Goal: Communication & Community: Answer question/provide support

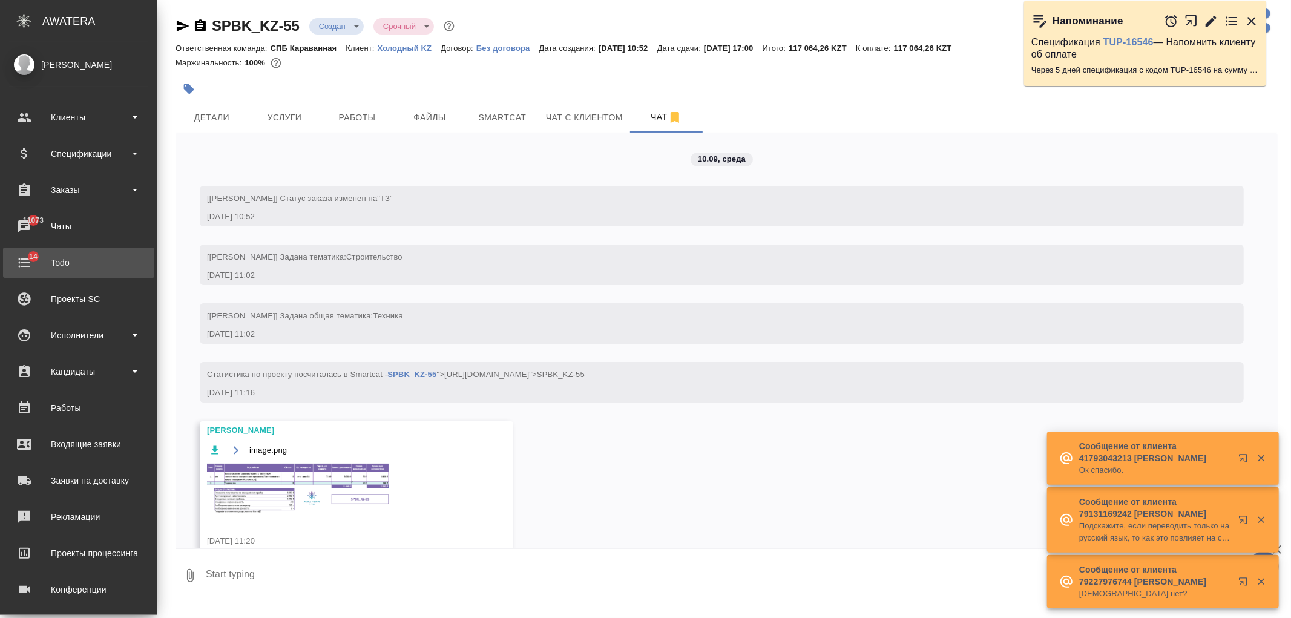
scroll to position [607, 0]
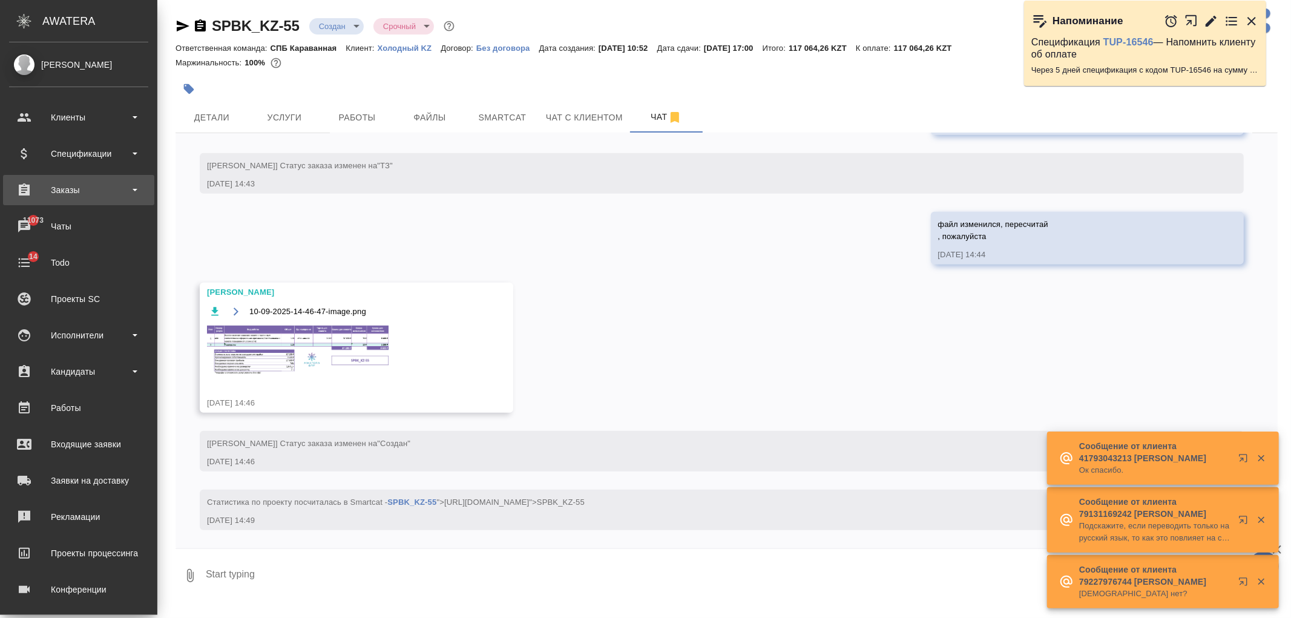
click at [97, 181] on div "Заказы" at bounding box center [78, 190] width 139 height 18
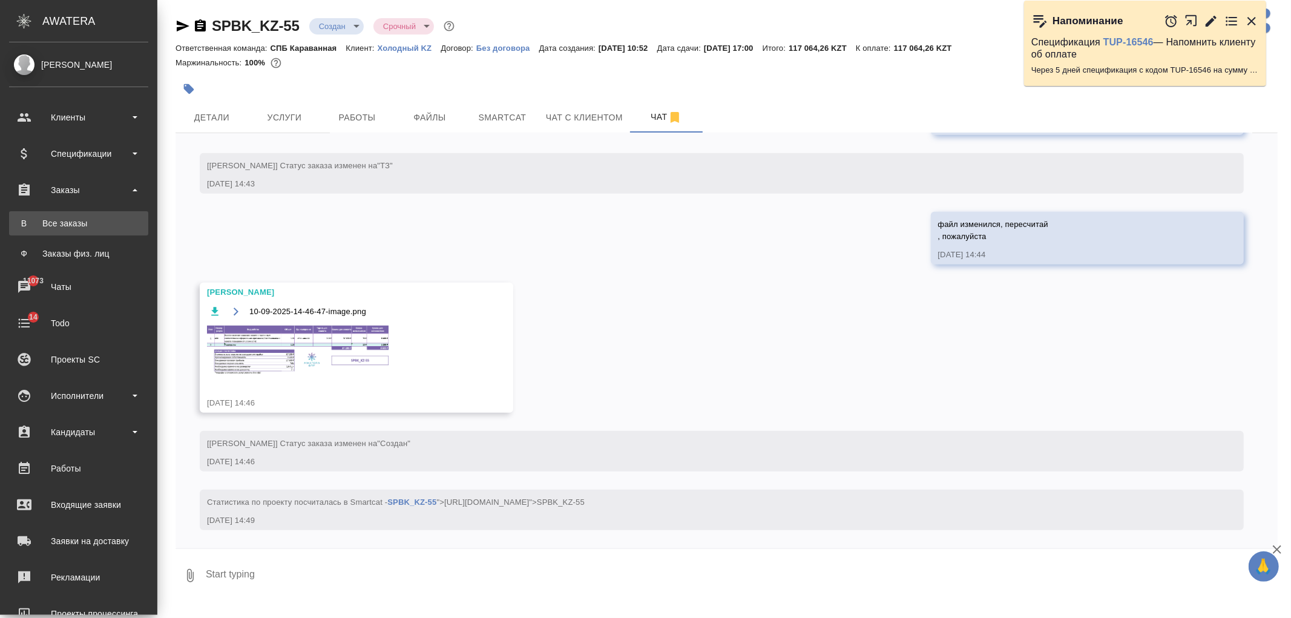
click at [106, 224] on div "Все заказы" at bounding box center [78, 223] width 127 height 12
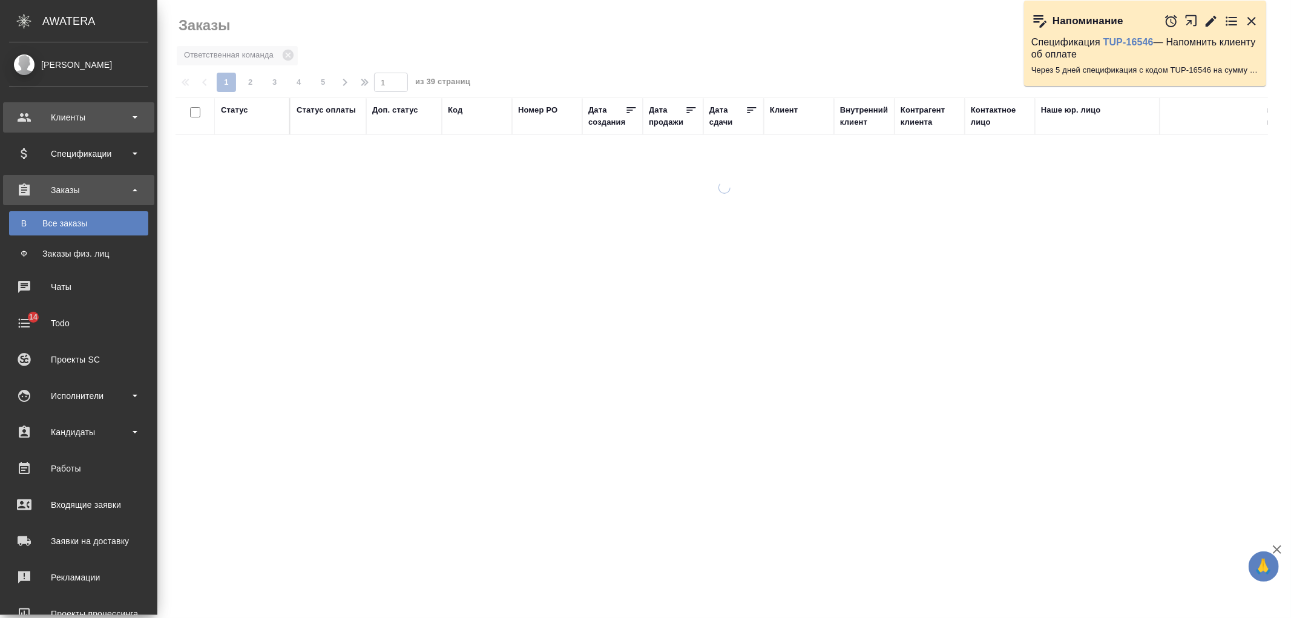
click at [34, 125] on div "Клиенты" at bounding box center [78, 117] width 151 height 30
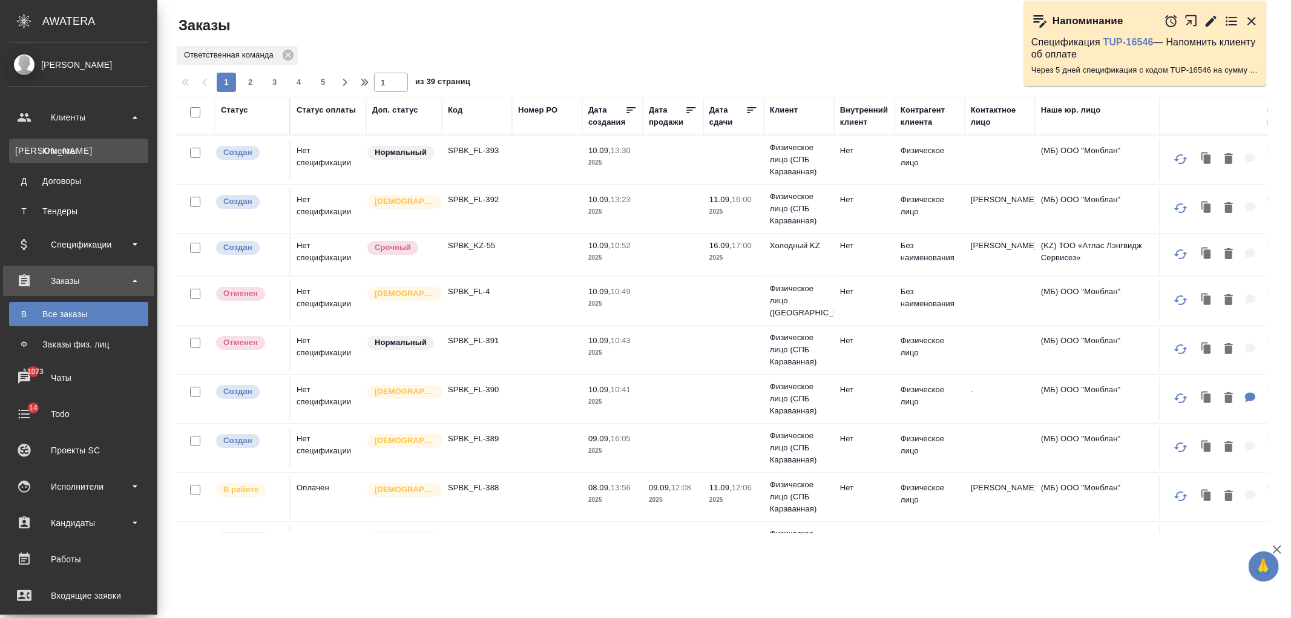
click at [74, 153] on div "Клиенты" at bounding box center [78, 151] width 127 height 12
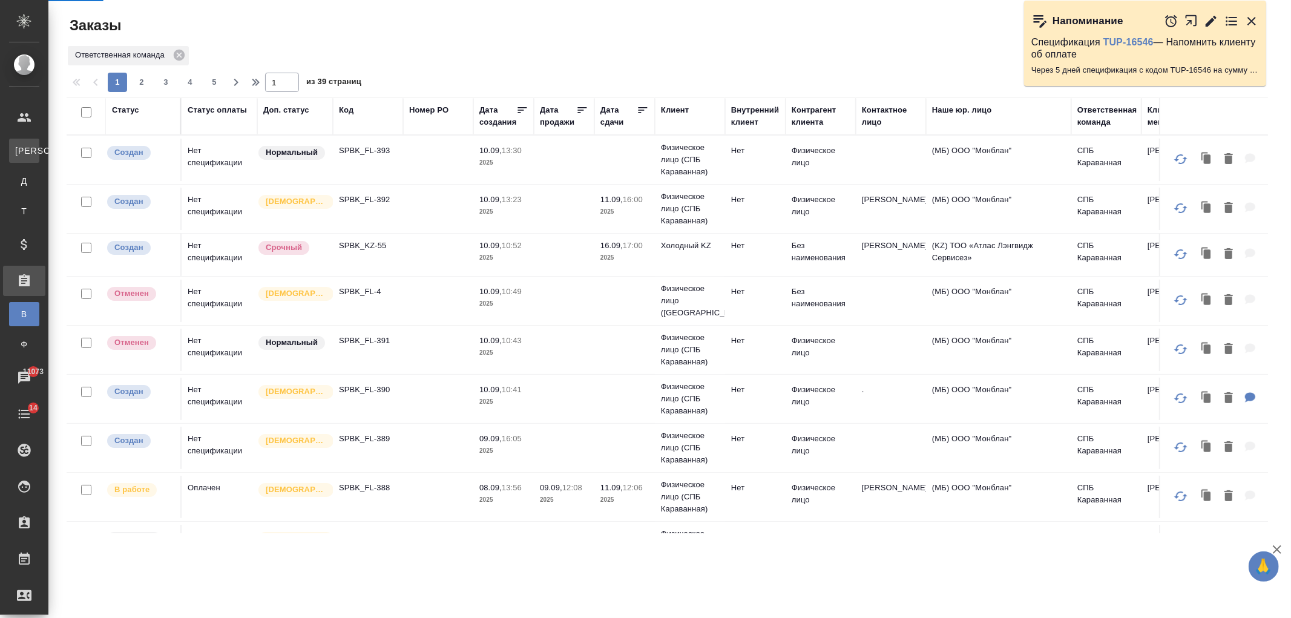
select select "RU"
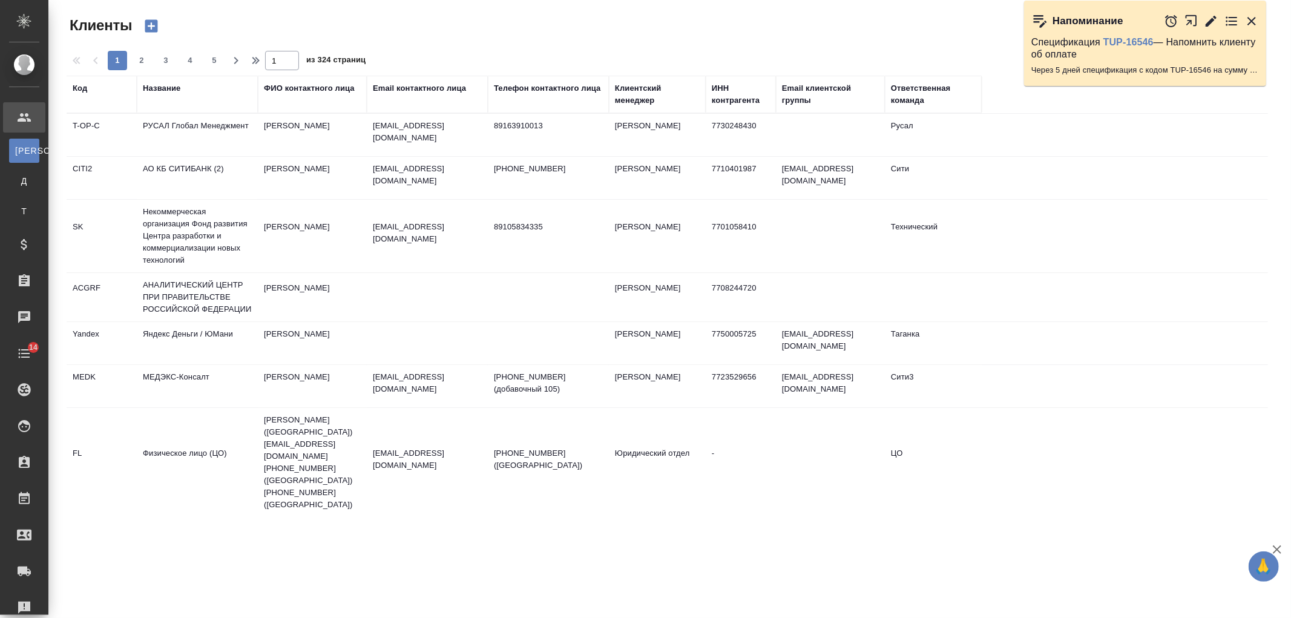
click at [159, 90] on div "Название" at bounding box center [162, 88] width 38 height 12
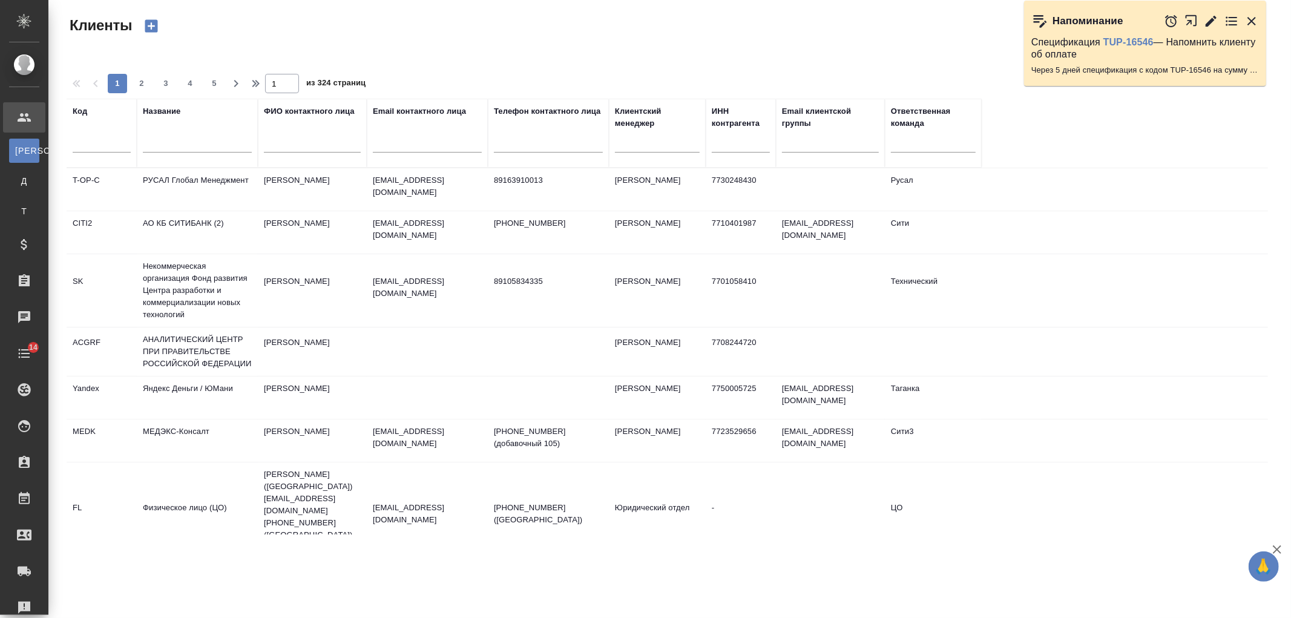
click at [176, 146] on input "text" at bounding box center [197, 144] width 109 height 15
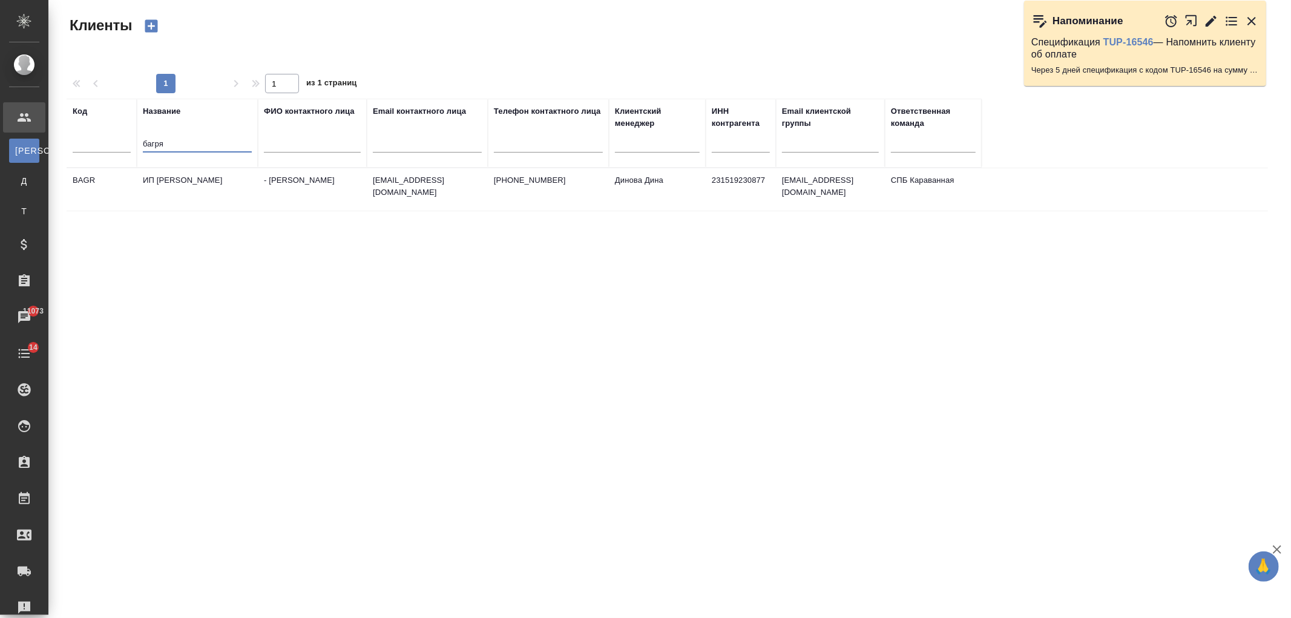
type input "багря"
click at [244, 190] on td "ИП [PERSON_NAME]" at bounding box center [197, 189] width 121 height 42
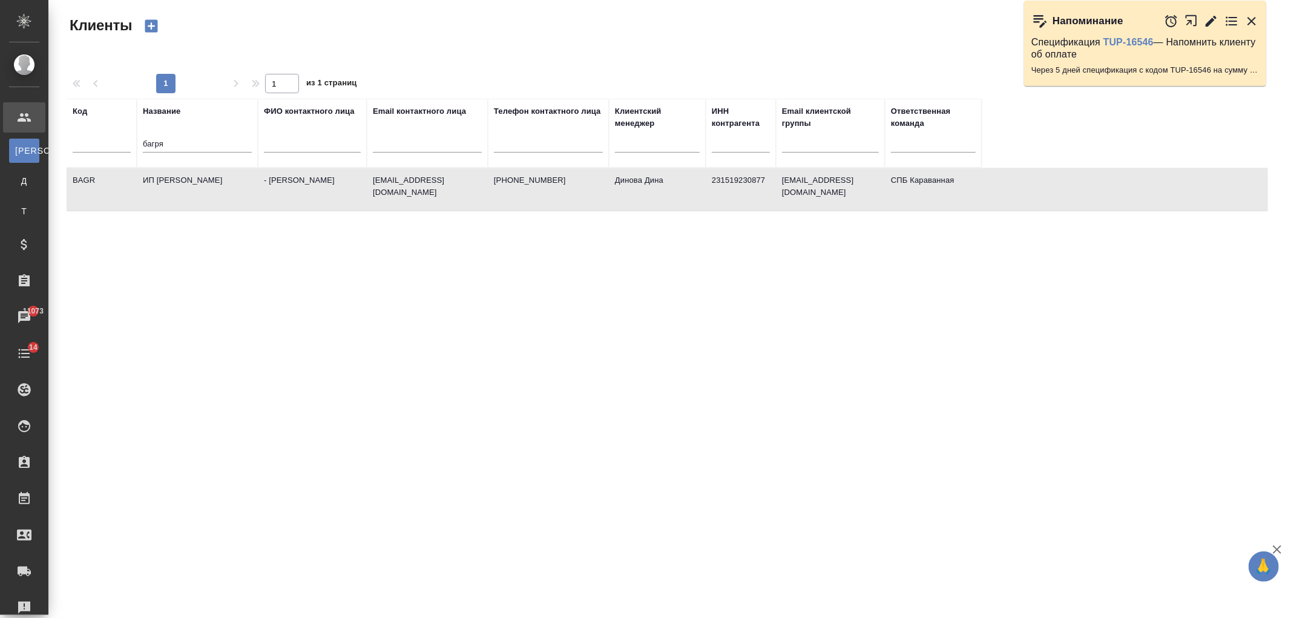
click at [244, 190] on td "ИП [PERSON_NAME]" at bounding box center [197, 189] width 121 height 42
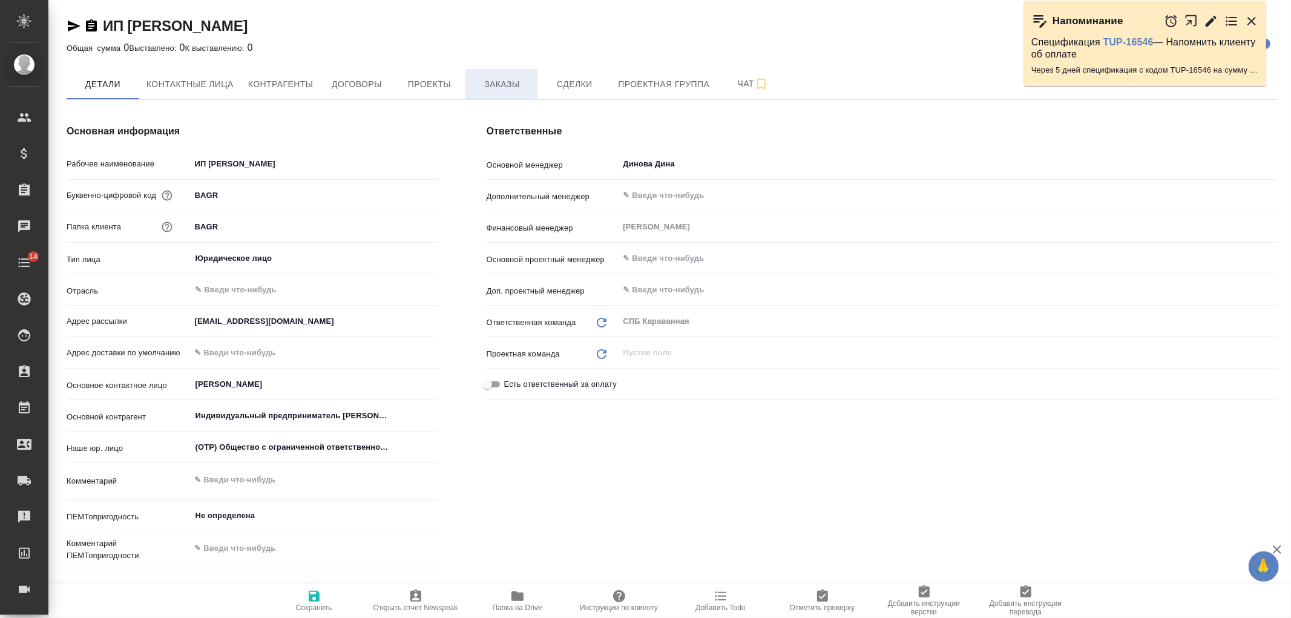
click at [505, 79] on span "Заказы" at bounding box center [502, 84] width 58 height 15
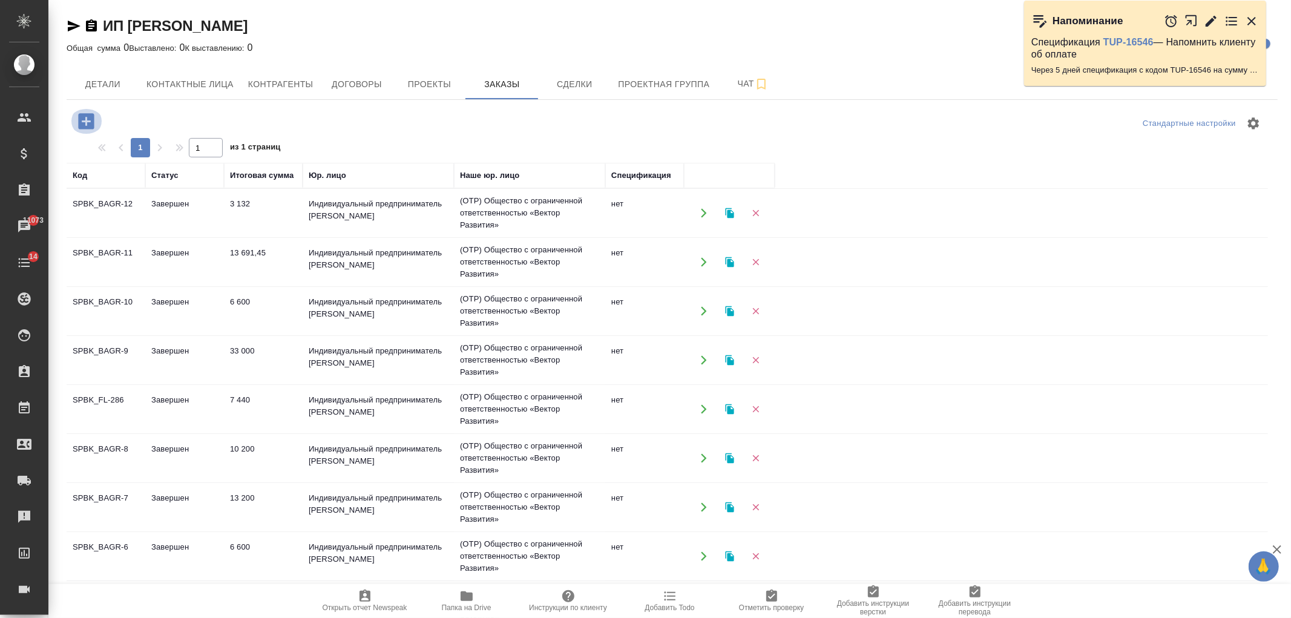
click at [85, 115] on icon "button" at bounding box center [86, 121] width 16 height 16
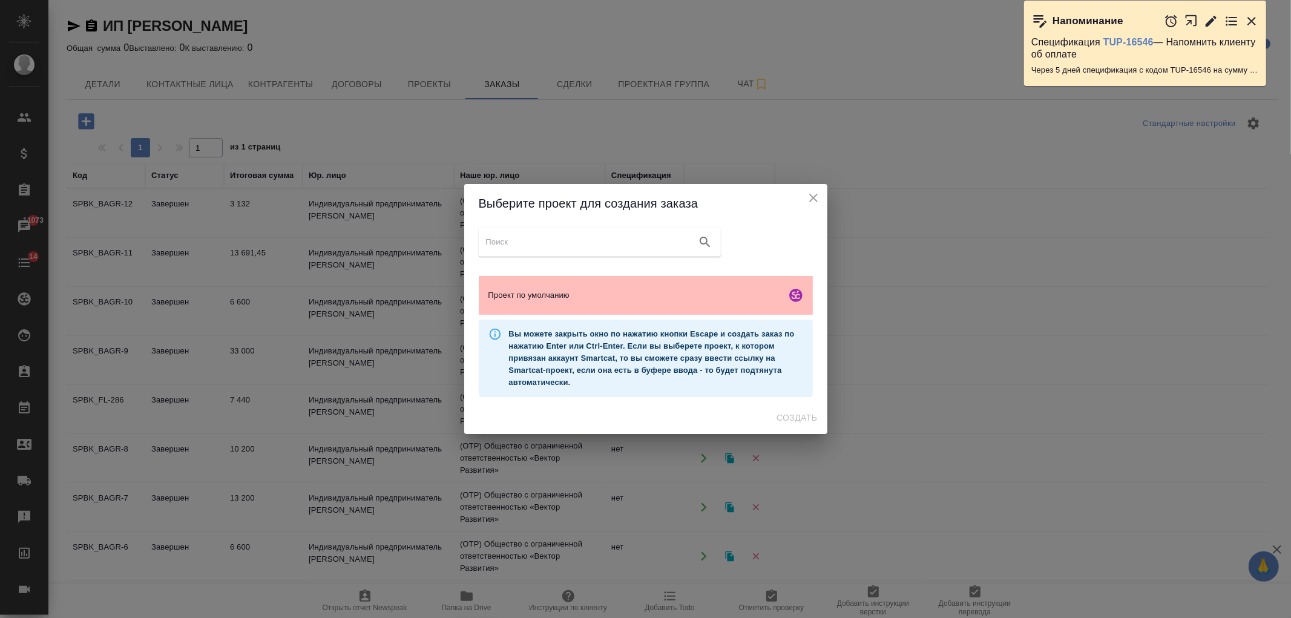
click at [668, 297] on span "Проект по умолчанию" at bounding box center [634, 295] width 293 height 12
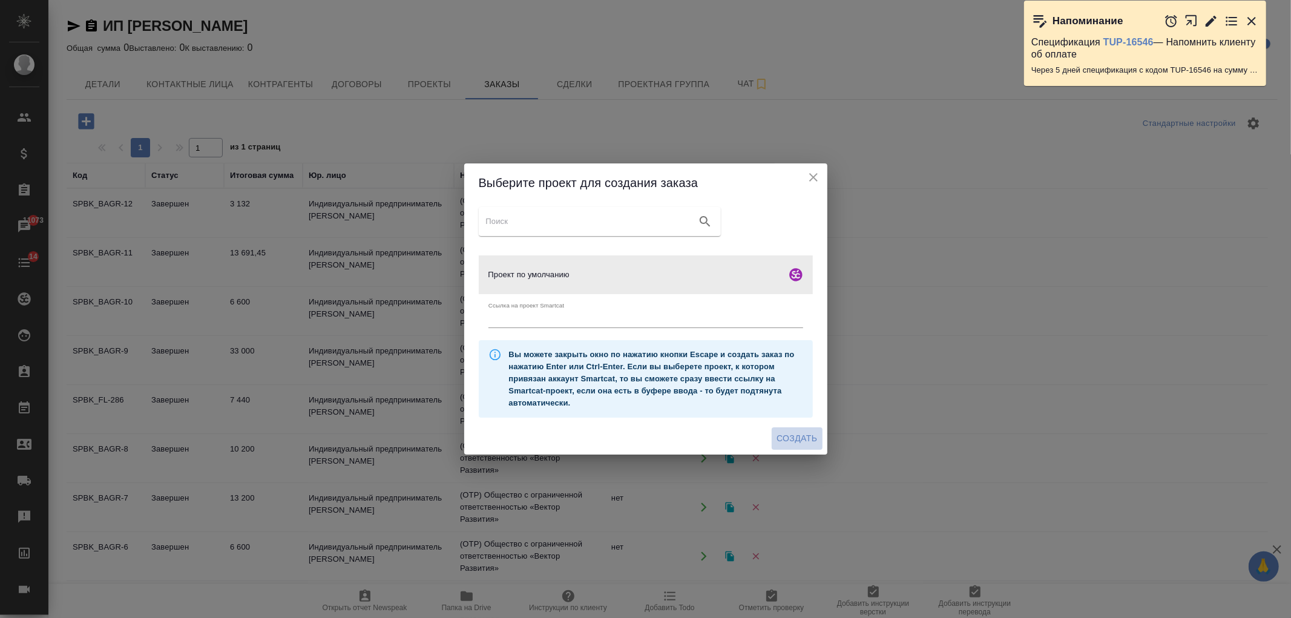
click at [799, 442] on span "Создать" at bounding box center [796, 438] width 41 height 15
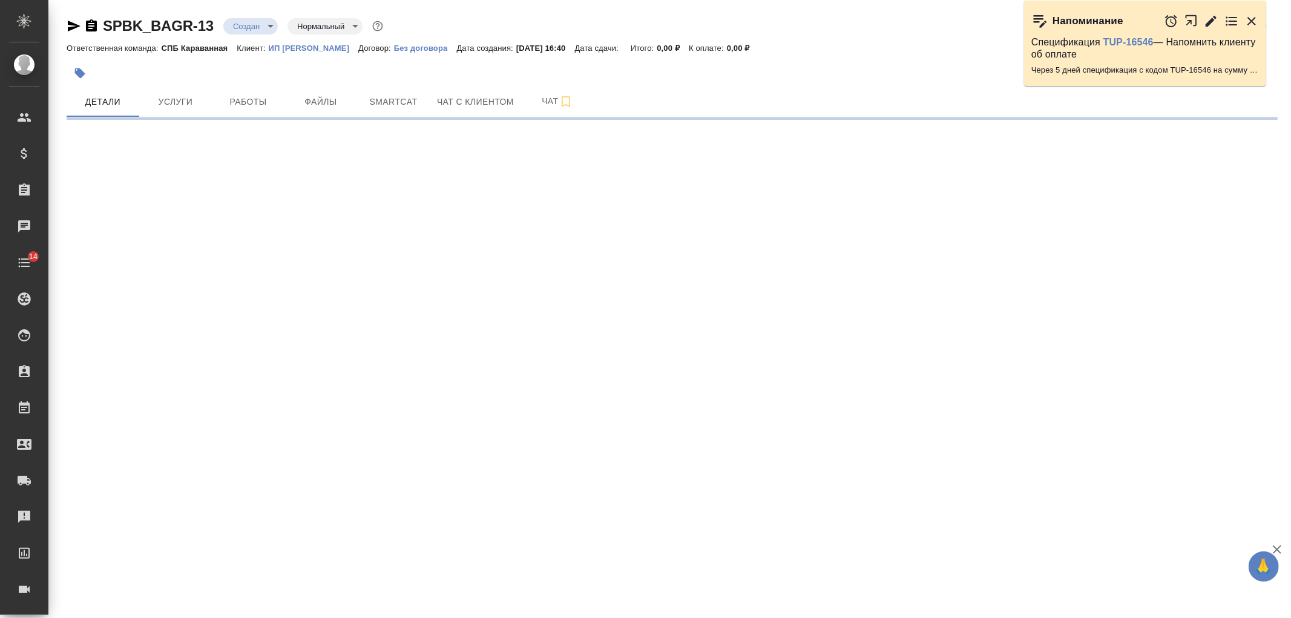
select select "RU"
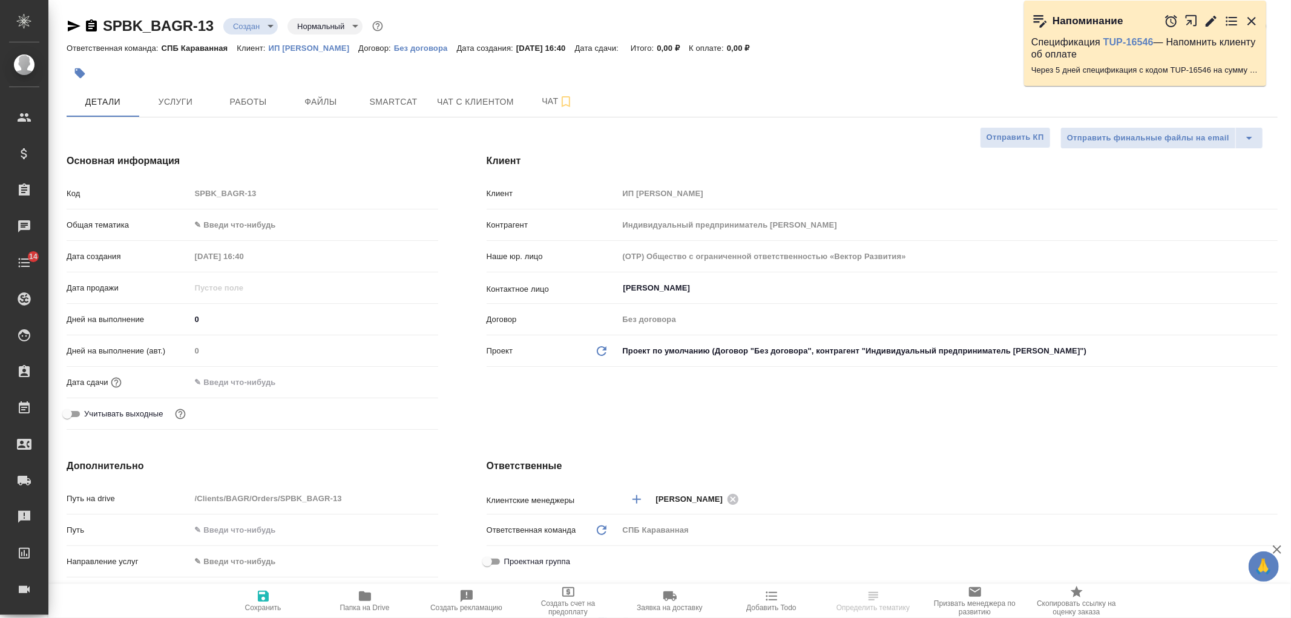
type textarea "x"
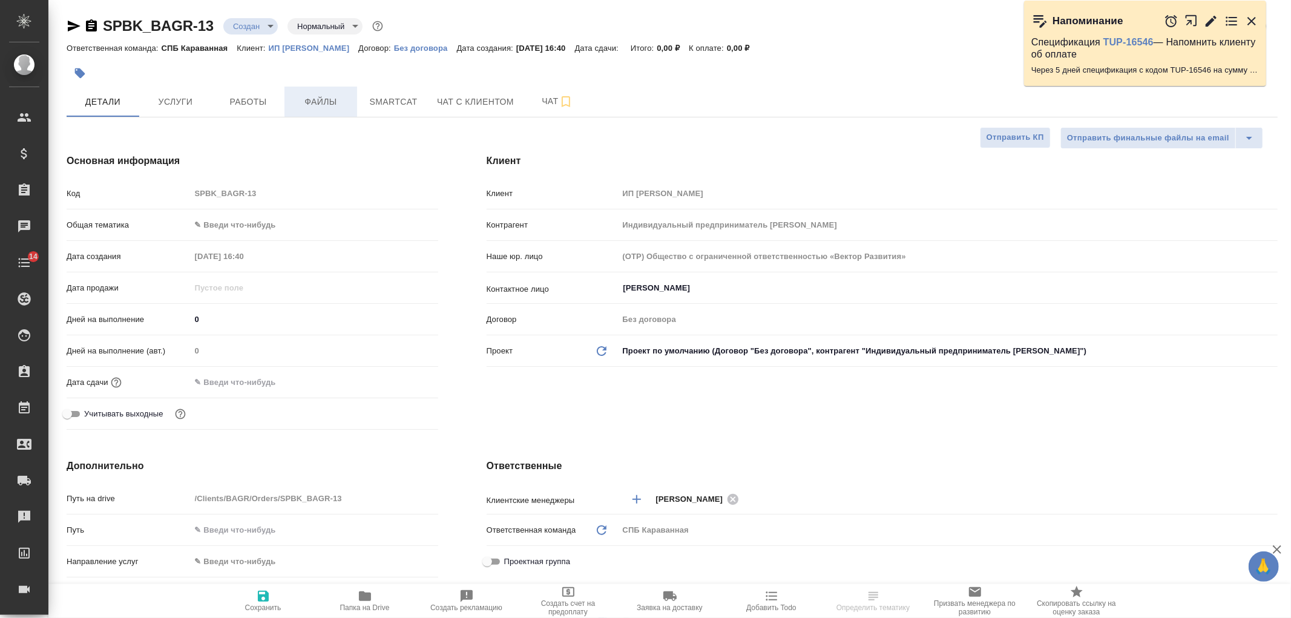
type textarea "x"
click at [228, 223] on body "🙏 .cls-1 fill:#fff; AWATERA [PERSON_NAME] Спецификации Заказы Чаты 14 Todo Прое…" at bounding box center [645, 309] width 1291 height 618
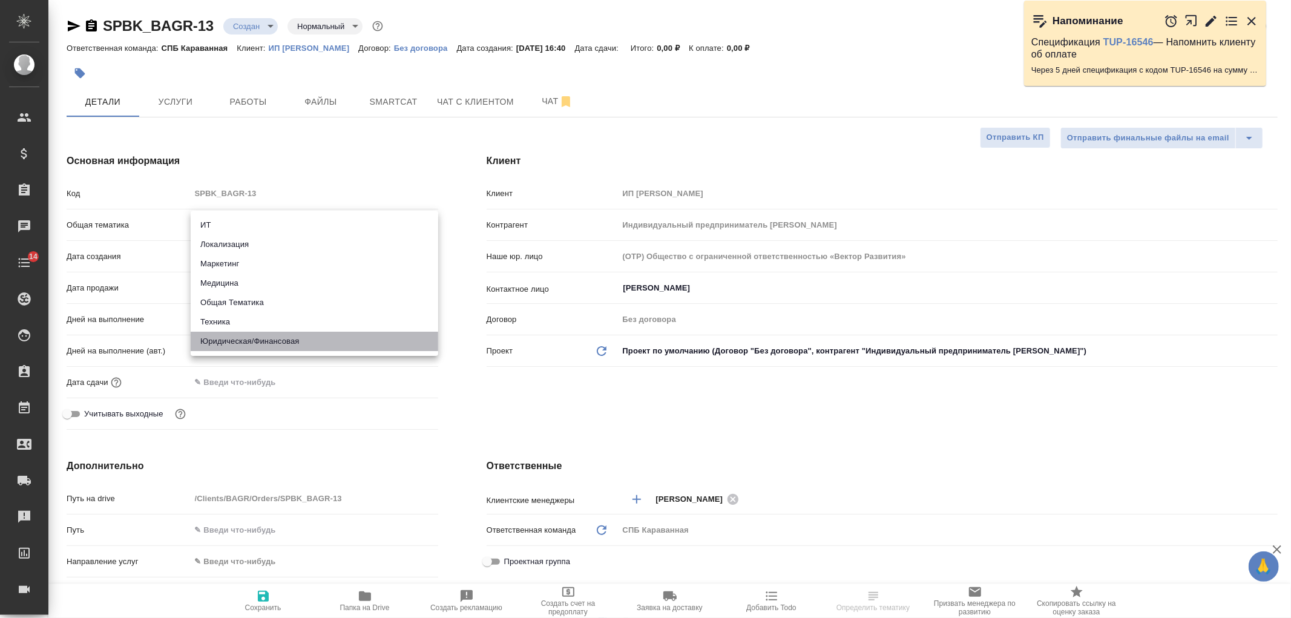
click at [287, 335] on li "Юридическая/Финансовая" at bounding box center [315, 341] width 248 height 19
type input "yr-fn"
type textarea "x"
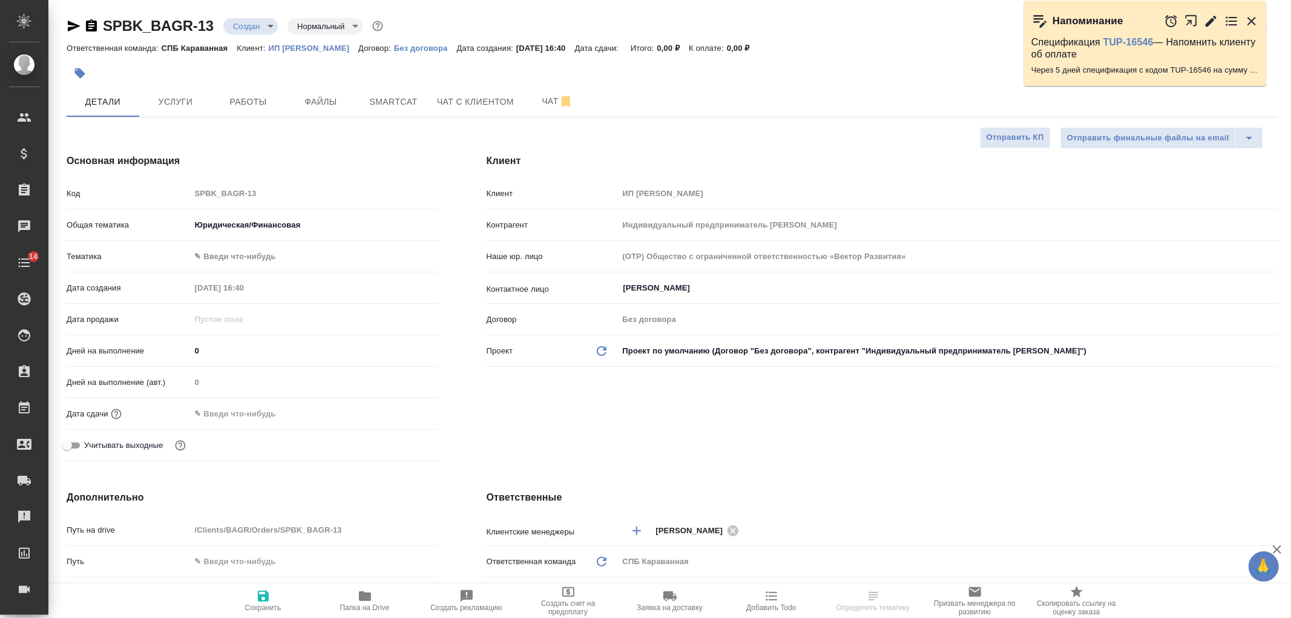
click at [246, 259] on body "🙏 .cls-1 fill:#fff; AWATERA [PERSON_NAME] Спецификации Заказы Чаты 14 Todo Прое…" at bounding box center [645, 309] width 1291 height 618
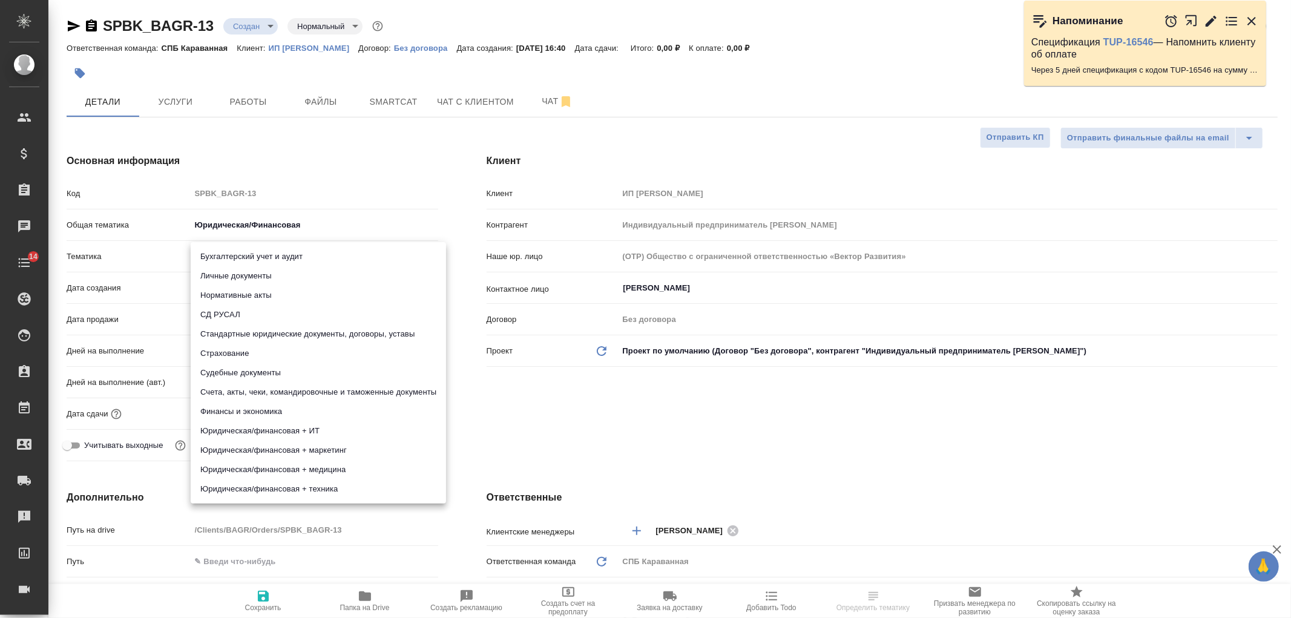
click at [295, 326] on li "Стандартные юридические документы, договоры, уставы" at bounding box center [318, 333] width 255 height 19
type textarea "x"
type input "5f647205b73bc97568ca66bf"
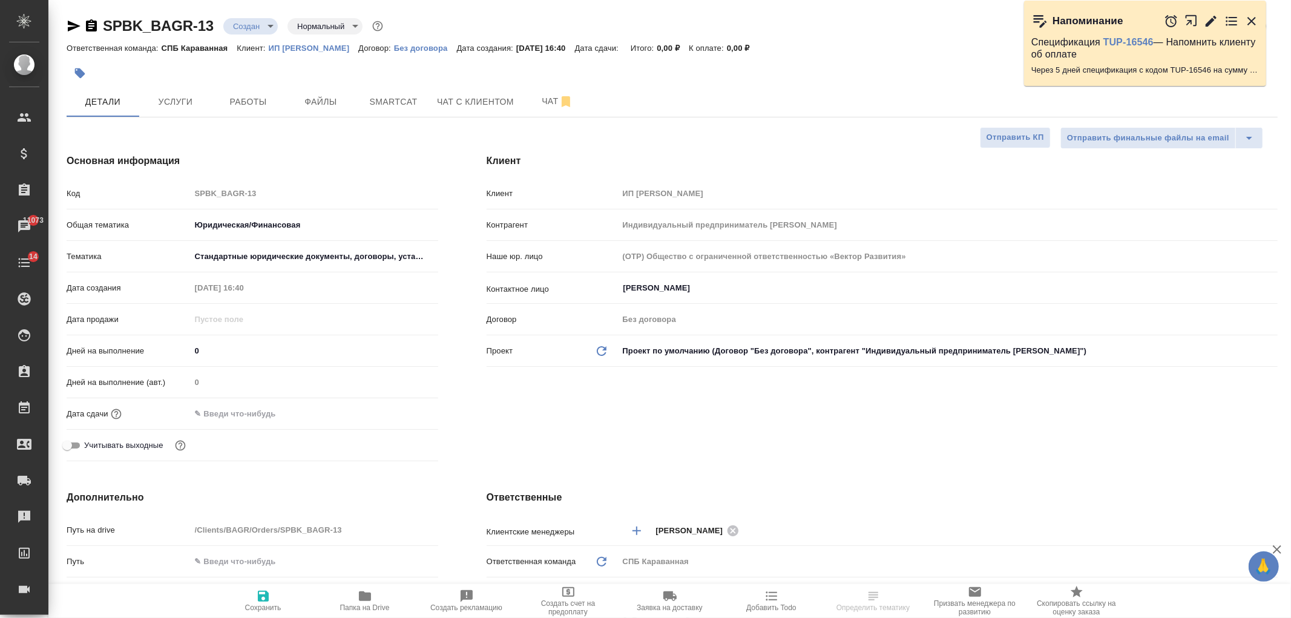
click at [273, 610] on span "Сохранить" at bounding box center [263, 607] width 36 height 8
type textarea "x"
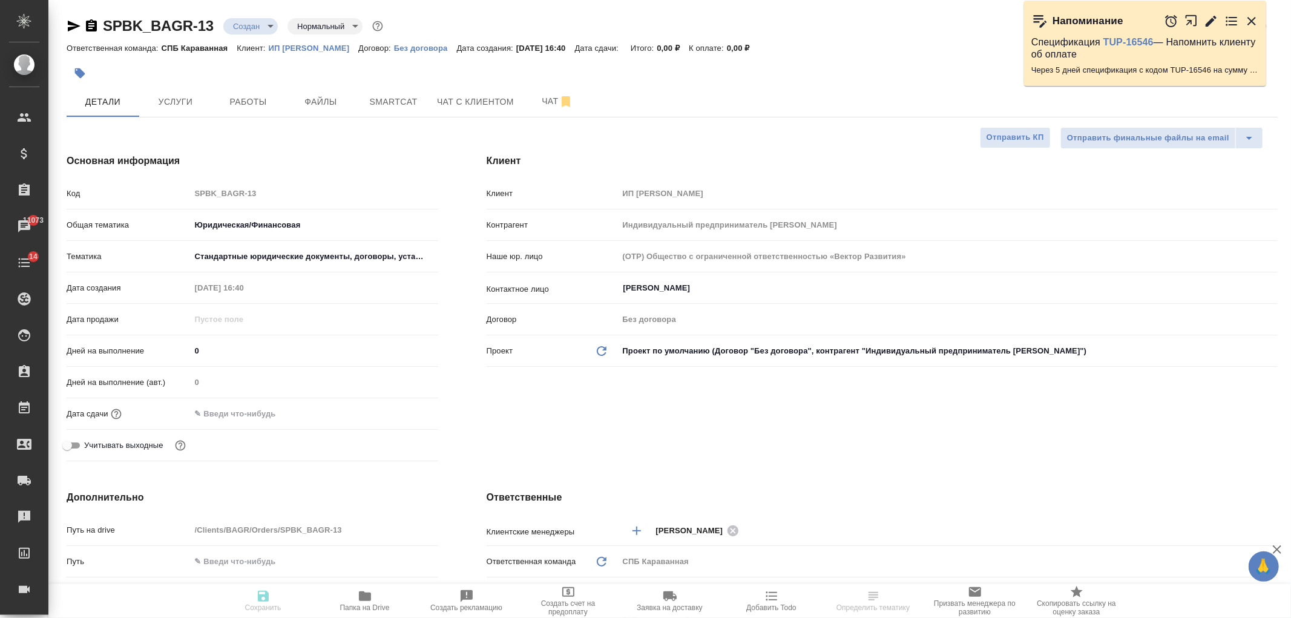
type textarea "x"
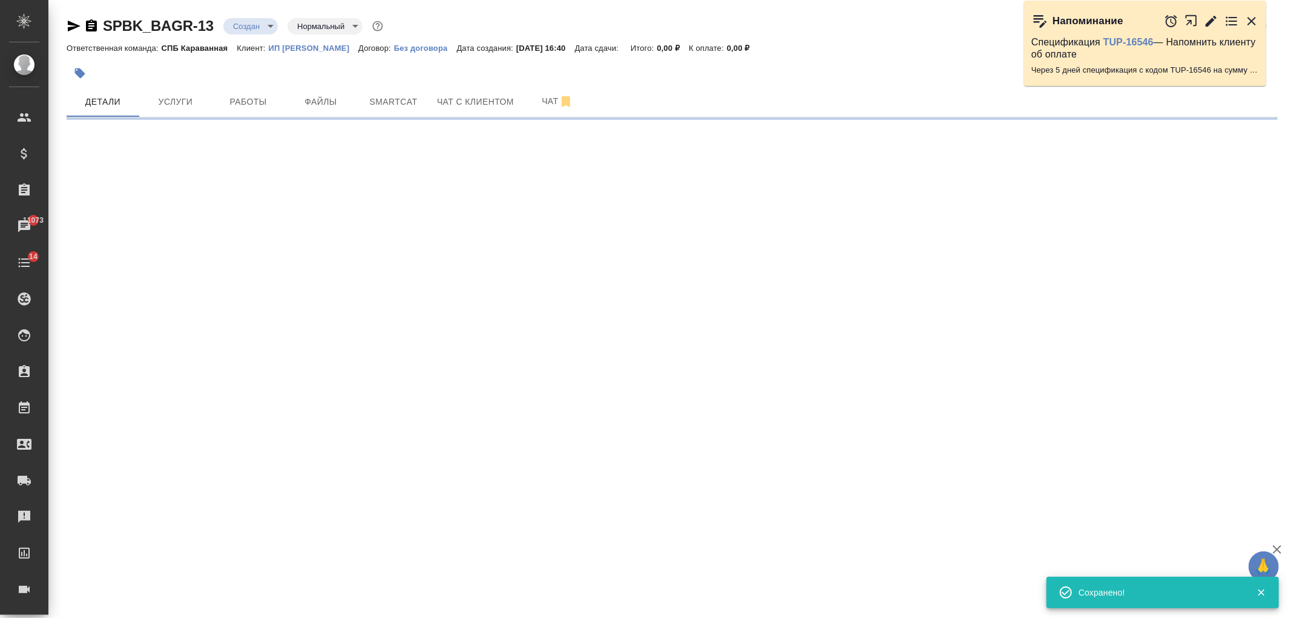
select select "RU"
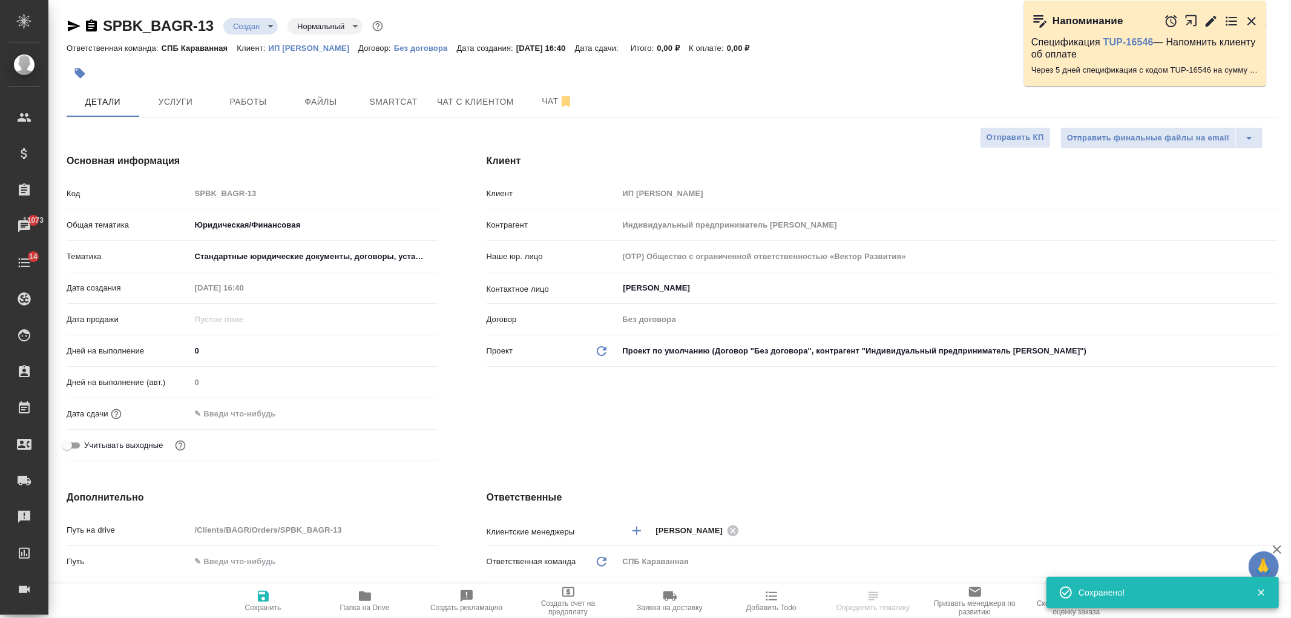
type textarea "x"
click at [180, 116] on button "Услуги" at bounding box center [175, 102] width 73 height 30
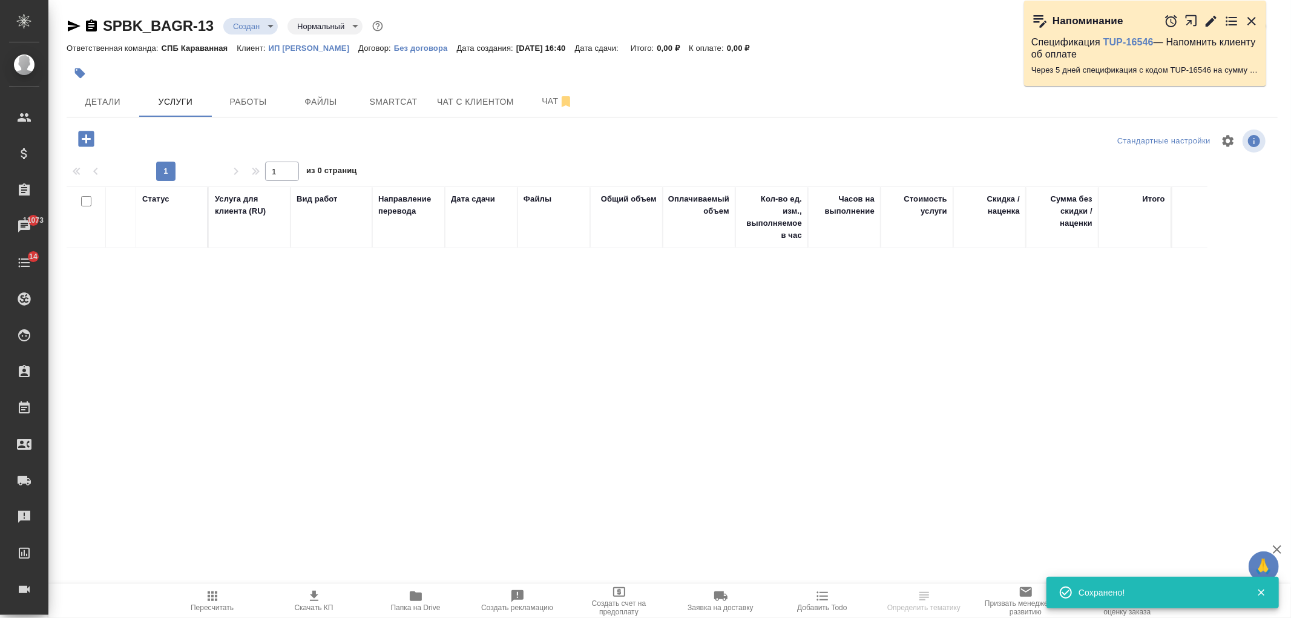
click at [84, 136] on icon "button" at bounding box center [86, 139] width 16 height 16
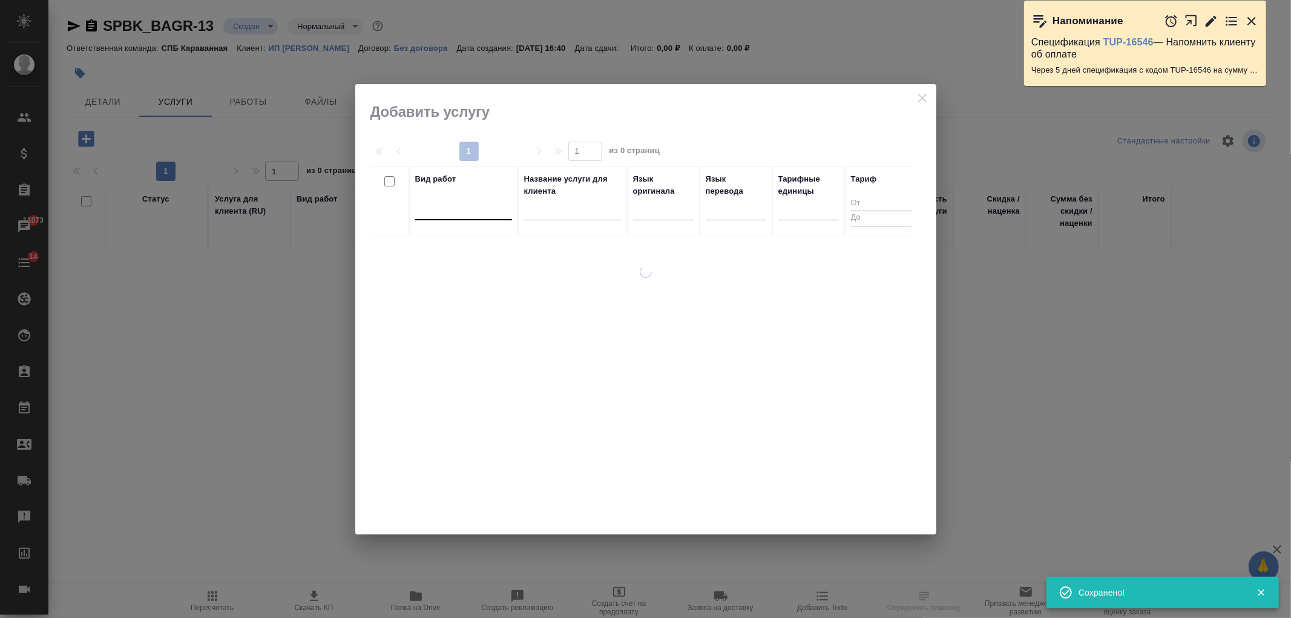
click at [484, 202] on div at bounding box center [463, 208] width 97 height 18
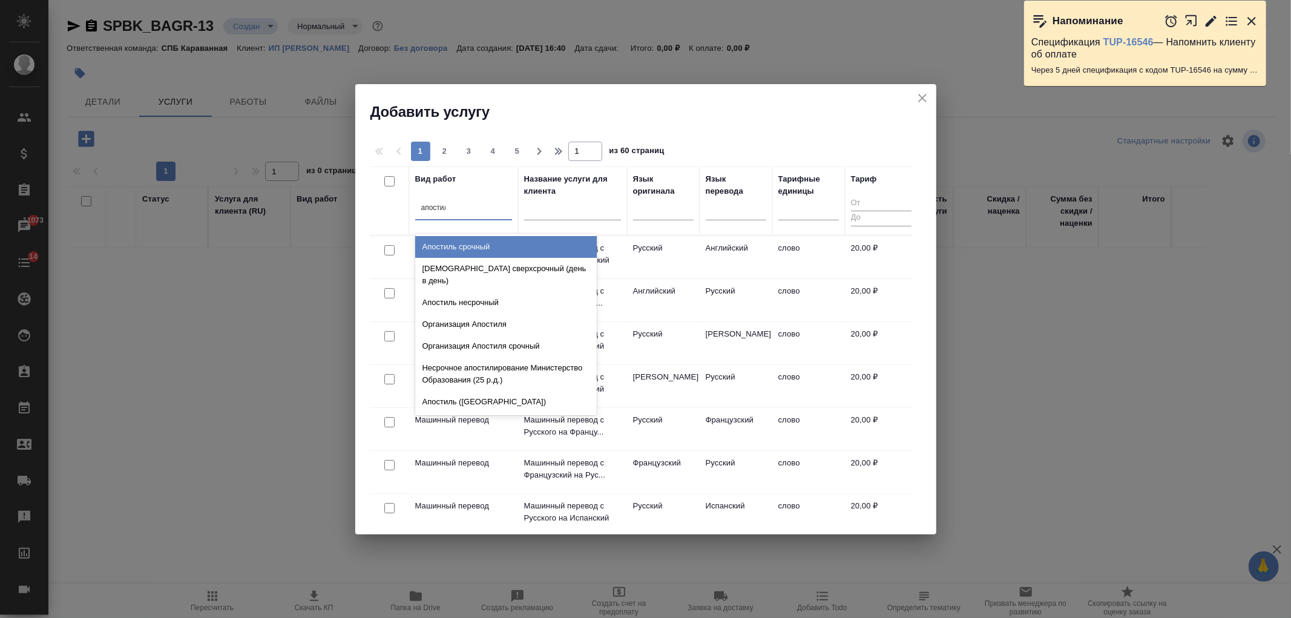
type input "апостиль"
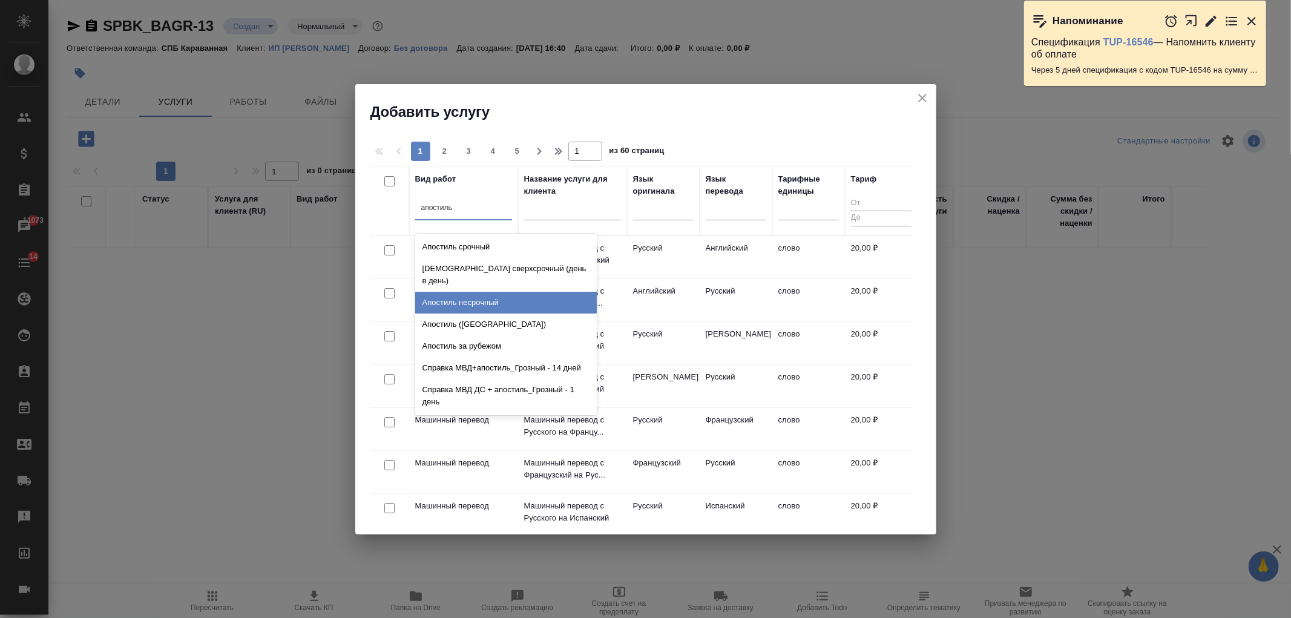
click at [500, 298] on div "Апостиль несрочный" at bounding box center [506, 303] width 182 height 22
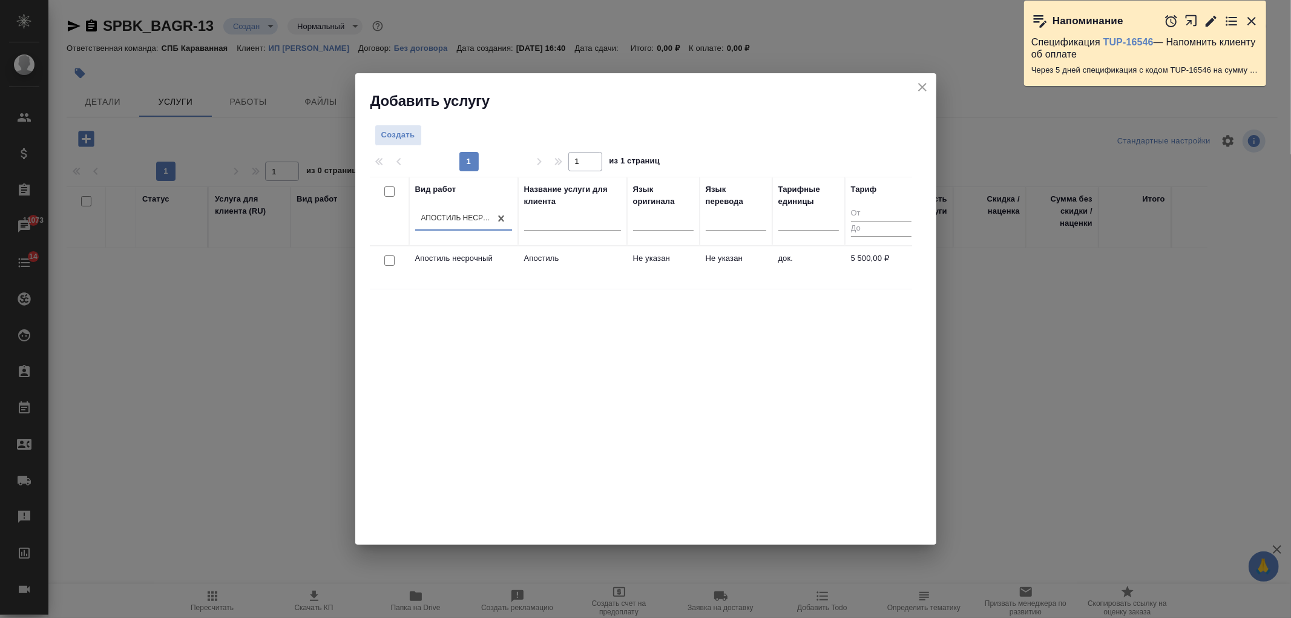
click at [390, 262] on input "checkbox" at bounding box center [389, 260] width 10 height 10
checkbox input "true"
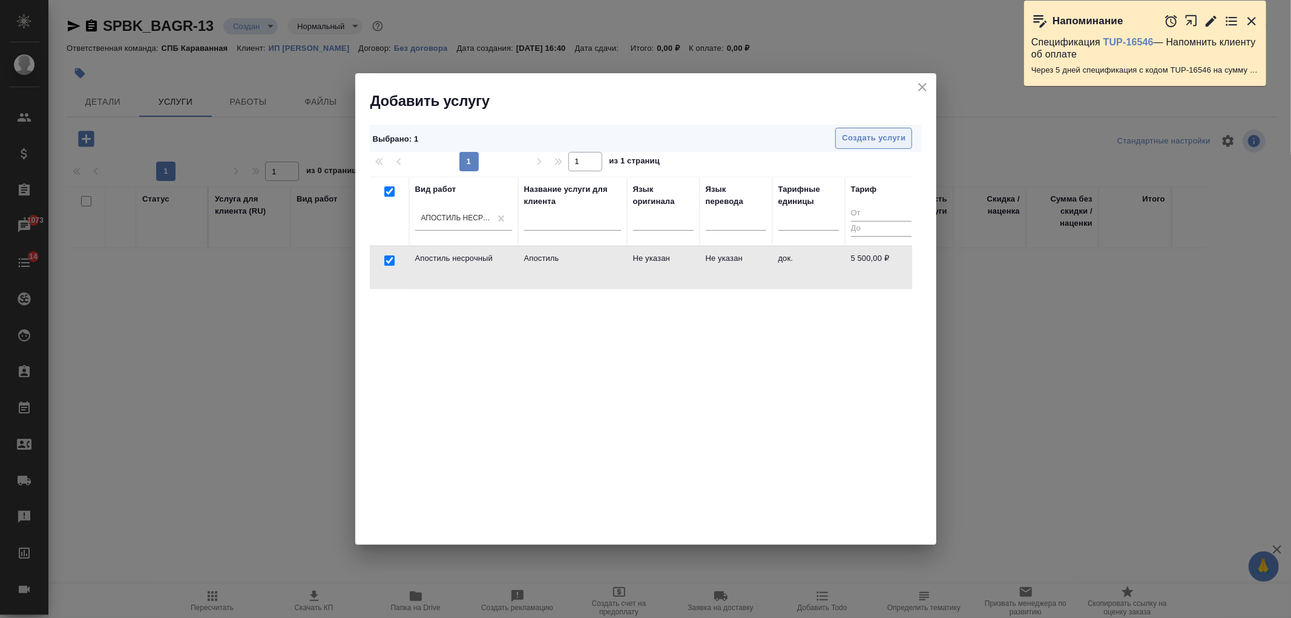
click at [894, 140] on span "Создать услуги" at bounding box center [874, 138] width 64 height 14
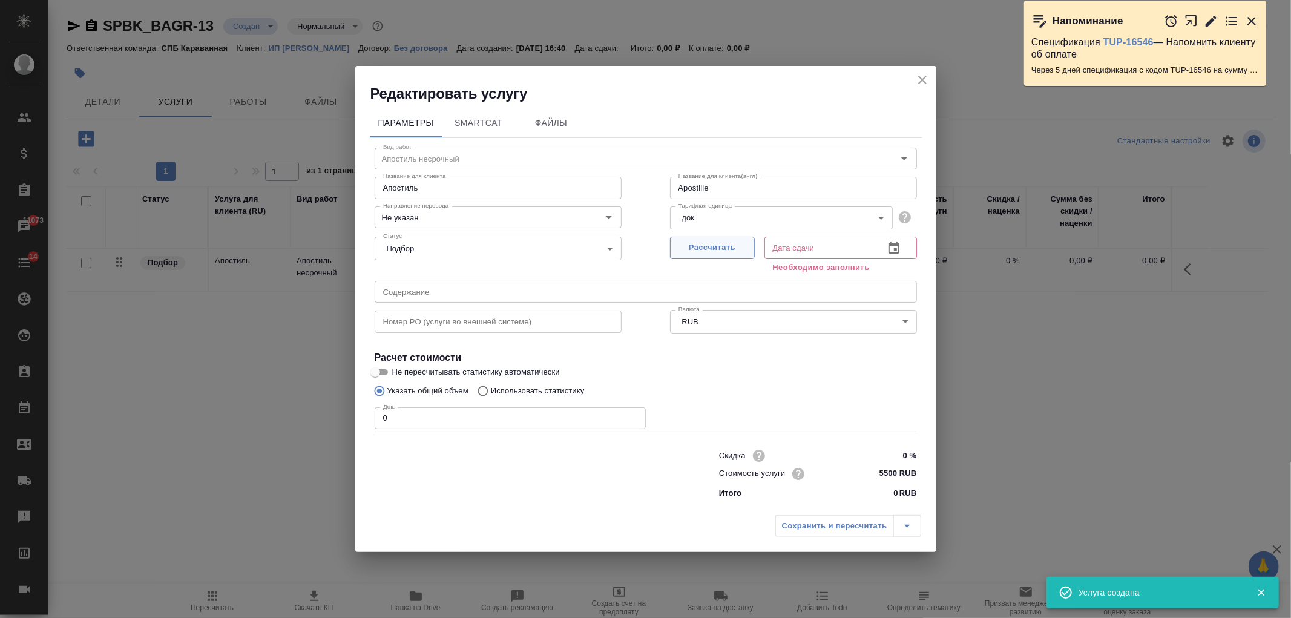
click at [717, 254] on span "Рассчитать" at bounding box center [712, 248] width 71 height 14
type input "Apostille"
type input "10.09.2025 16:40"
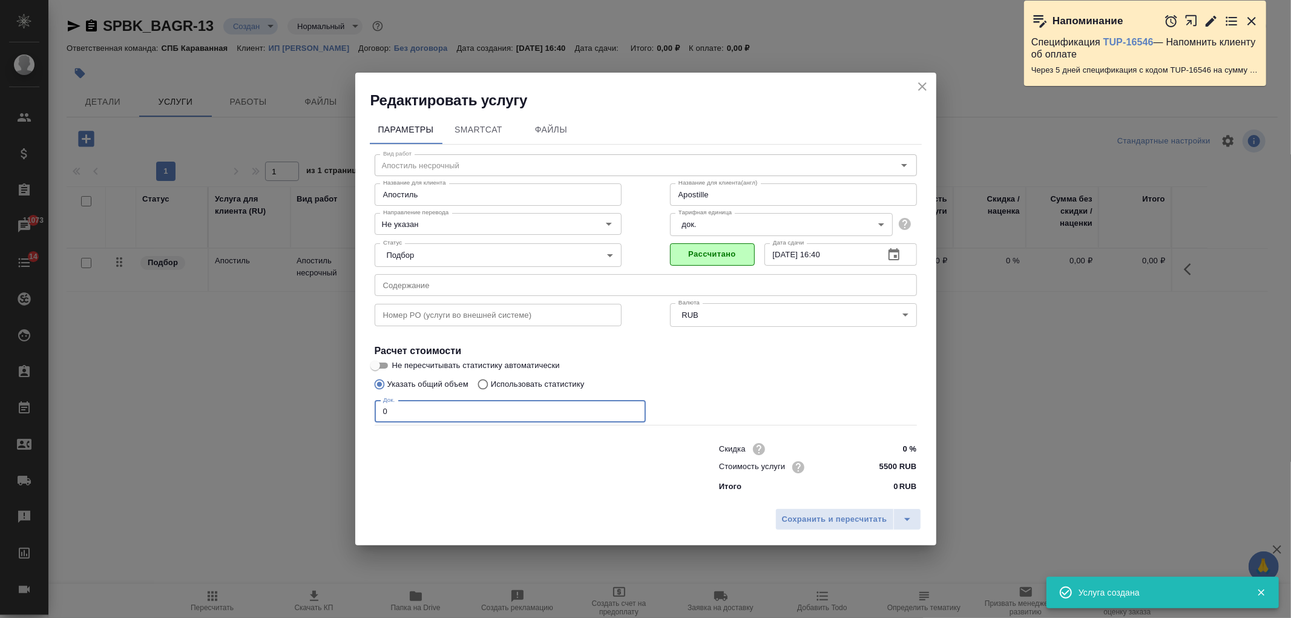
click at [444, 410] on input "0" at bounding box center [510, 412] width 271 height 22
type input "Apostille"
type input "2"
type input "Apostille"
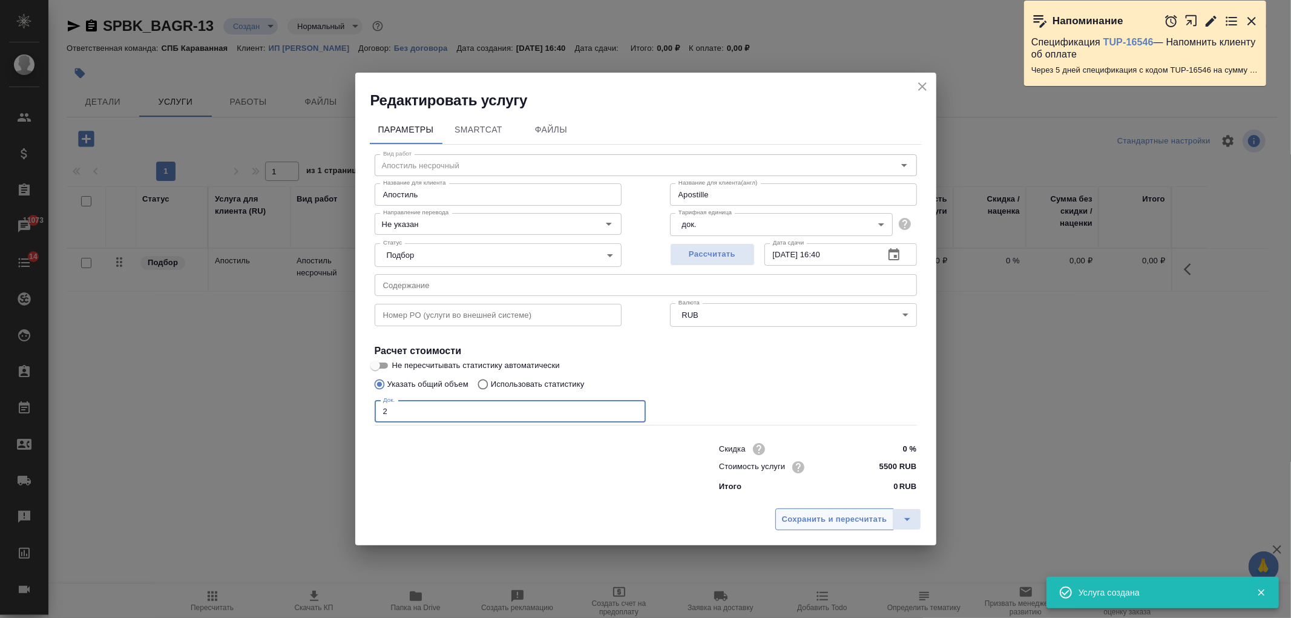
type input "2"
click at [815, 517] on span "Сохранить и пересчитать" at bounding box center [834, 520] width 105 height 14
type input "Apostille"
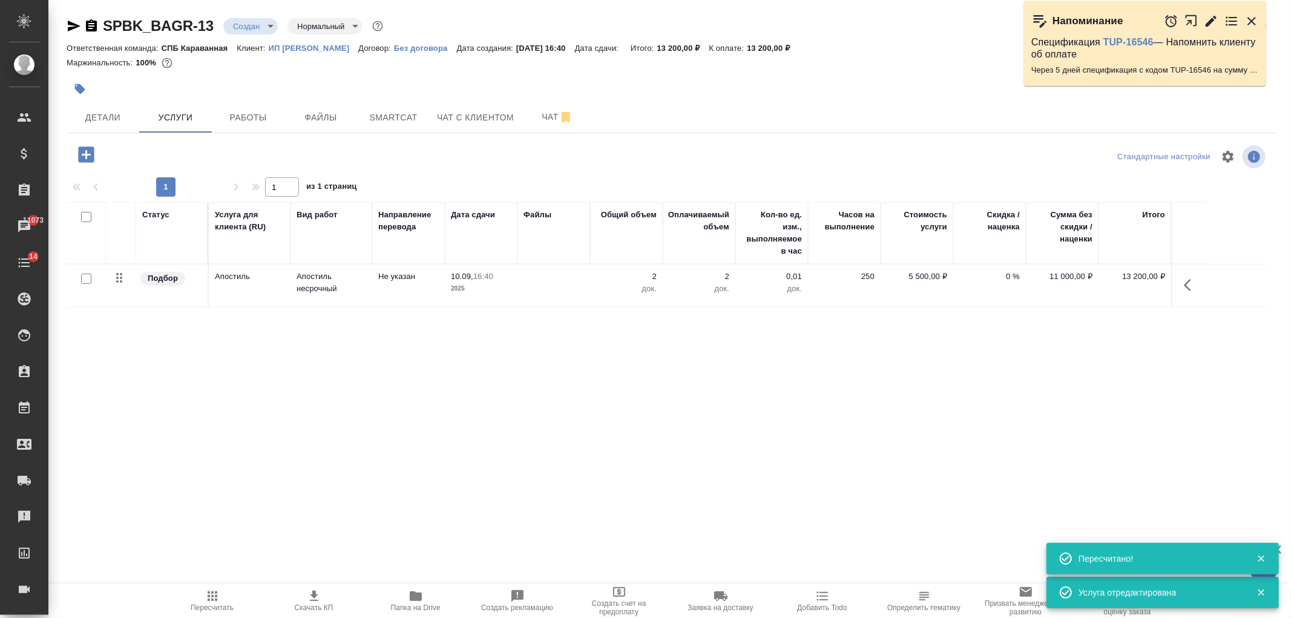
click at [315, 597] on icon "button" at bounding box center [314, 596] width 8 height 10
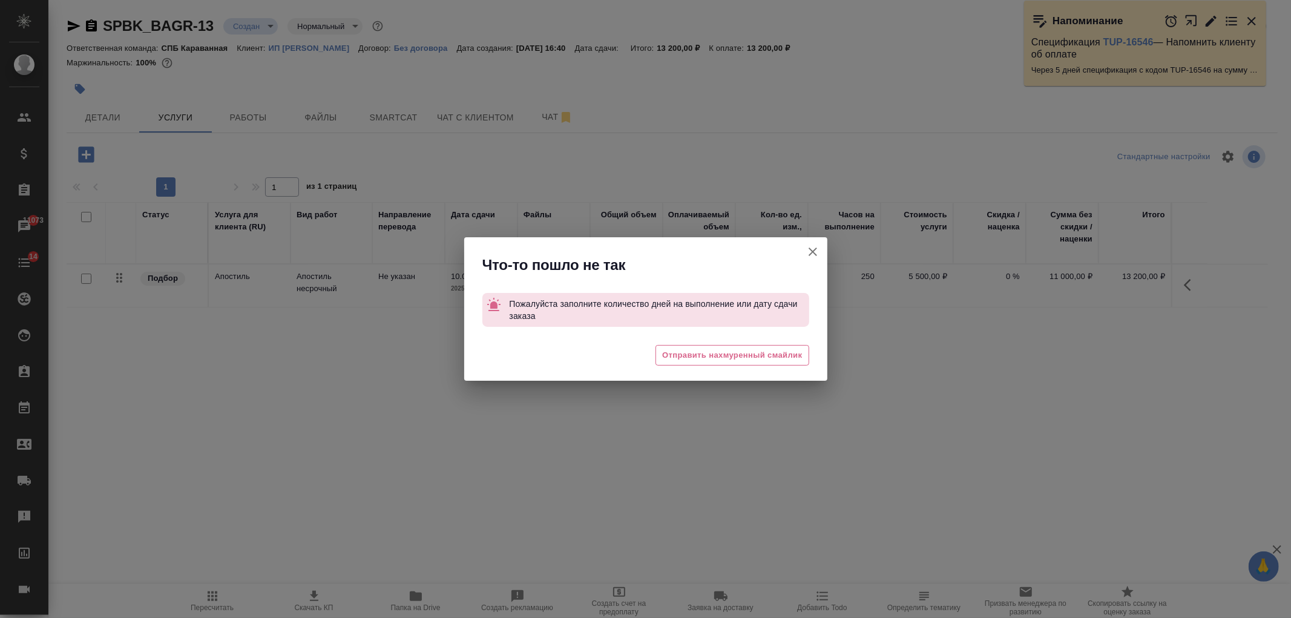
click at [824, 251] on button "Кратко детали заказа" at bounding box center [812, 251] width 29 height 29
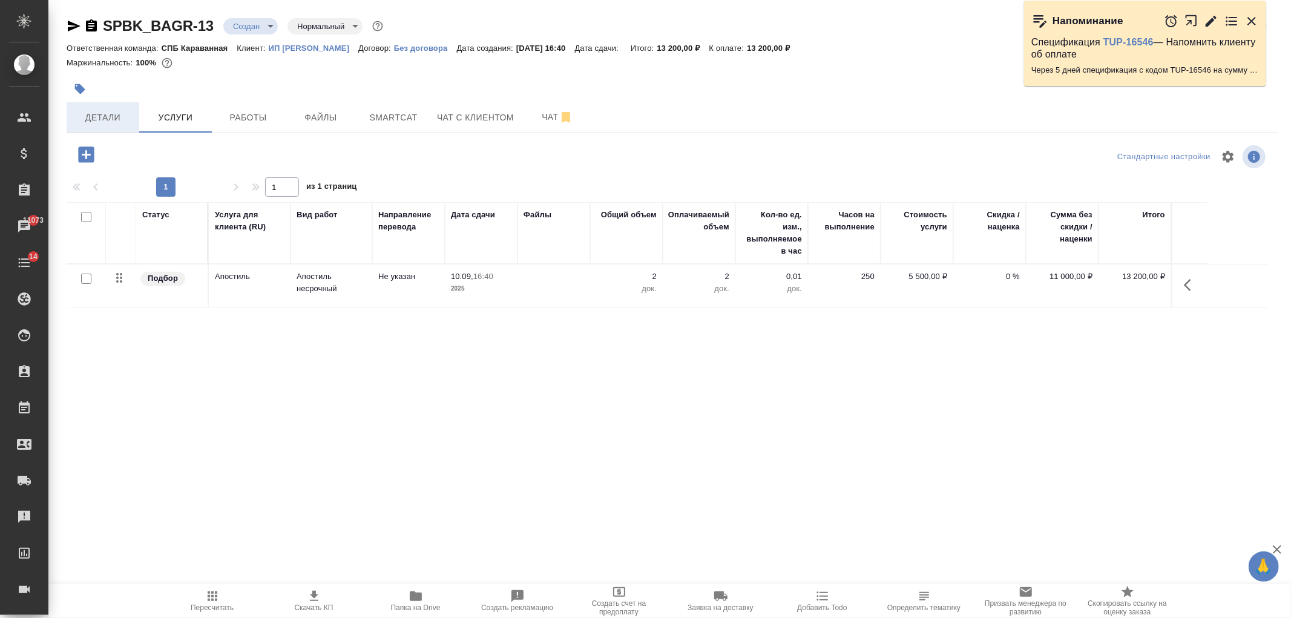
click at [136, 121] on button "Детали" at bounding box center [103, 117] width 73 height 30
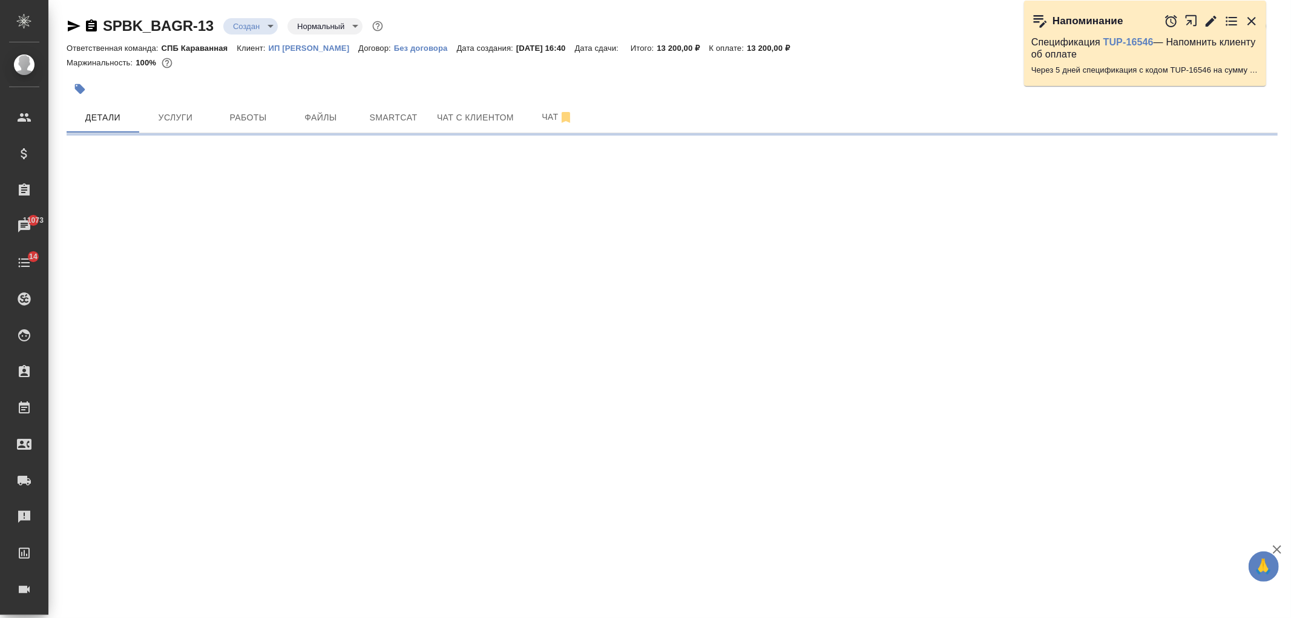
select select "RU"
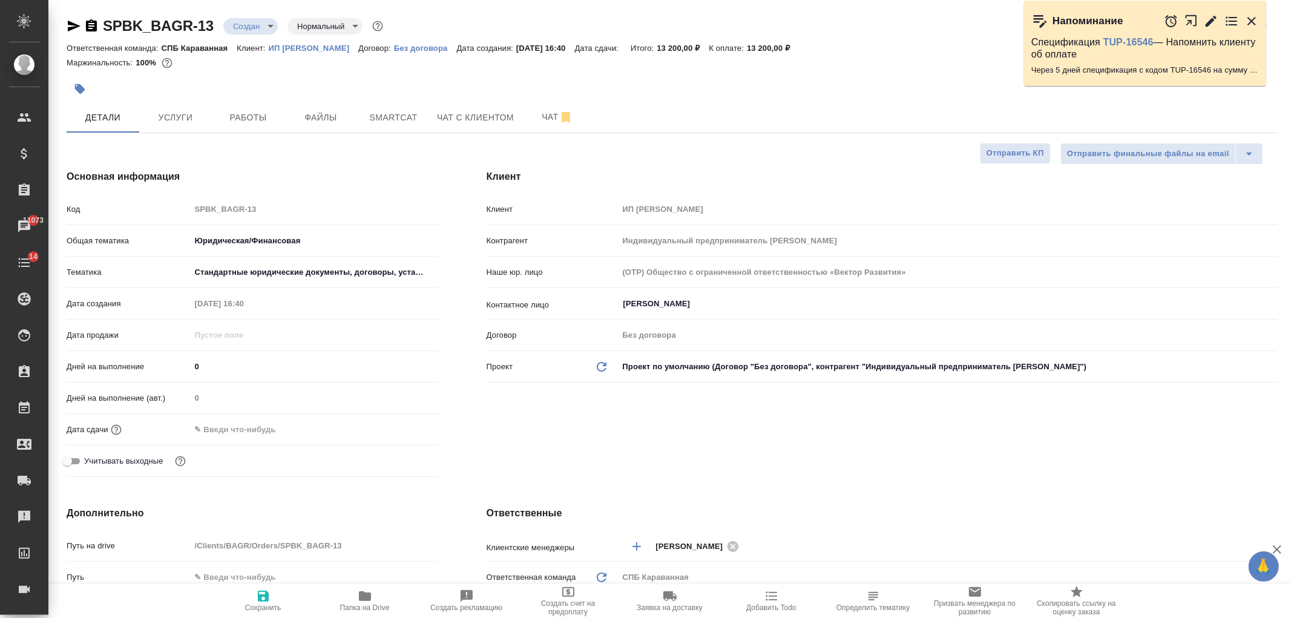
type textarea "x"
click at [258, 430] on input "text" at bounding box center [244, 430] width 106 height 18
click at [398, 430] on icon "button" at bounding box center [403, 428] width 15 height 15
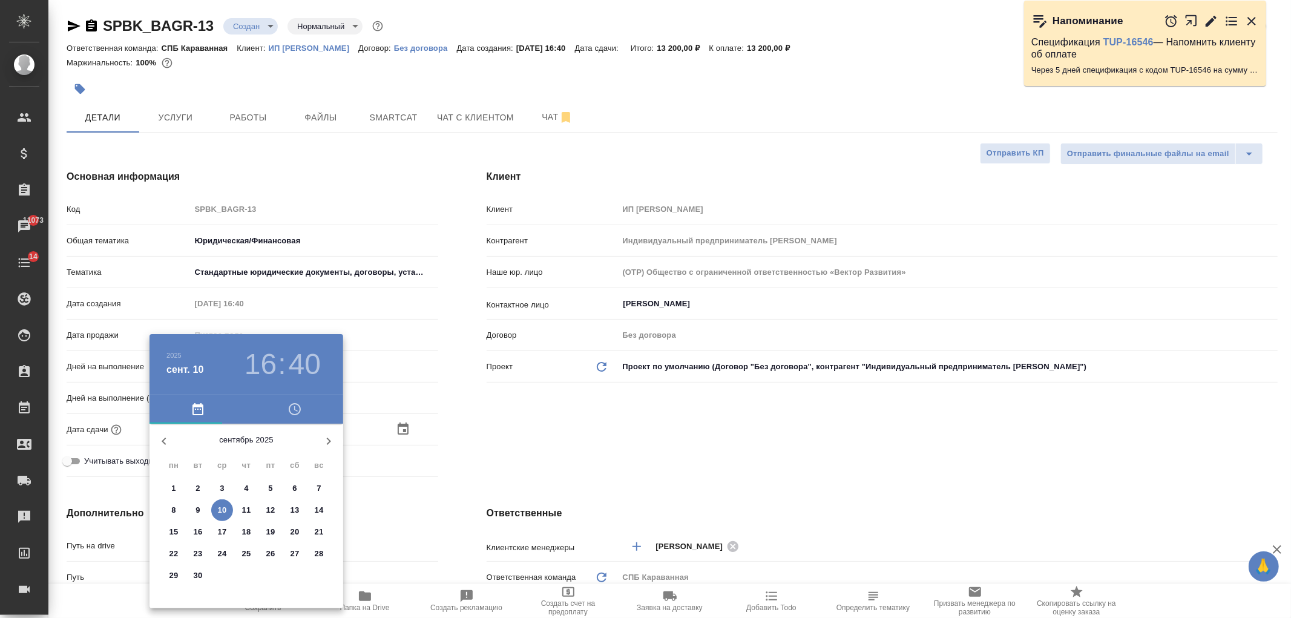
click at [174, 533] on p "15" at bounding box center [173, 532] width 9 height 12
type input "15.09.2025 16:40"
type textarea "x"
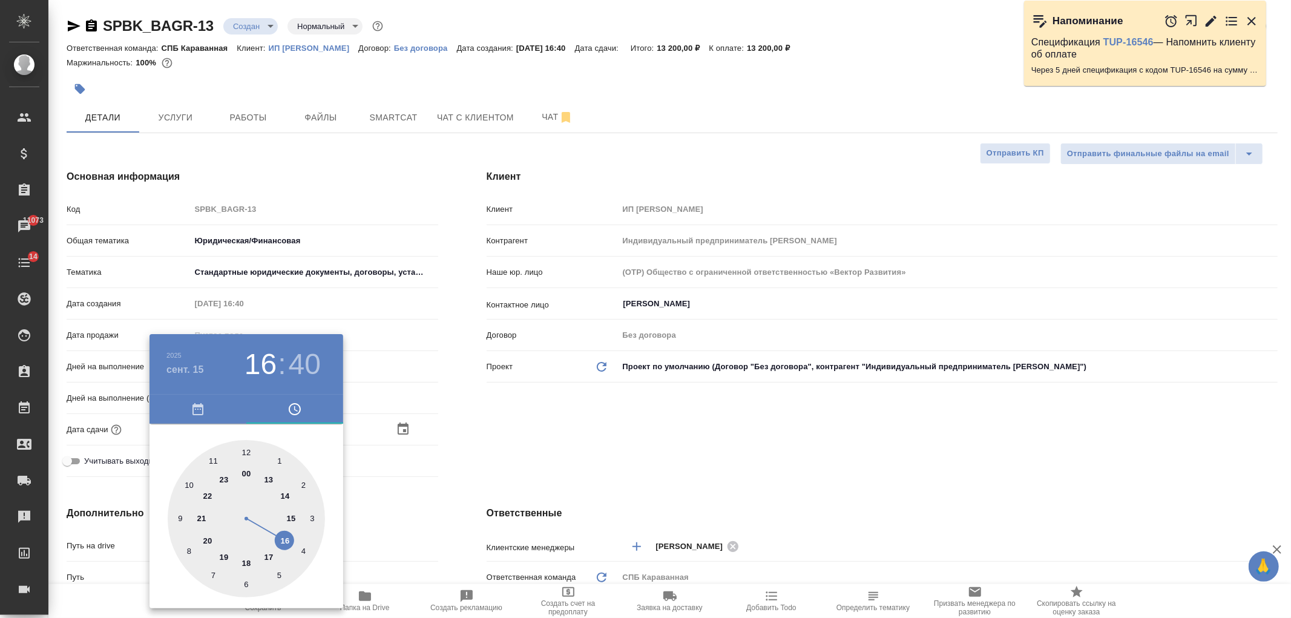
click at [606, 433] on div at bounding box center [645, 309] width 1291 height 618
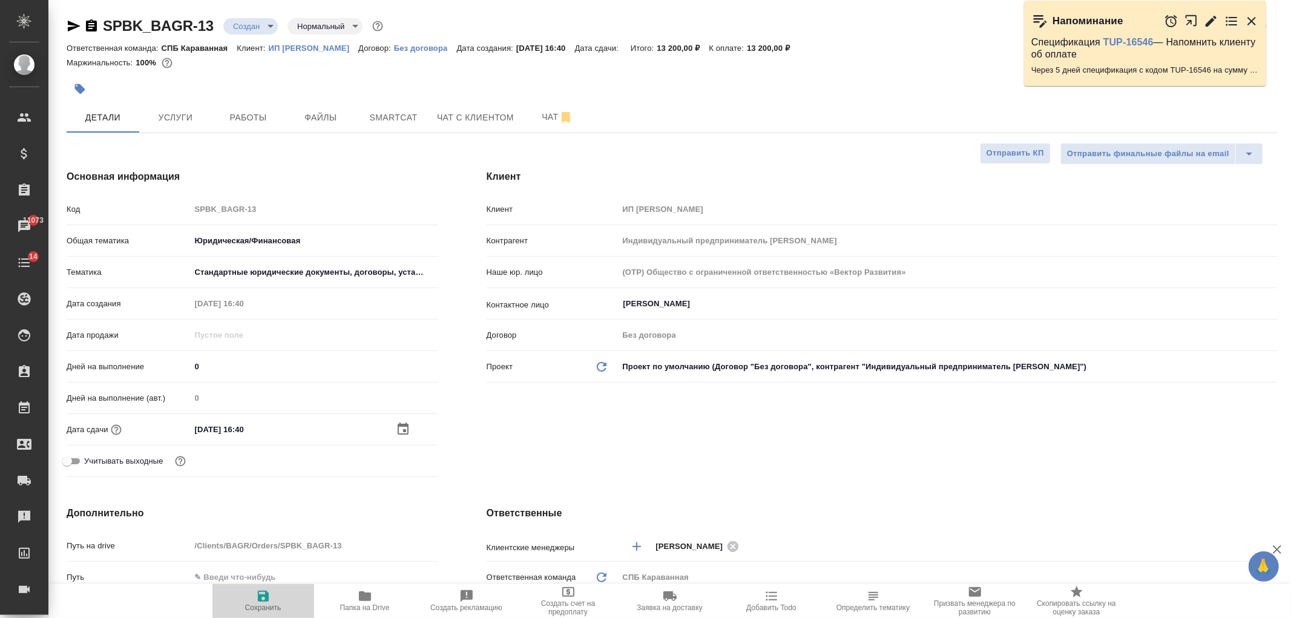
click at [267, 599] on icon "button" at bounding box center [263, 596] width 11 height 11
type textarea "x"
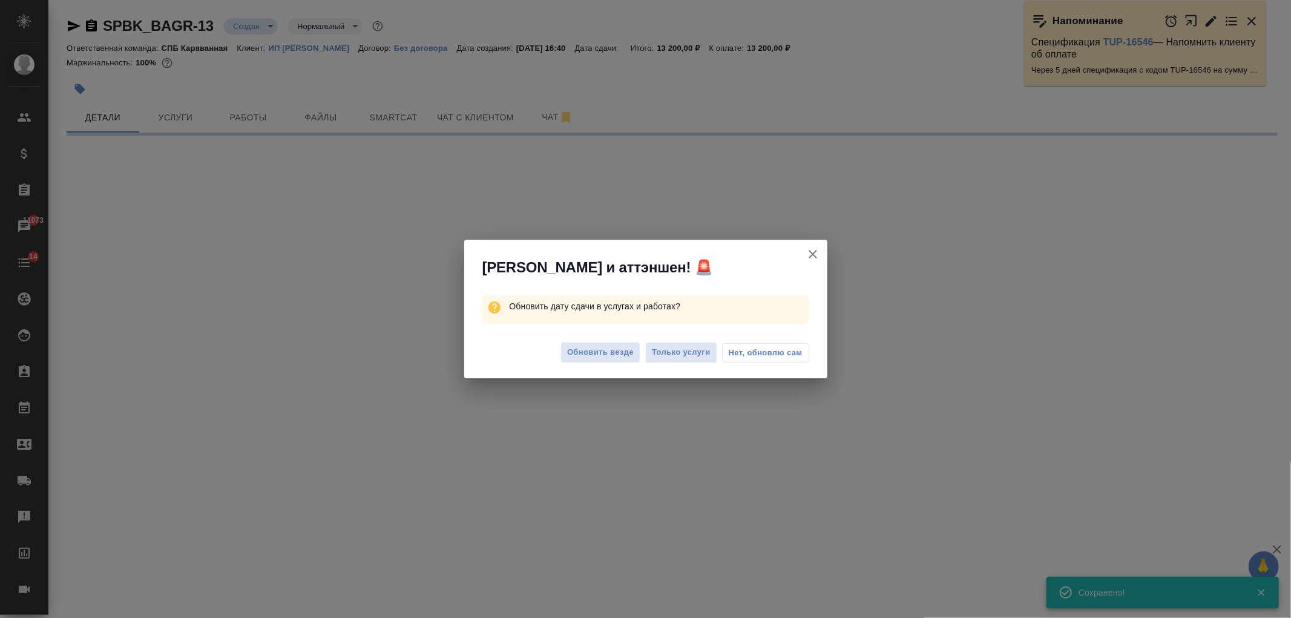
select select "RU"
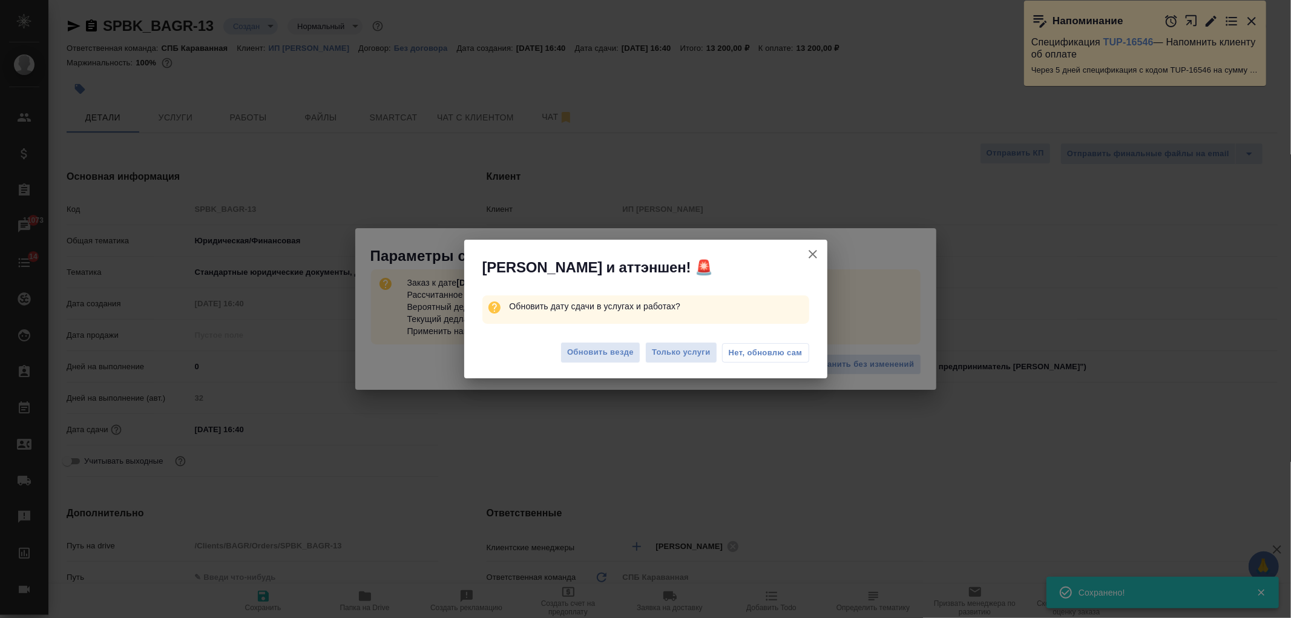
type textarea "x"
click at [620, 355] on span "Обновить везде" at bounding box center [600, 353] width 67 height 14
type textarea "x"
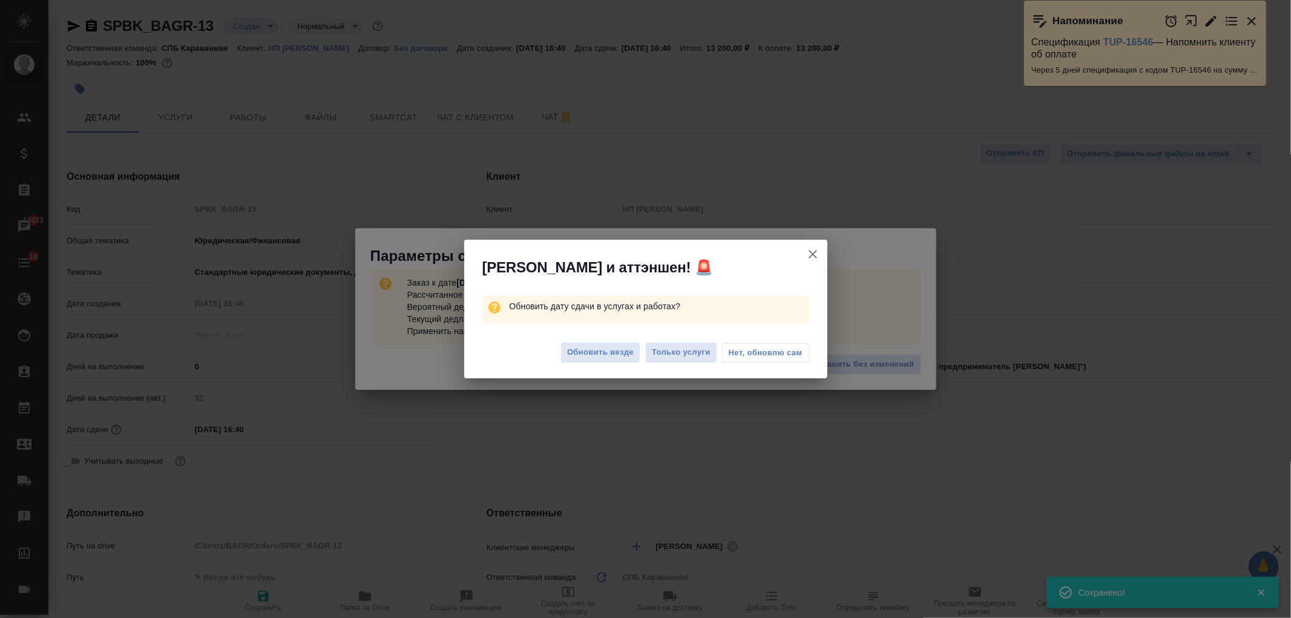
type textarea "x"
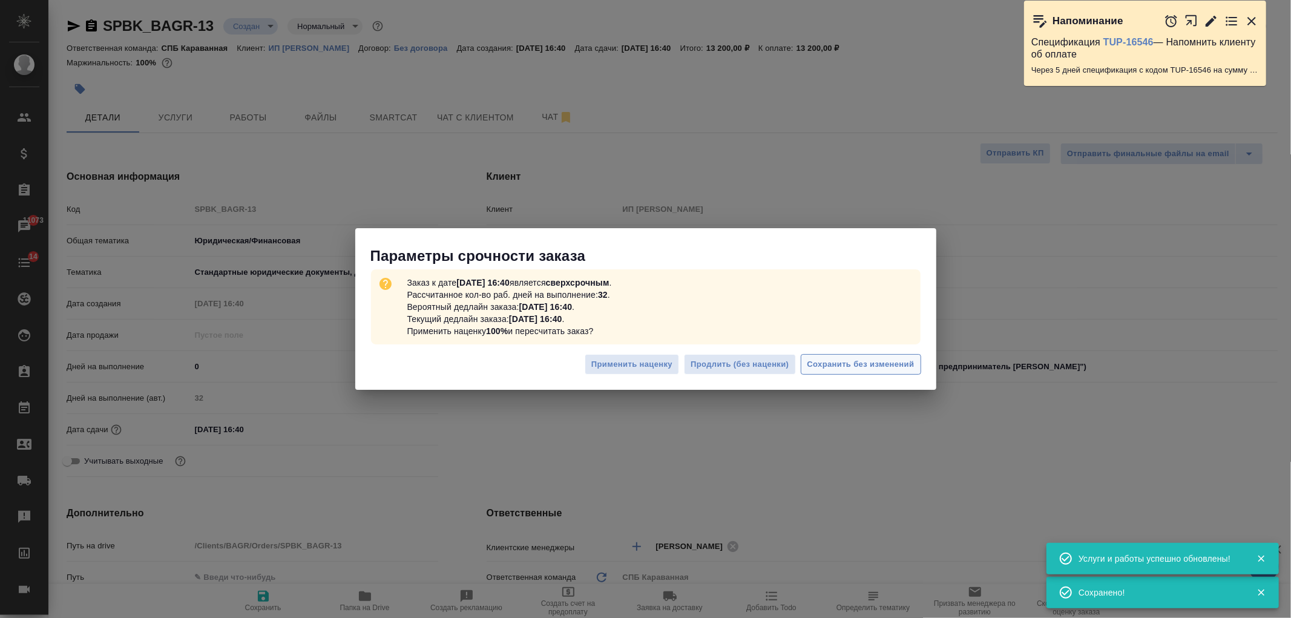
click at [892, 367] on span "Сохранить без изменений" at bounding box center [860, 365] width 107 height 14
type textarea "x"
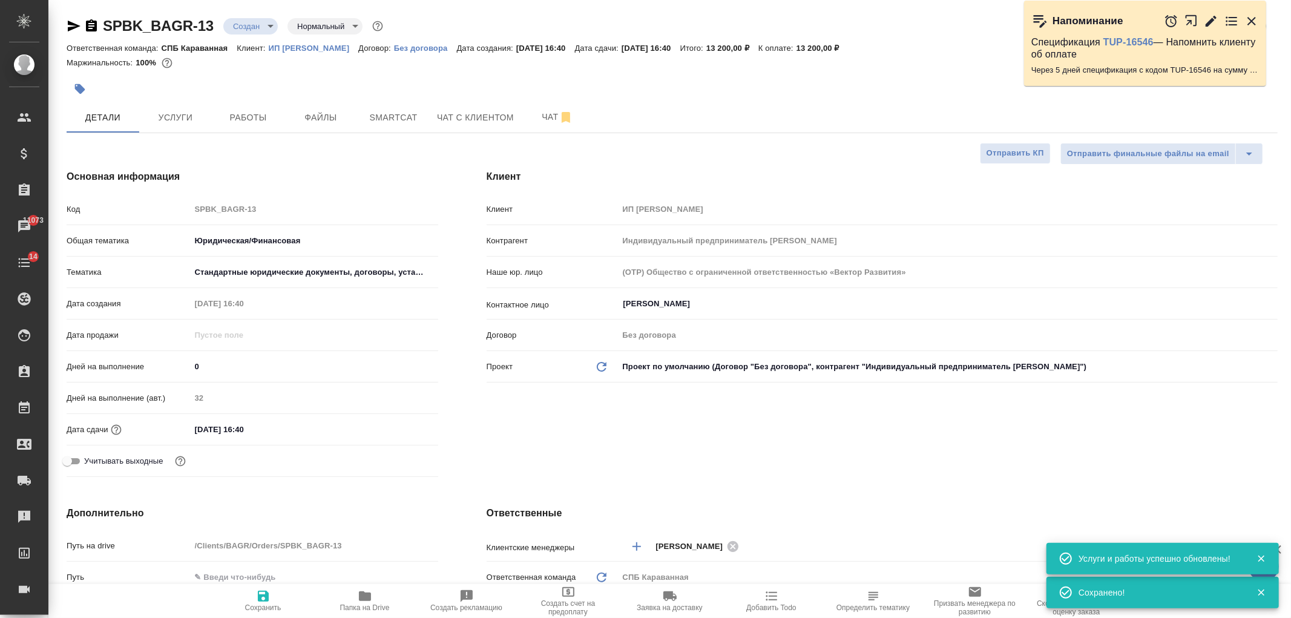
type textarea "x"
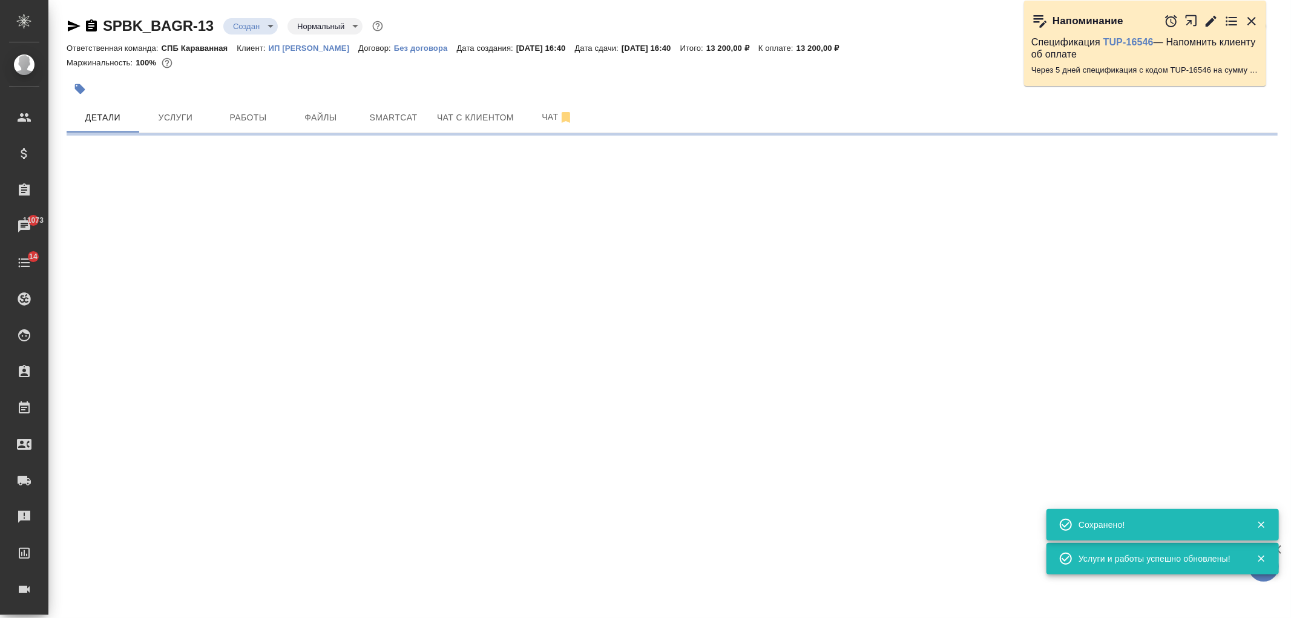
type input "urgent"
select select "RU"
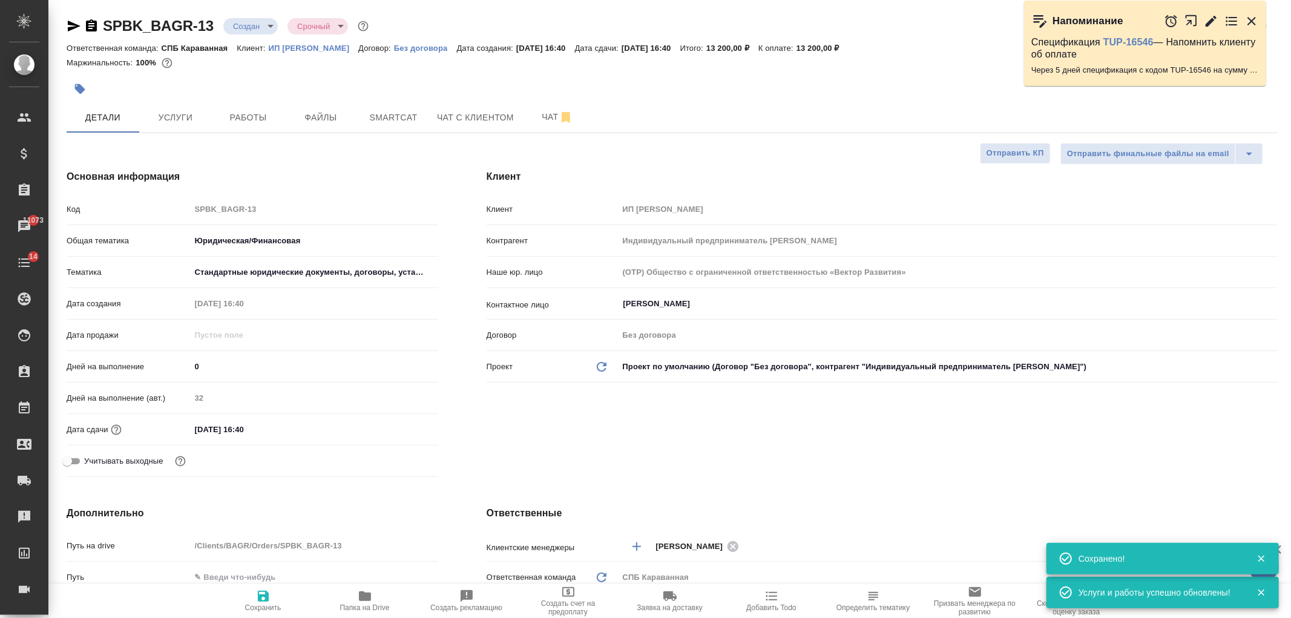
type textarea "x"
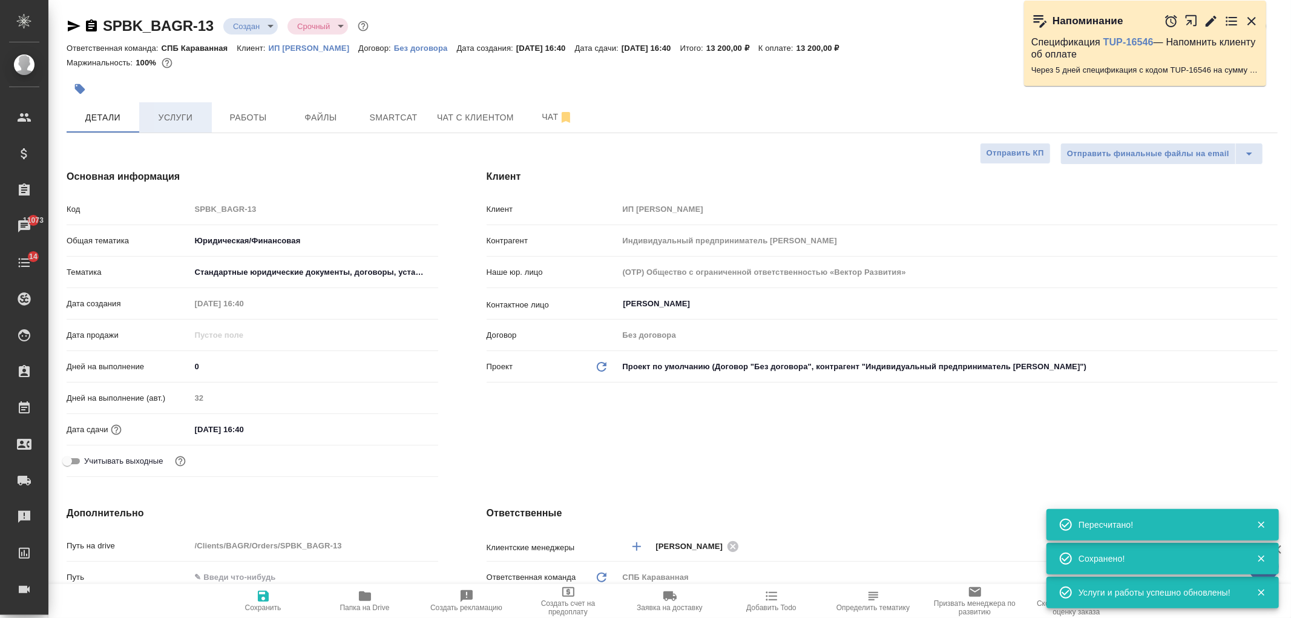
click at [183, 102] on button "Услуги" at bounding box center [175, 117] width 73 height 30
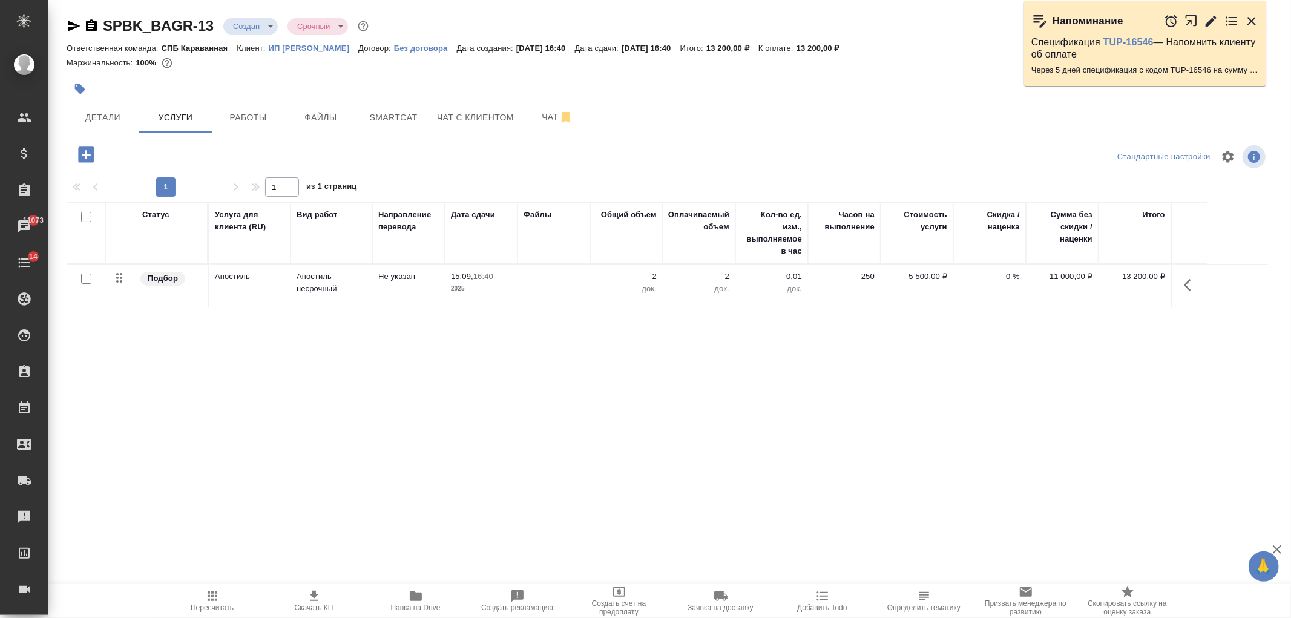
click at [307, 594] on icon "button" at bounding box center [314, 596] width 15 height 15
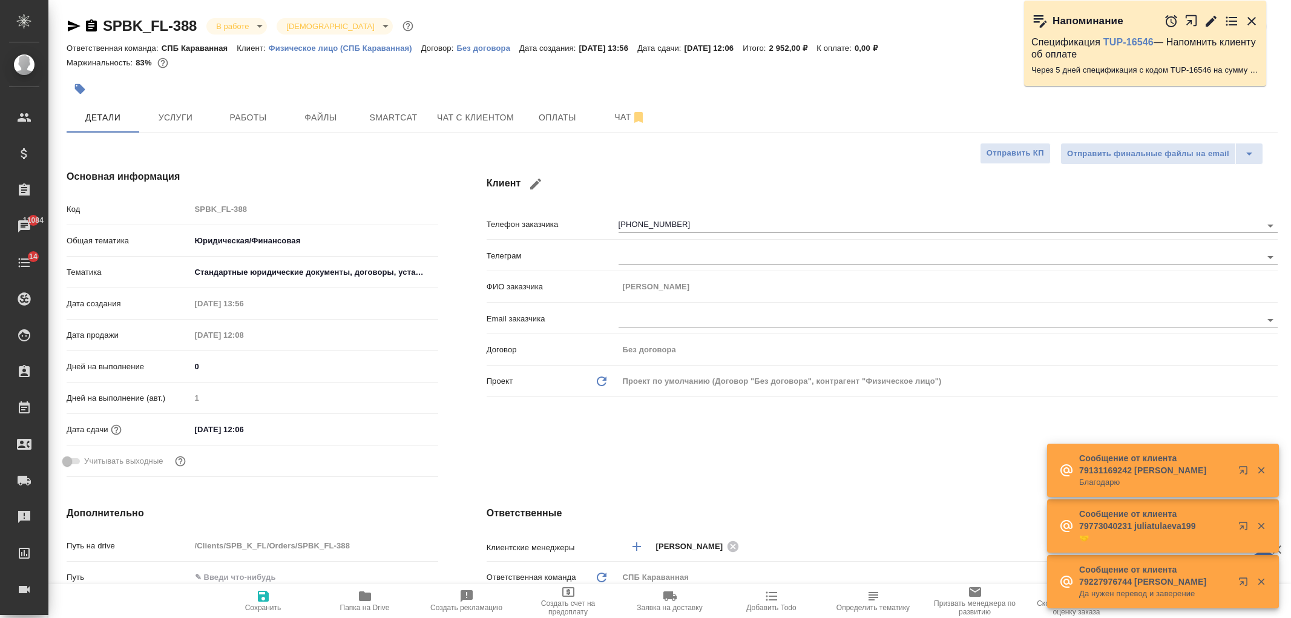
select select "RU"
click at [70, 30] on icon "button" at bounding box center [74, 26] width 13 height 11
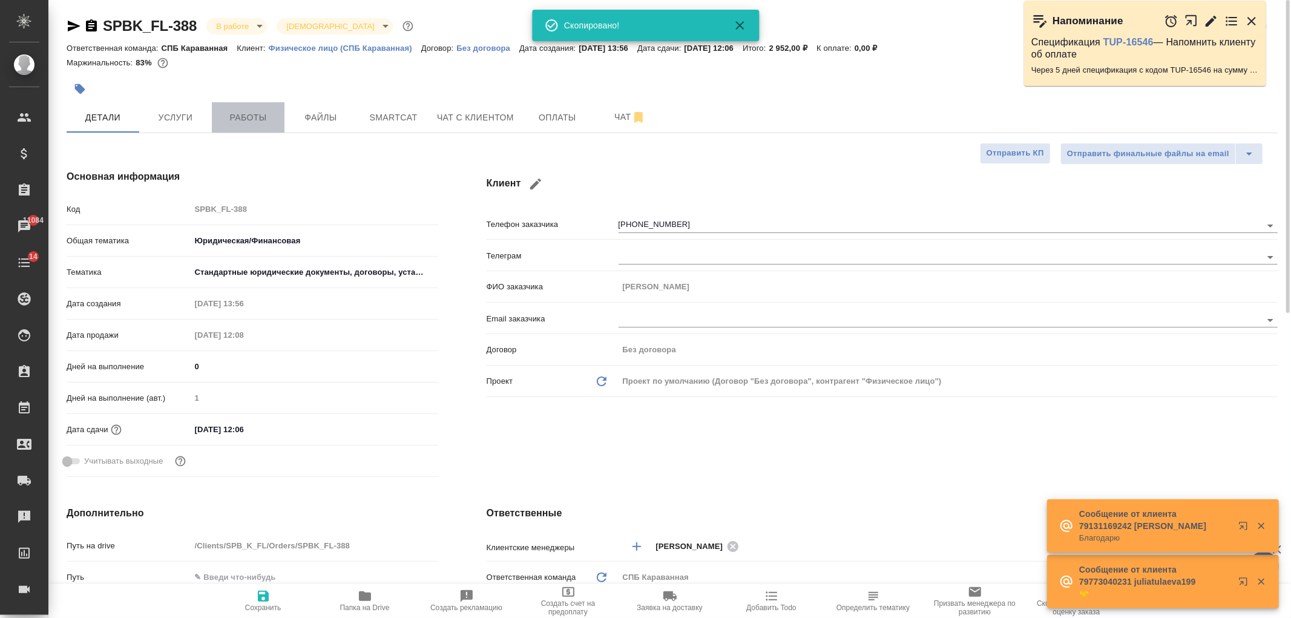
click at [263, 116] on span "Работы" at bounding box center [248, 117] width 58 height 15
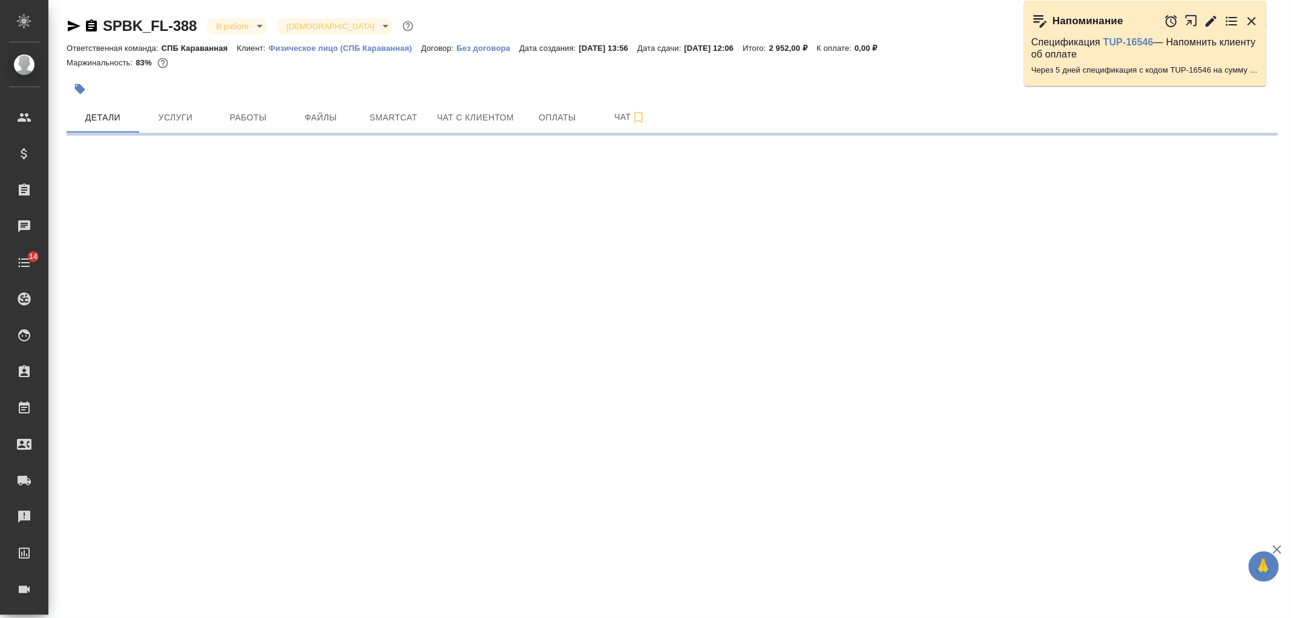
select select "RU"
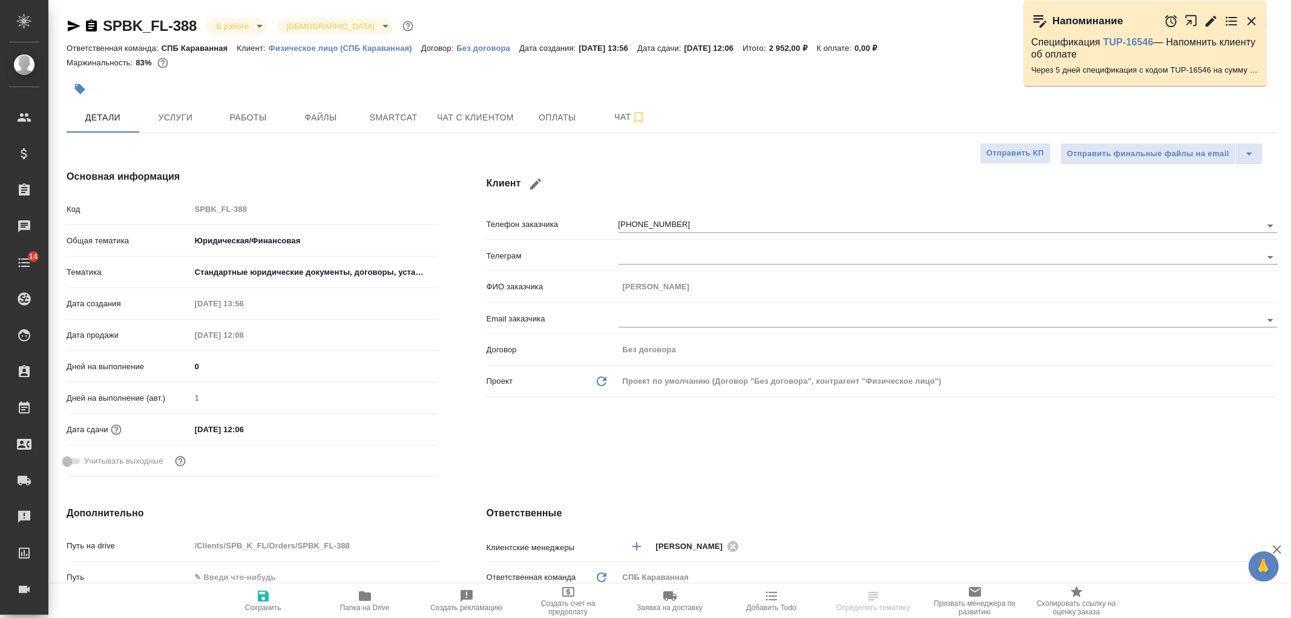
type textarea "x"
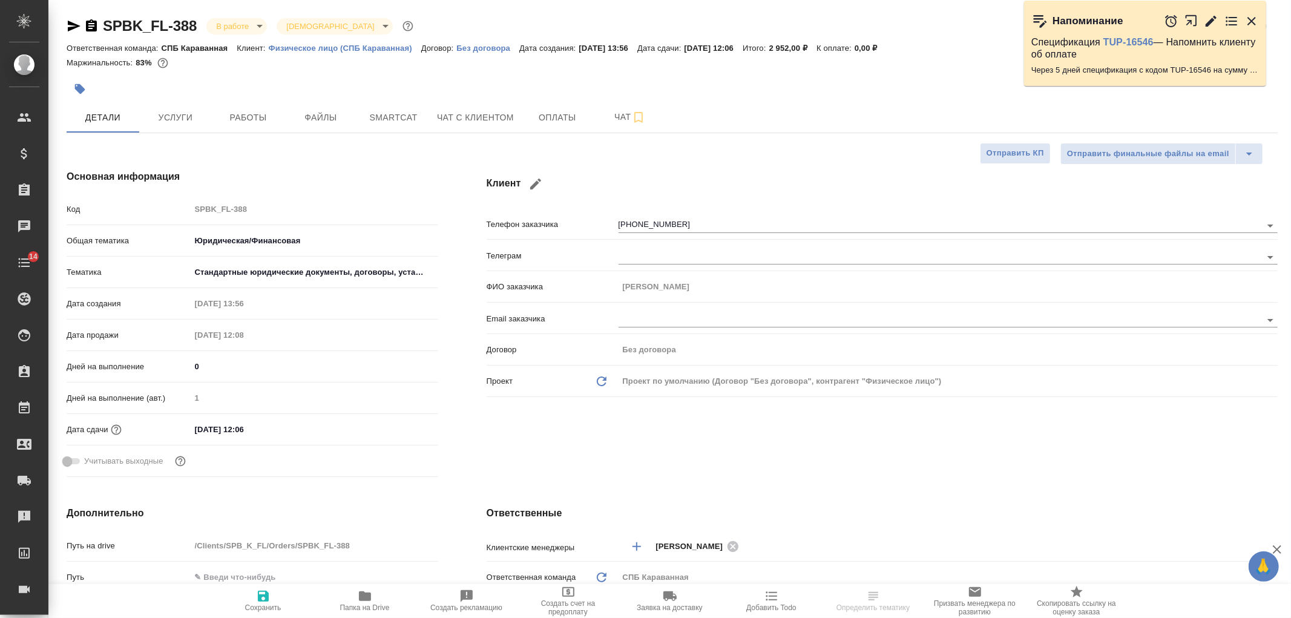
type textarea "x"
click at [995, 458] on div "Клиент Телефон заказчика +79191687295 Телеграм ФИО заказчика Алексей Email зака…" at bounding box center [881, 325] width 839 height 361
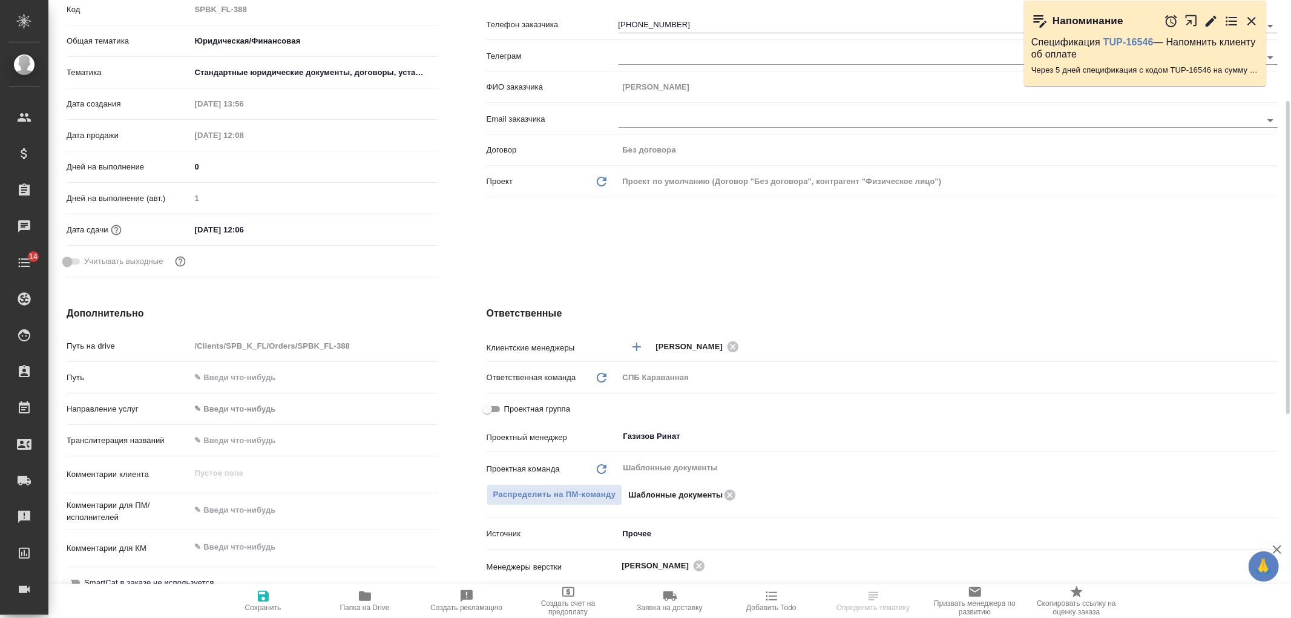
scroll to position [182, 0]
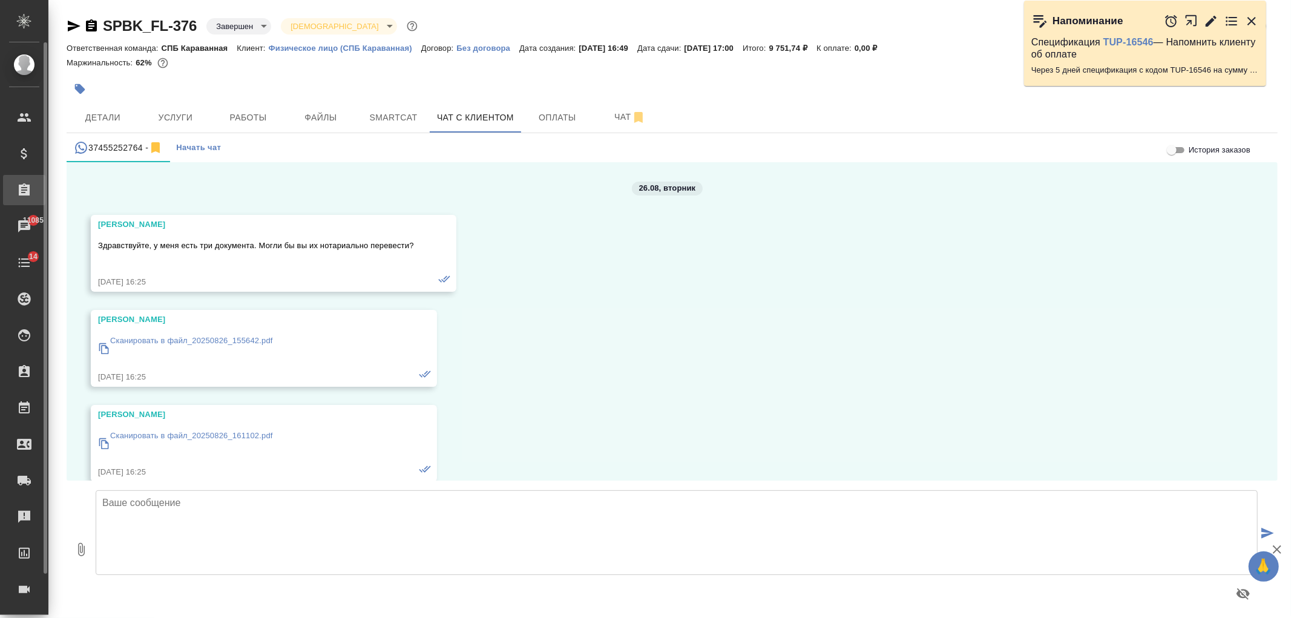
scroll to position [2909, 0]
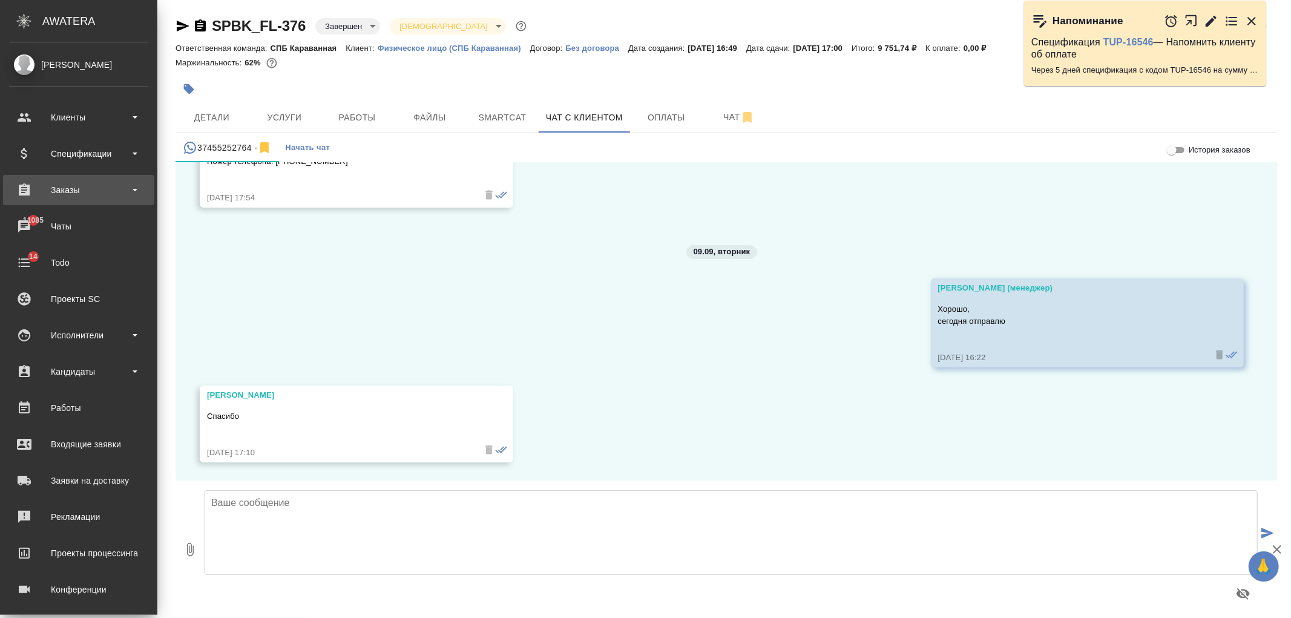
click at [79, 179] on div "Заказы" at bounding box center [78, 190] width 151 height 30
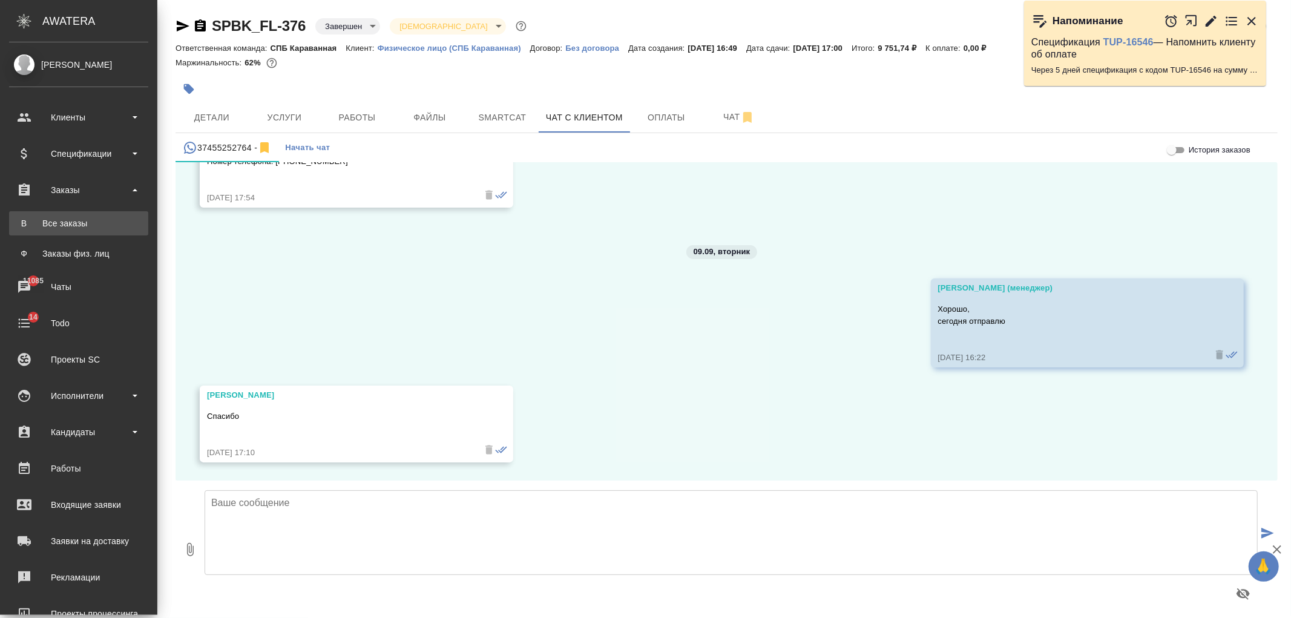
click at [107, 224] on div "Все заказы" at bounding box center [78, 223] width 127 height 12
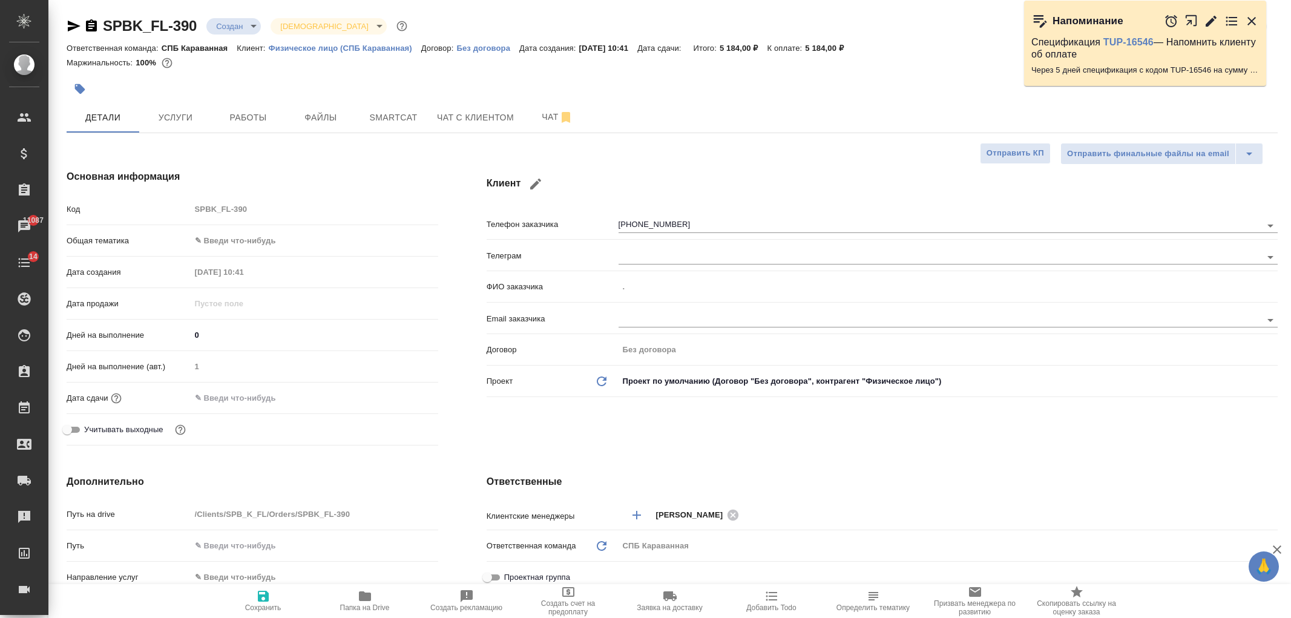
select select "RU"
click at [476, 99] on div at bounding box center [470, 89] width 807 height 27
click at [473, 105] on button "Чат с клиентом" at bounding box center [475, 117] width 91 height 30
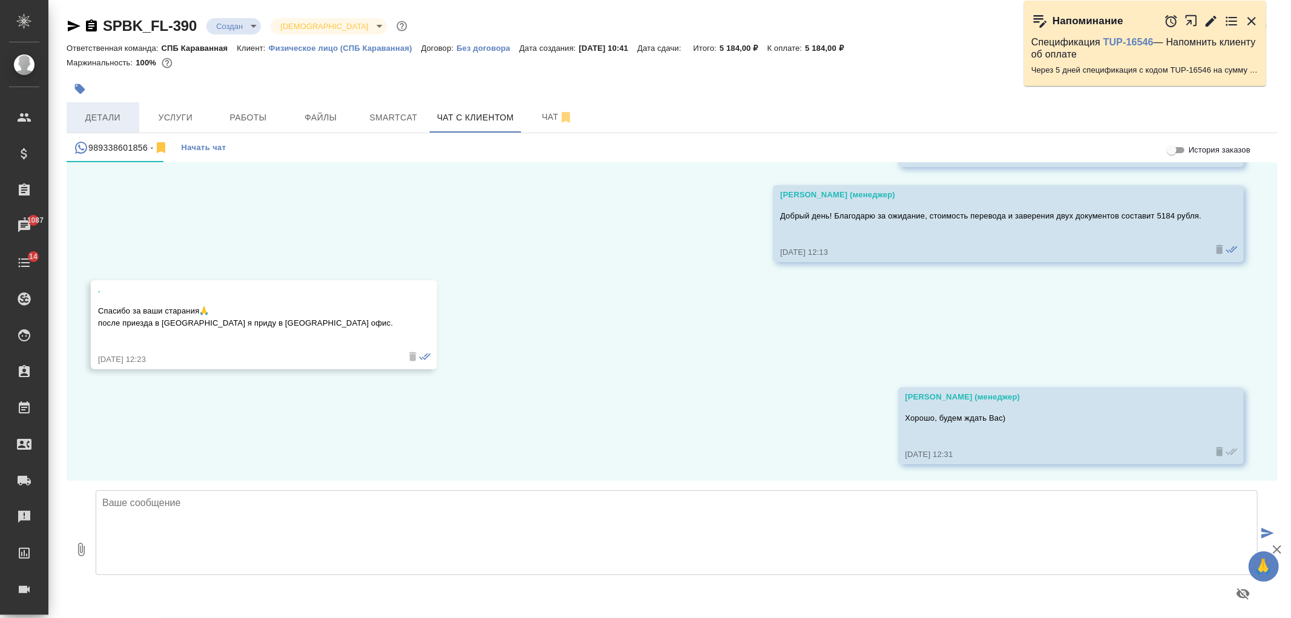
scroll to position [1715, 0]
click at [110, 127] on button "Детали" at bounding box center [103, 117] width 73 height 30
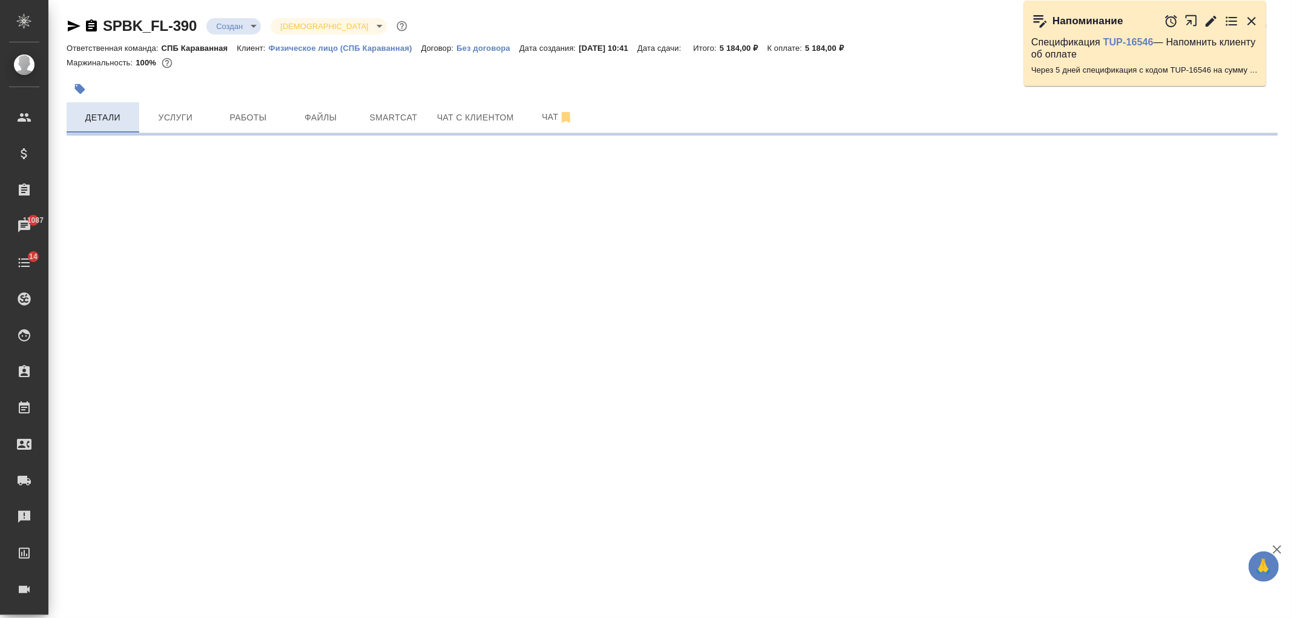
select select "RU"
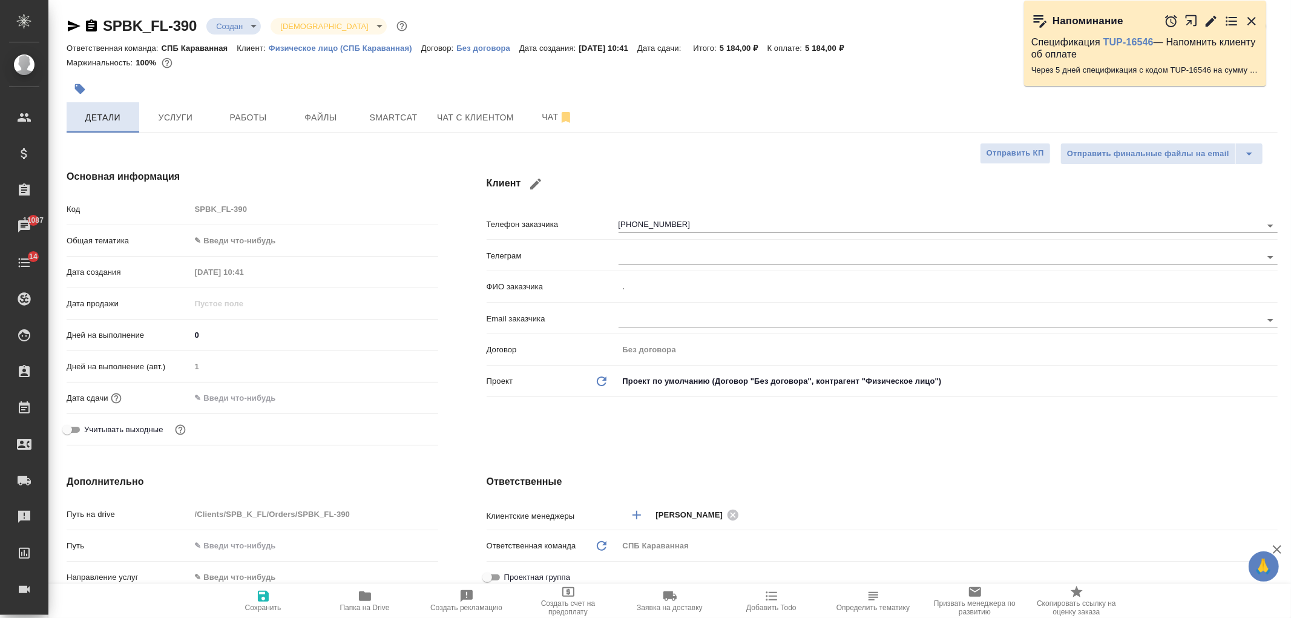
type textarea "x"
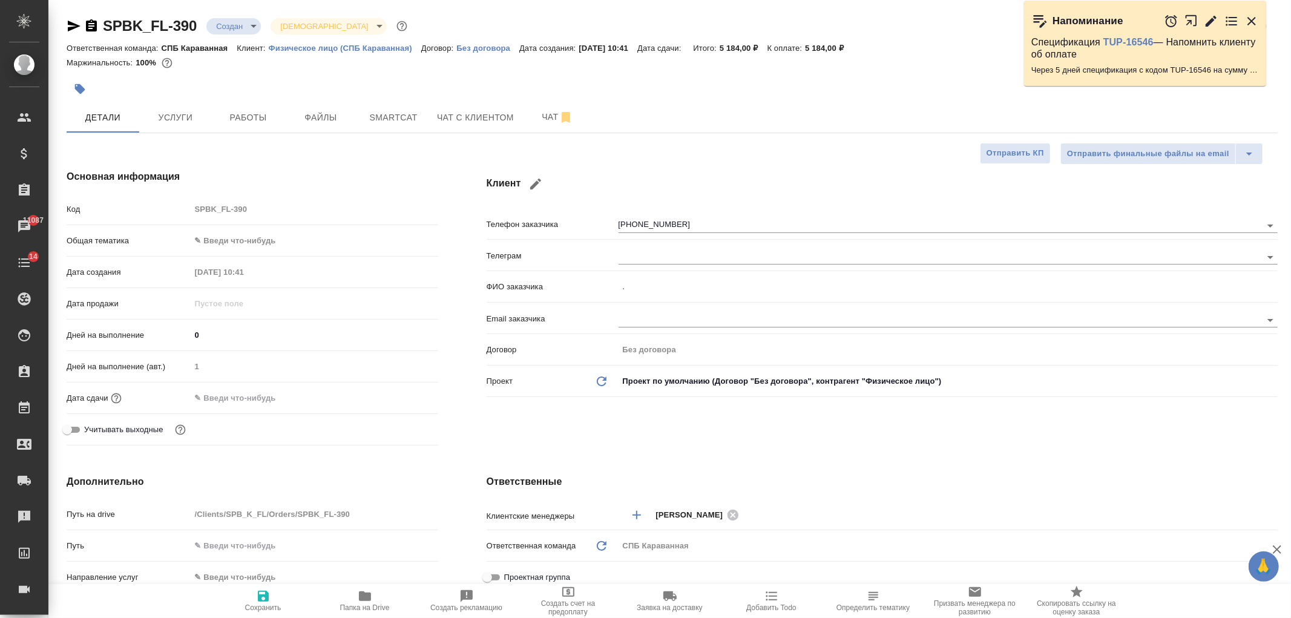
type textarea "x"
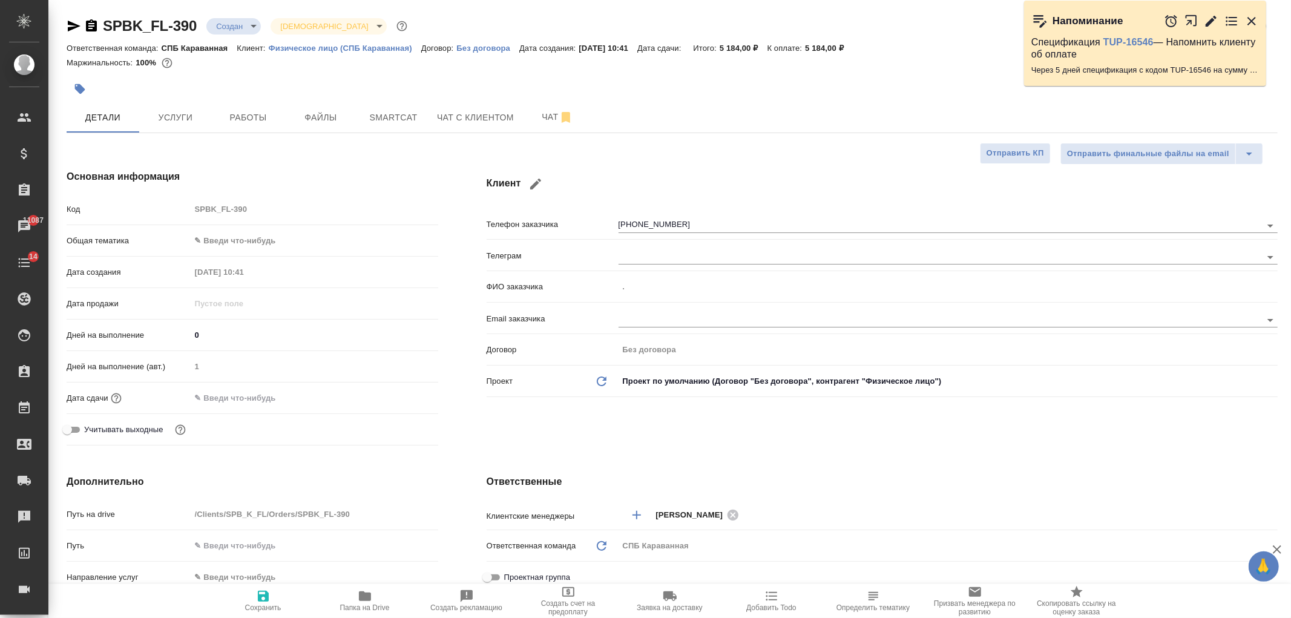
type textarea "x"
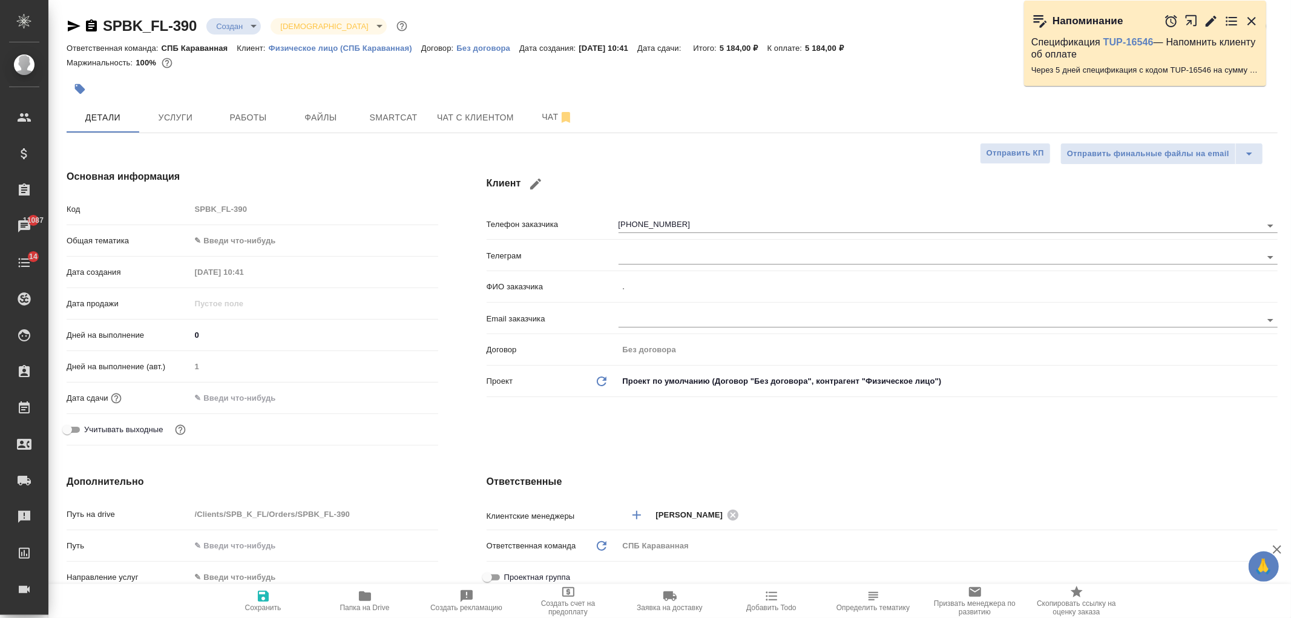
click at [466, 134] on div "SPBK_FL-390 Создан new Святая троица holyTrinity Кратко детали заказа Ответстве…" at bounding box center [672, 594] width 1224 height 1188
click at [465, 121] on span "Чат с клиентом" at bounding box center [475, 117] width 77 height 15
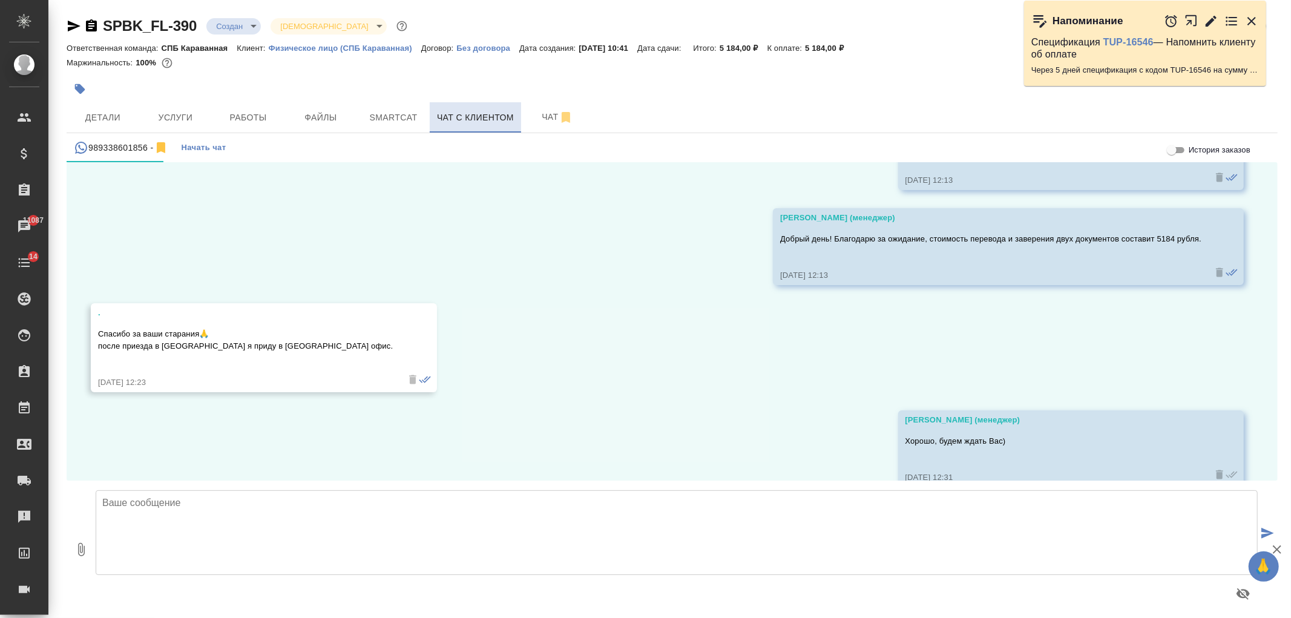
scroll to position [1715, 0]
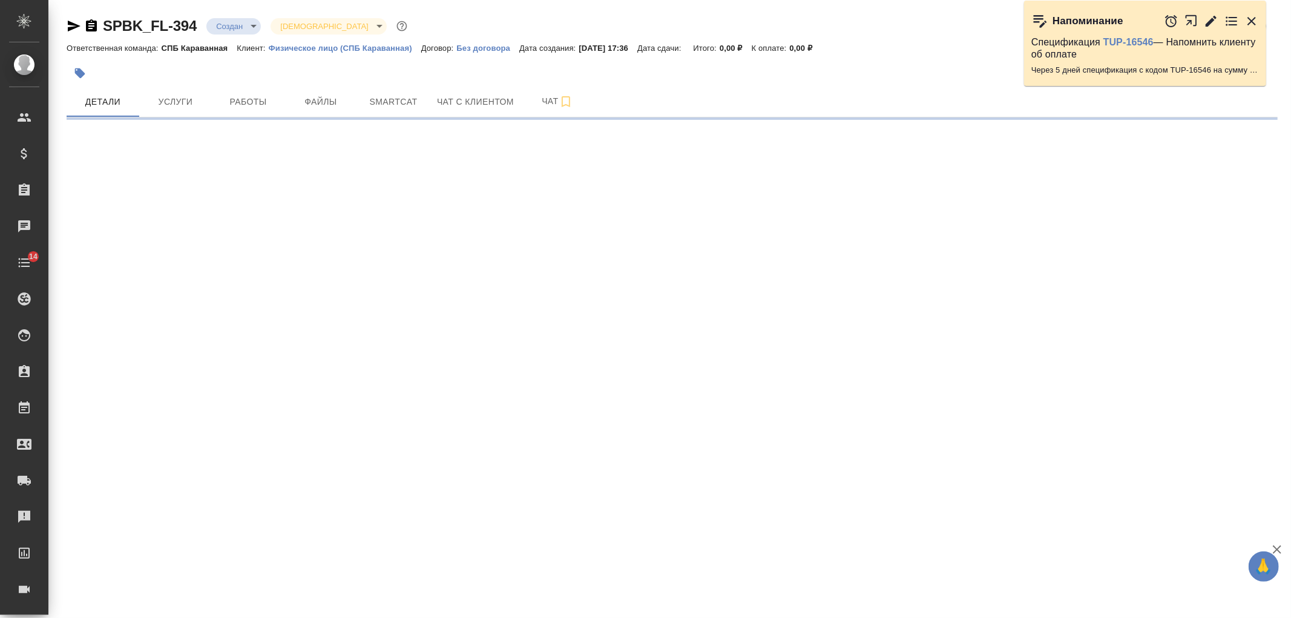
select select "RU"
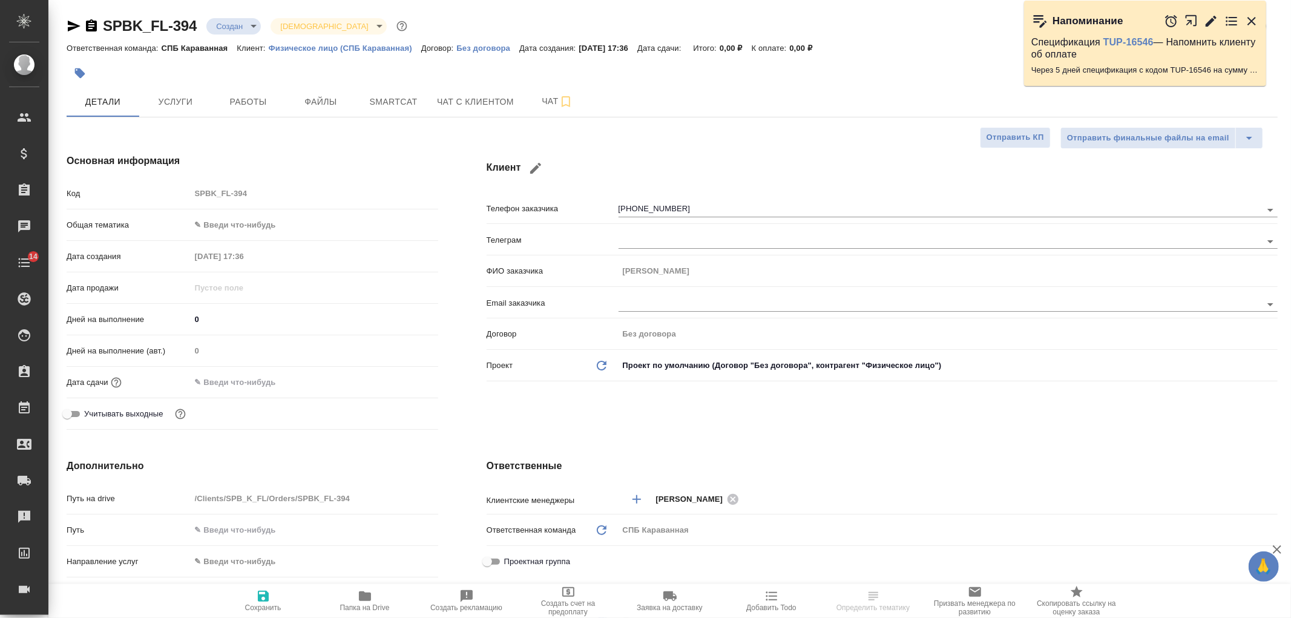
type textarea "x"
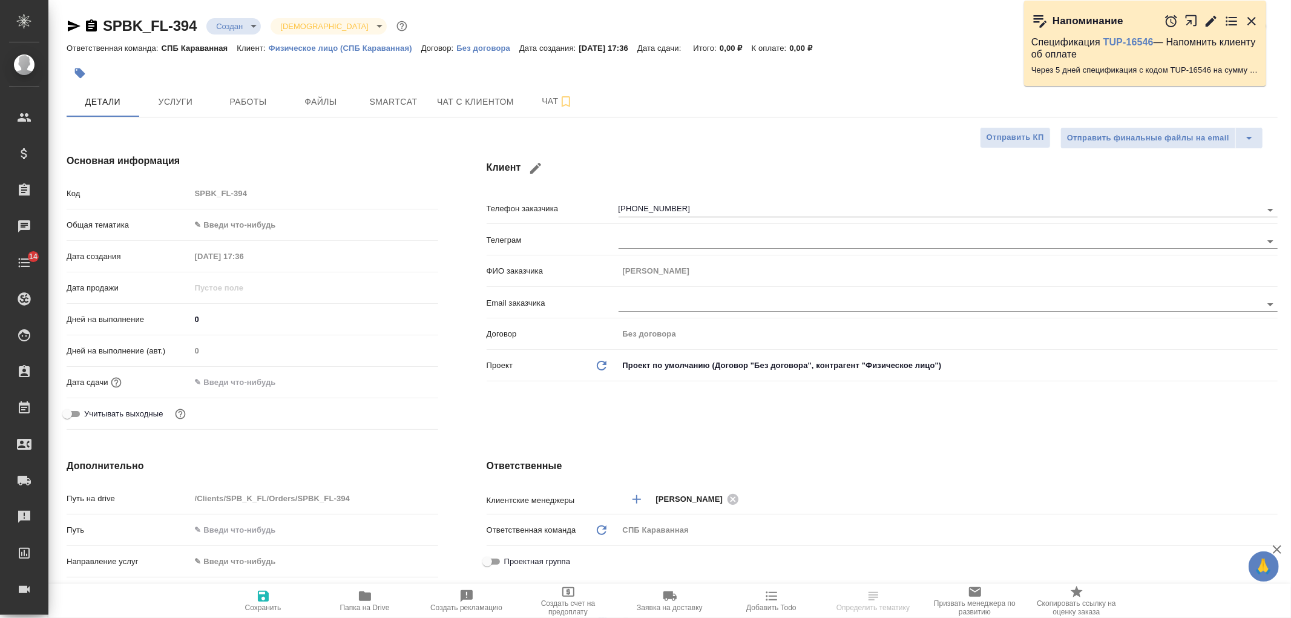
type textarea "x"
type input "Гудина Александра"
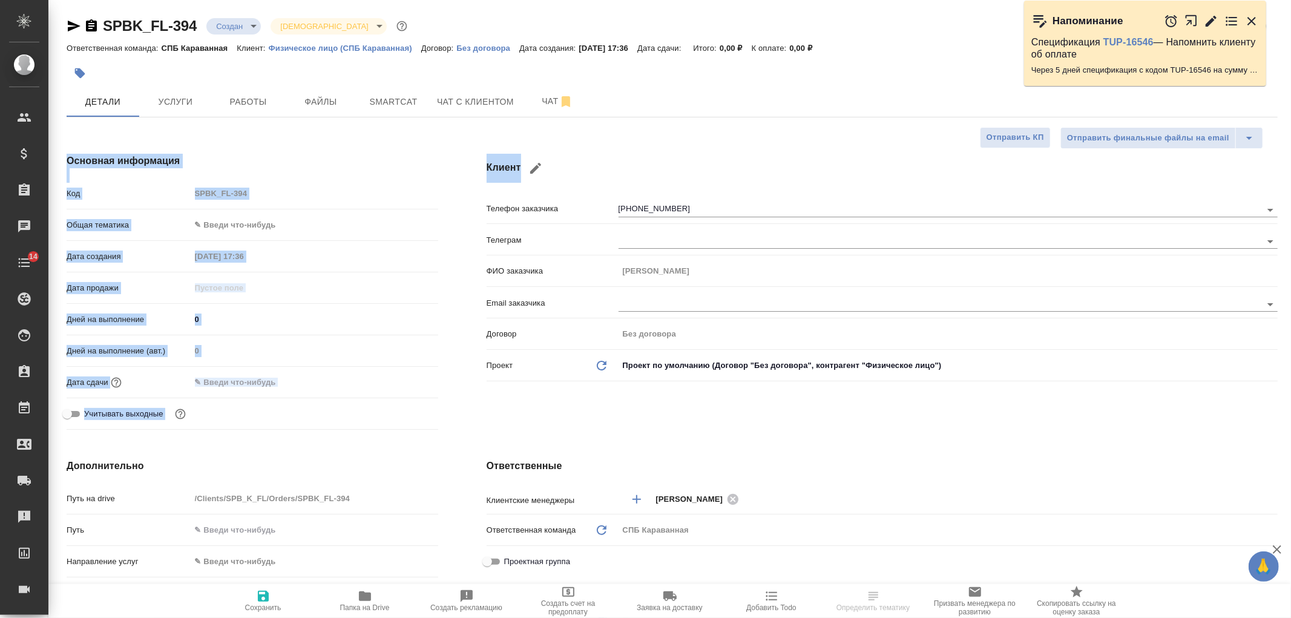
drag, startPoint x: 1286, startPoint y: 111, endPoint x: 1290, endPoint y: 143, distance: 33.0
click at [1290, 143] on div "SPBK_FL-394 Создан new Святая троица holyTrinity Кратко детали заказа Ответстве…" at bounding box center [669, 586] width 1242 height 1172
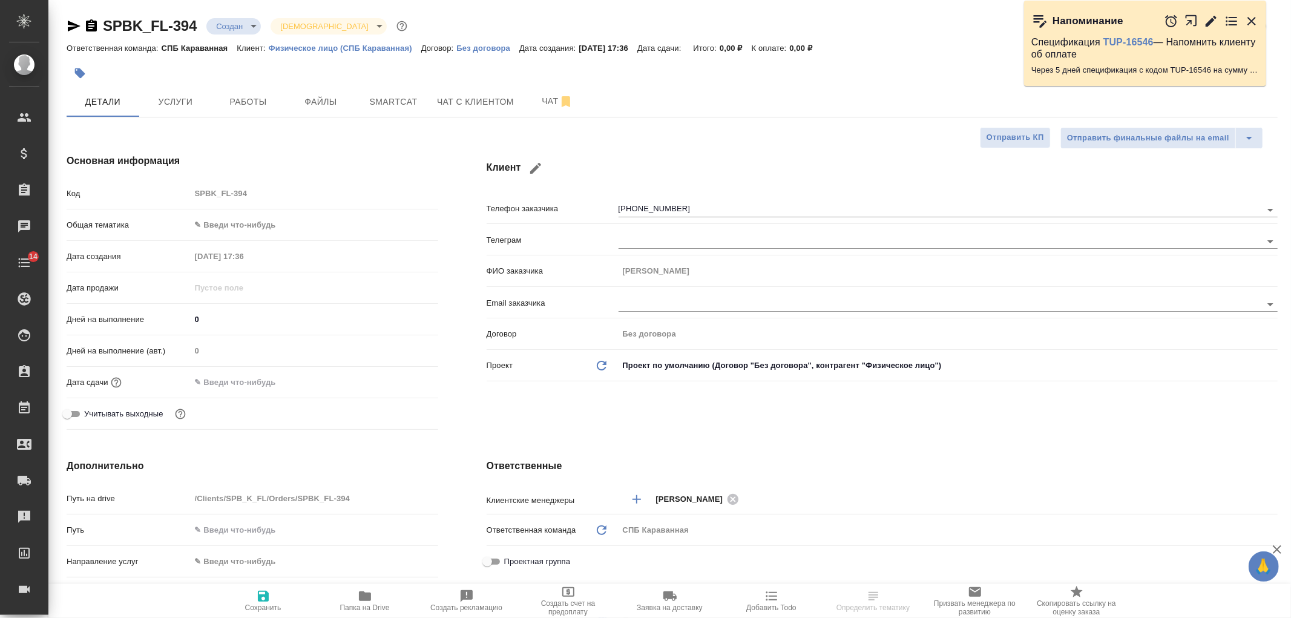
click at [668, 426] on div "Клиент Телефон заказчика [PHONE_NUMBER] Телеграм ФИО заказчика [PERSON_NAME] Em…" at bounding box center [881, 294] width 839 height 329
click at [185, 94] on span "Услуги" at bounding box center [175, 101] width 58 height 15
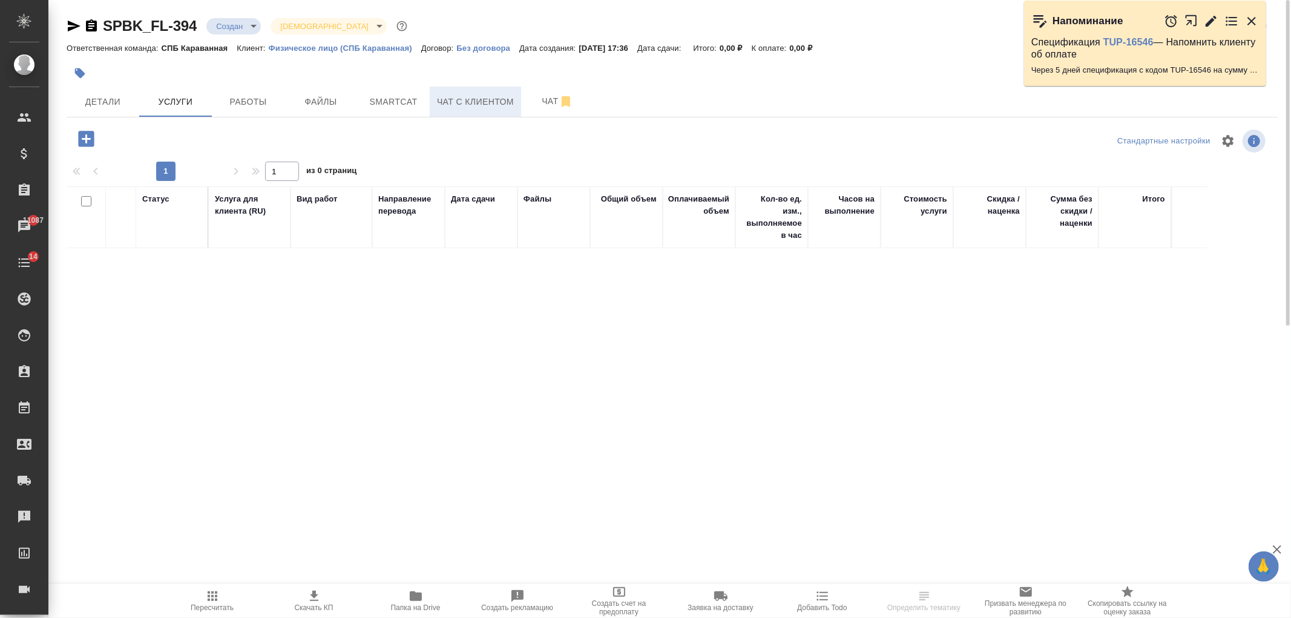
click at [458, 105] on span "Чат с клиентом" at bounding box center [475, 101] width 77 height 15
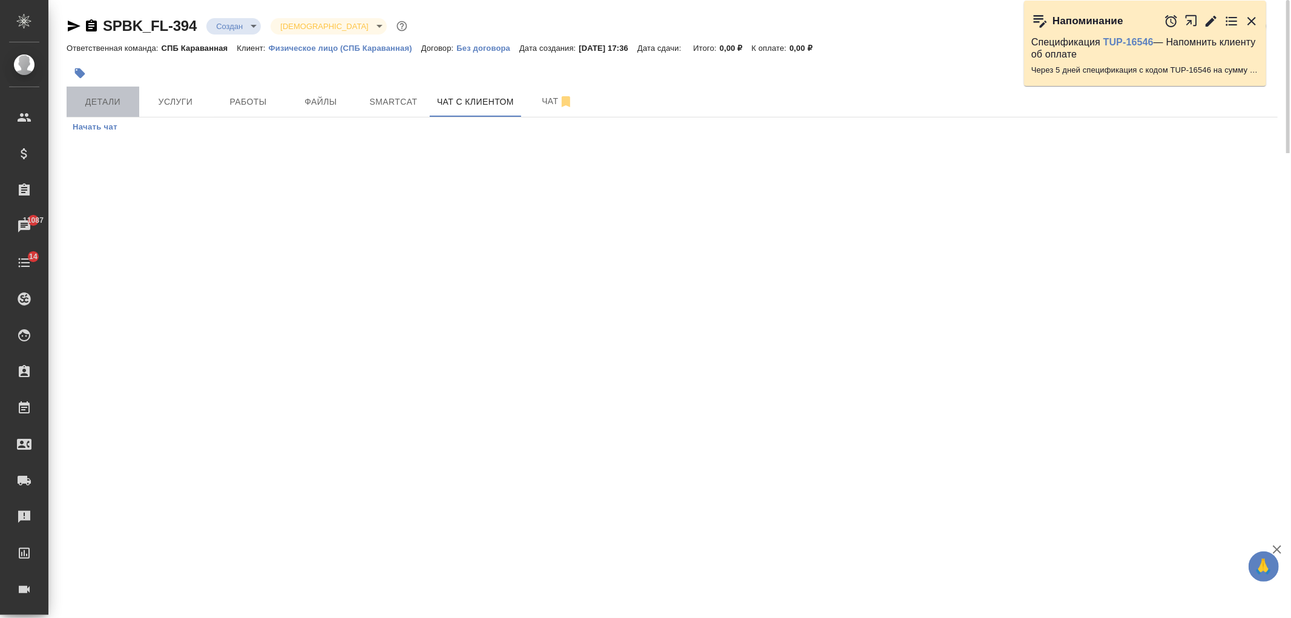
click at [106, 106] on span "Детали" at bounding box center [103, 101] width 58 height 15
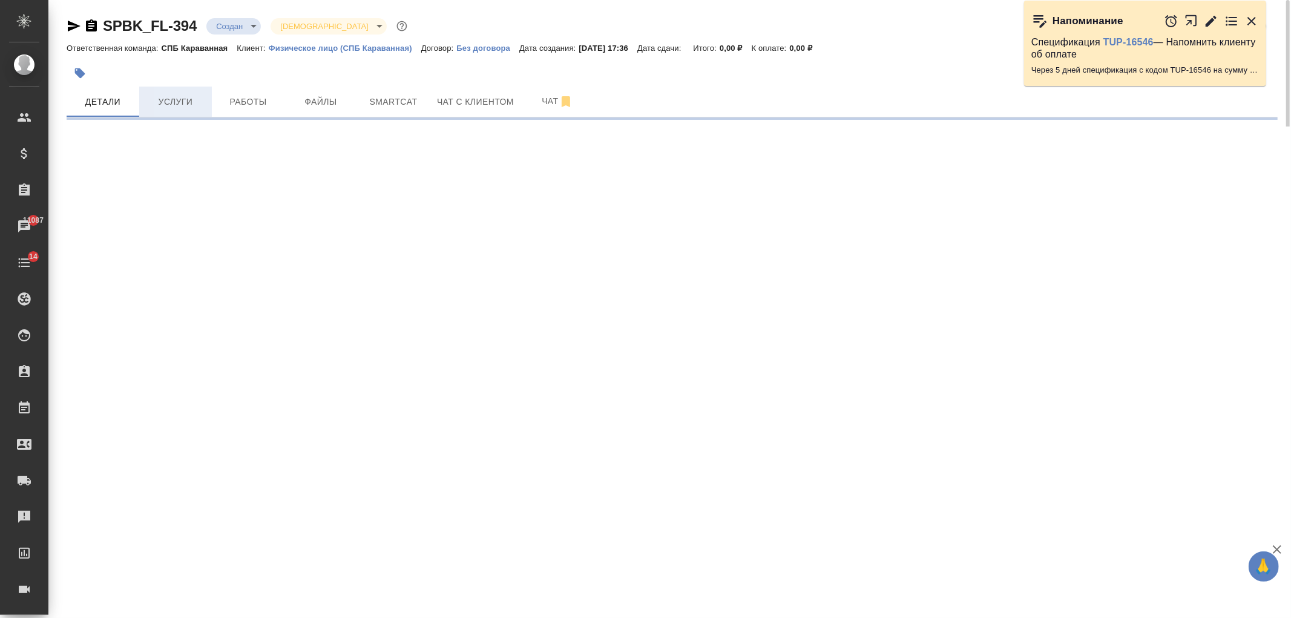
select select "RU"
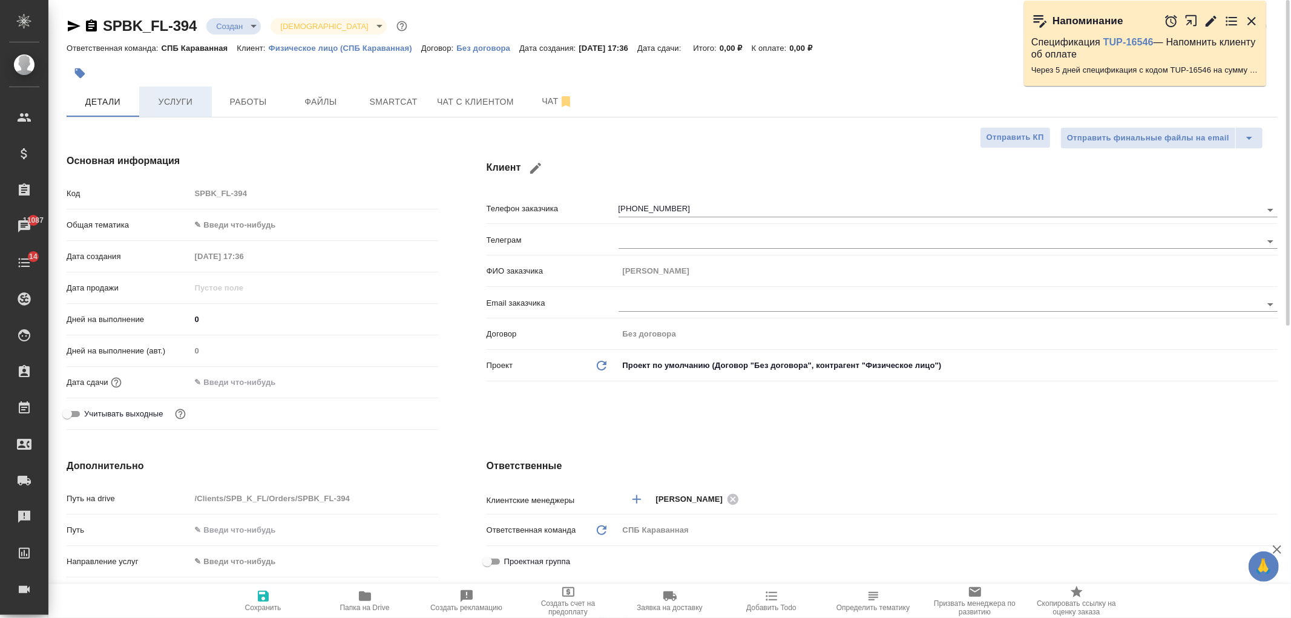
type textarea "x"
click at [159, 103] on span "Услуги" at bounding box center [175, 101] width 58 height 15
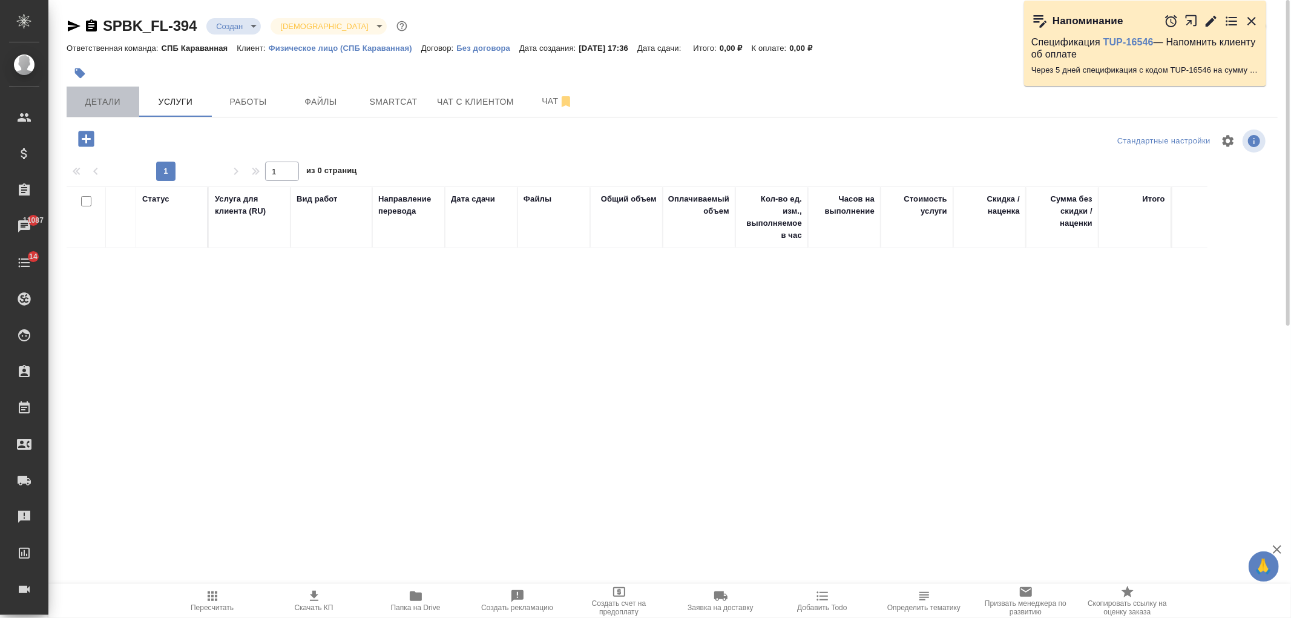
click at [121, 107] on span "Детали" at bounding box center [103, 101] width 58 height 15
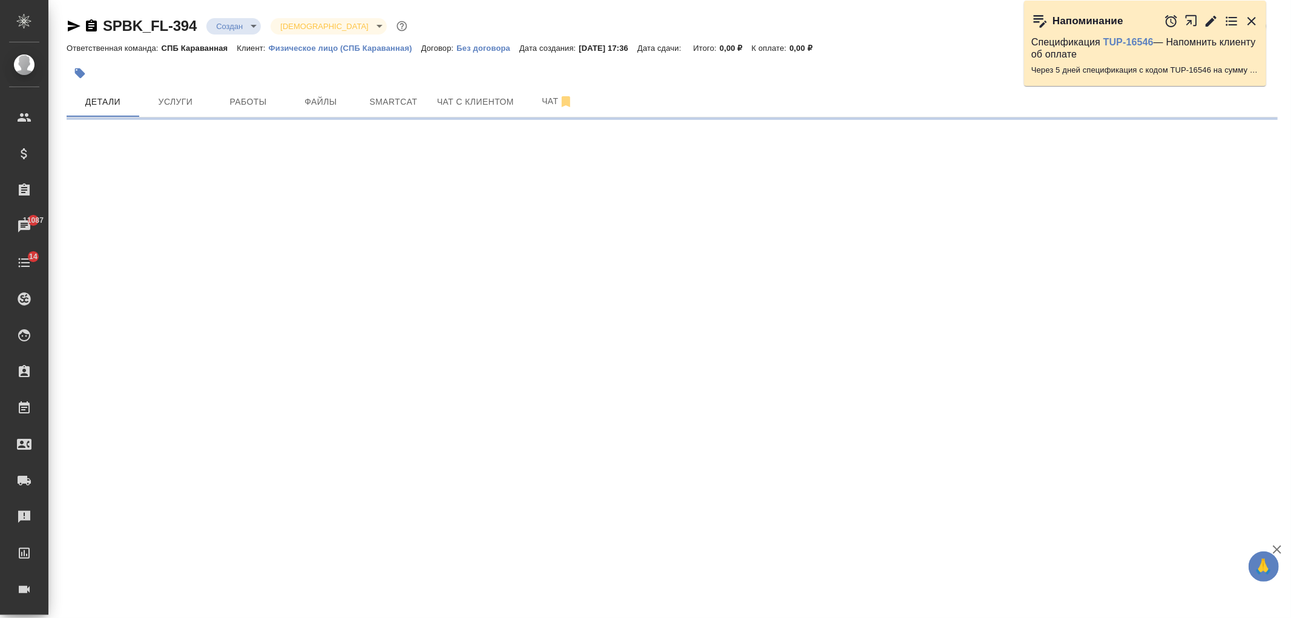
select select "RU"
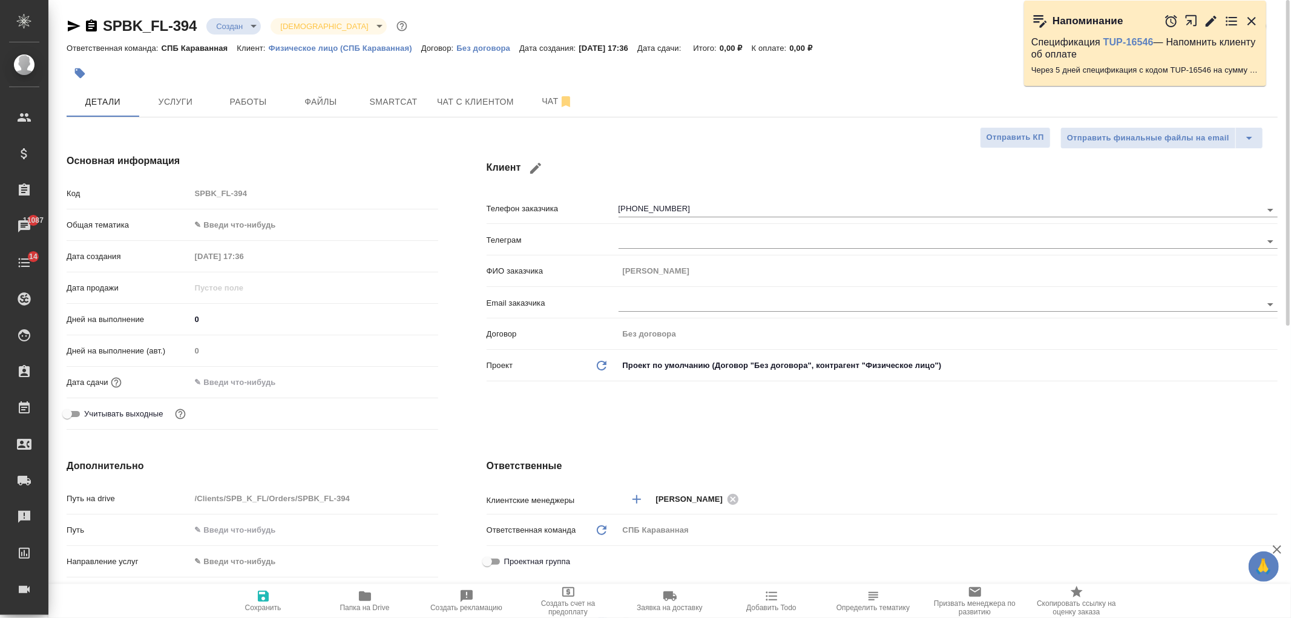
type textarea "x"
click at [515, 413] on div "Клиент Телефон заказчика [PHONE_NUMBER] Телеграм ФИО заказчика [PERSON_NAME] Em…" at bounding box center [881, 294] width 839 height 329
drag, startPoint x: 1287, startPoint y: 386, endPoint x: 1271, endPoint y: 5, distance: 381.6
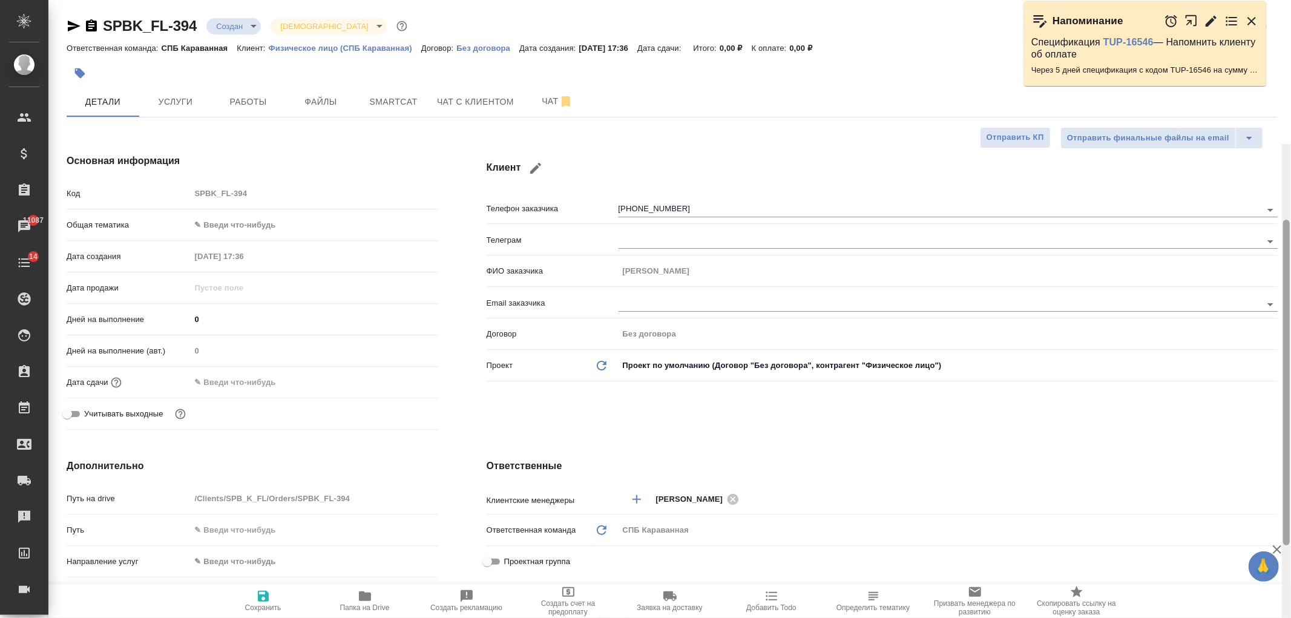
click at [1271, 14] on div "🙏 .cls-1 fill:#fff; AWATERA [PERSON_NAME] Спецификации Заказы 11087 Чаты 14 Tod…" at bounding box center [645, 309] width 1291 height 618
click at [478, 99] on span "Чат с клиентом" at bounding box center [475, 101] width 77 height 15
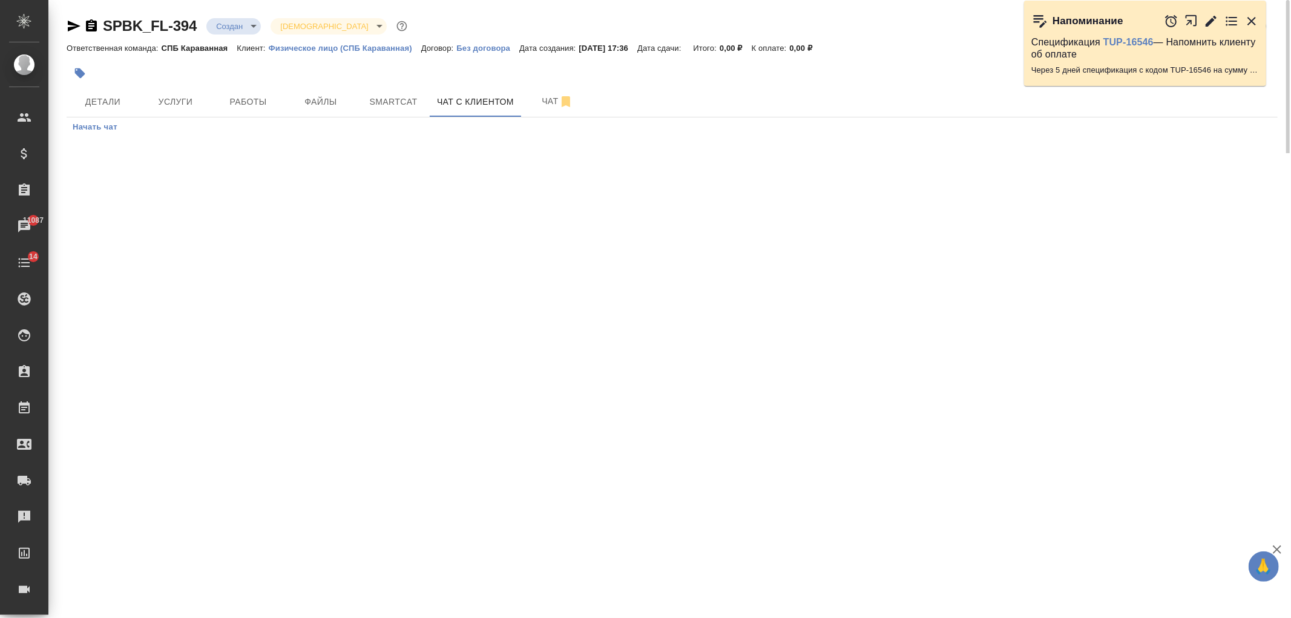
click at [103, 131] on span "Начать чат" at bounding box center [95, 127] width 45 height 14
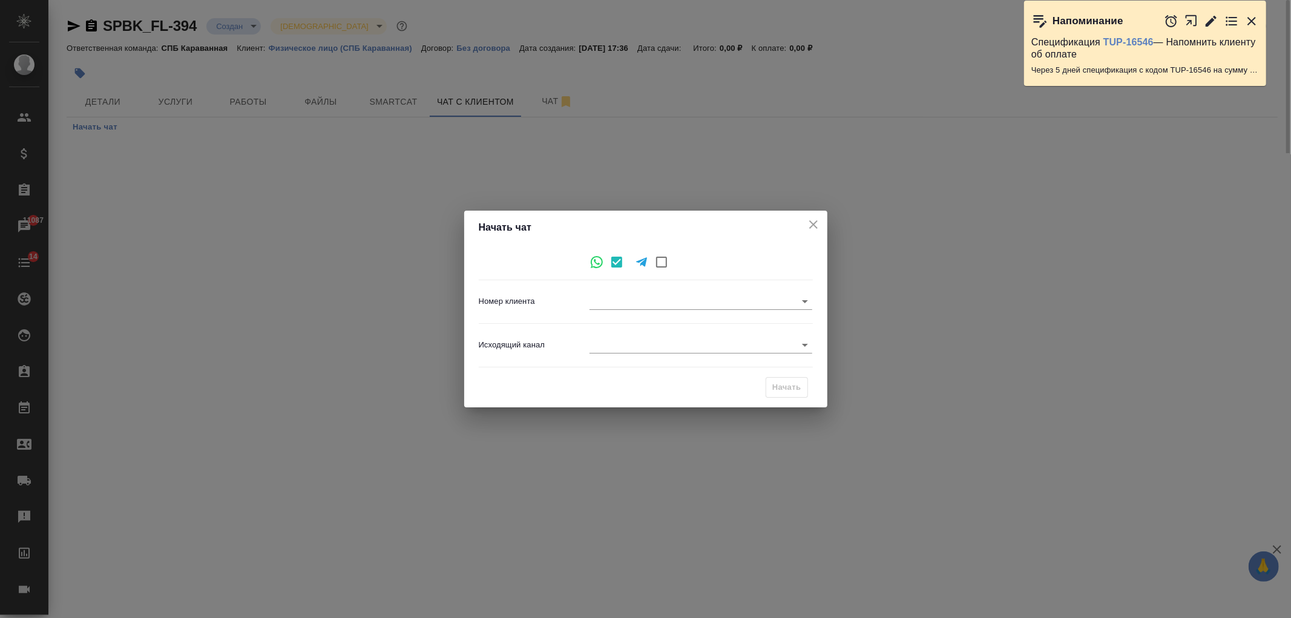
type input "2a36c042d1ada8260444cffe"
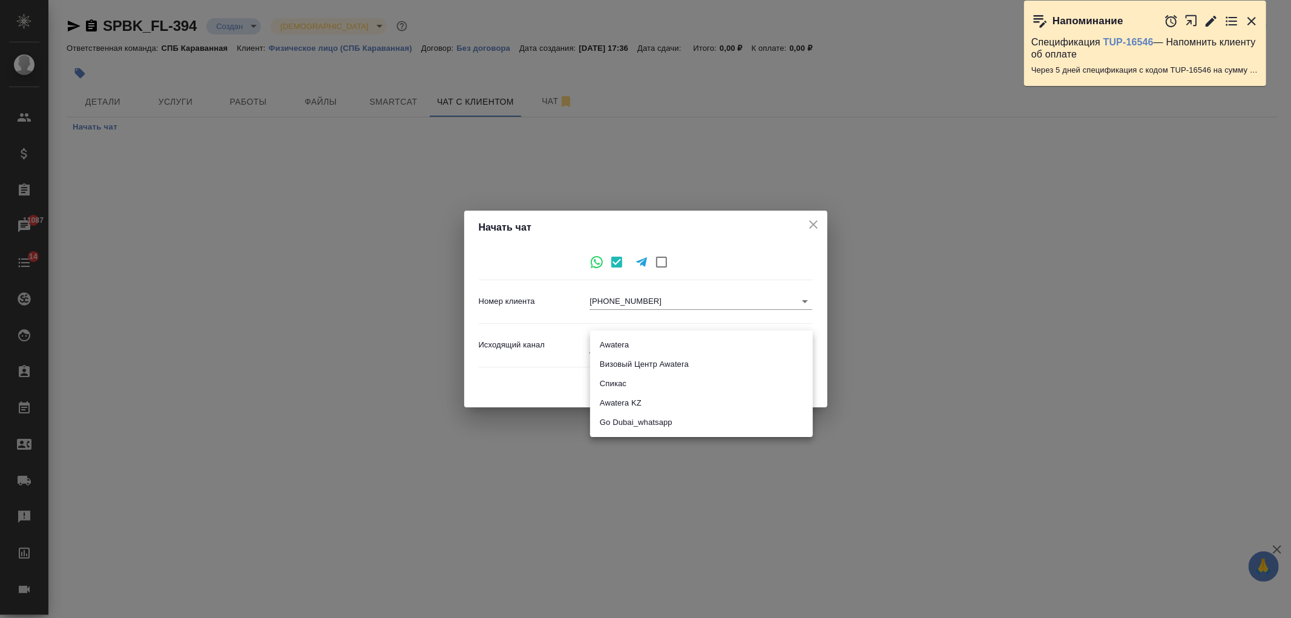
click at [663, 344] on body "🙏 .cls-1 fill:#fff; AWATERA [PERSON_NAME] Спецификации Заказы 11087 Чаты 14 Tod…" at bounding box center [645, 309] width 1291 height 618
click at [623, 345] on li "Awatera" at bounding box center [701, 344] width 223 height 19
type input "2"
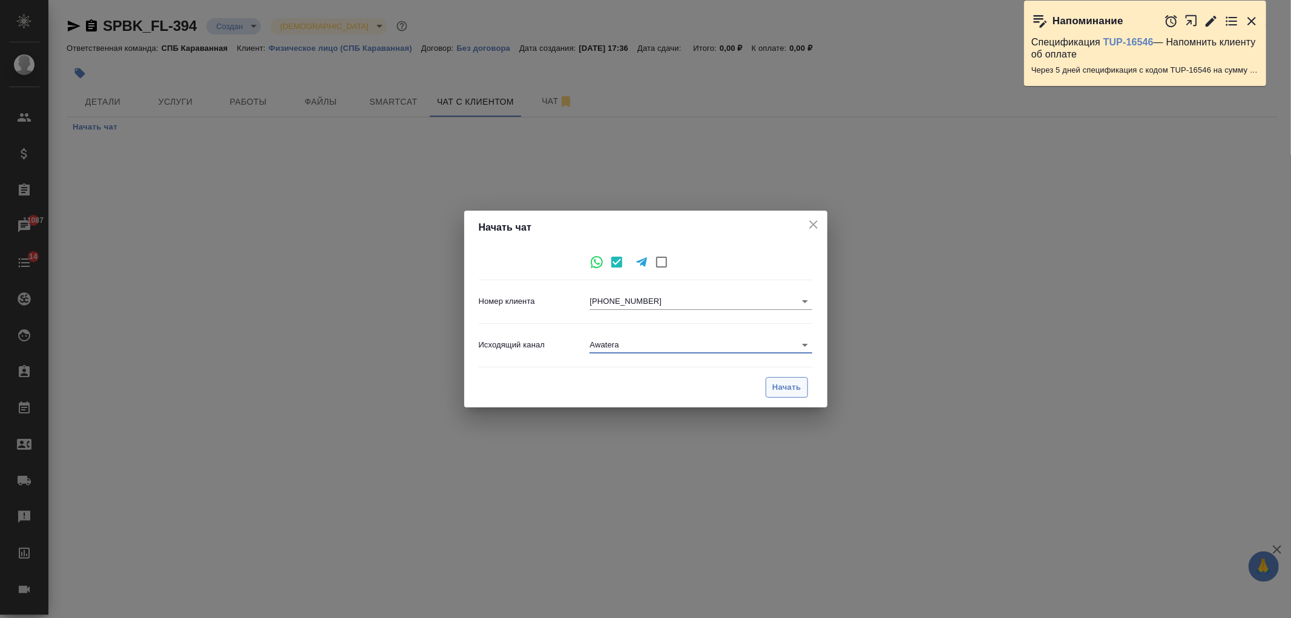
click at [800, 390] on span "Начать" at bounding box center [786, 388] width 29 height 14
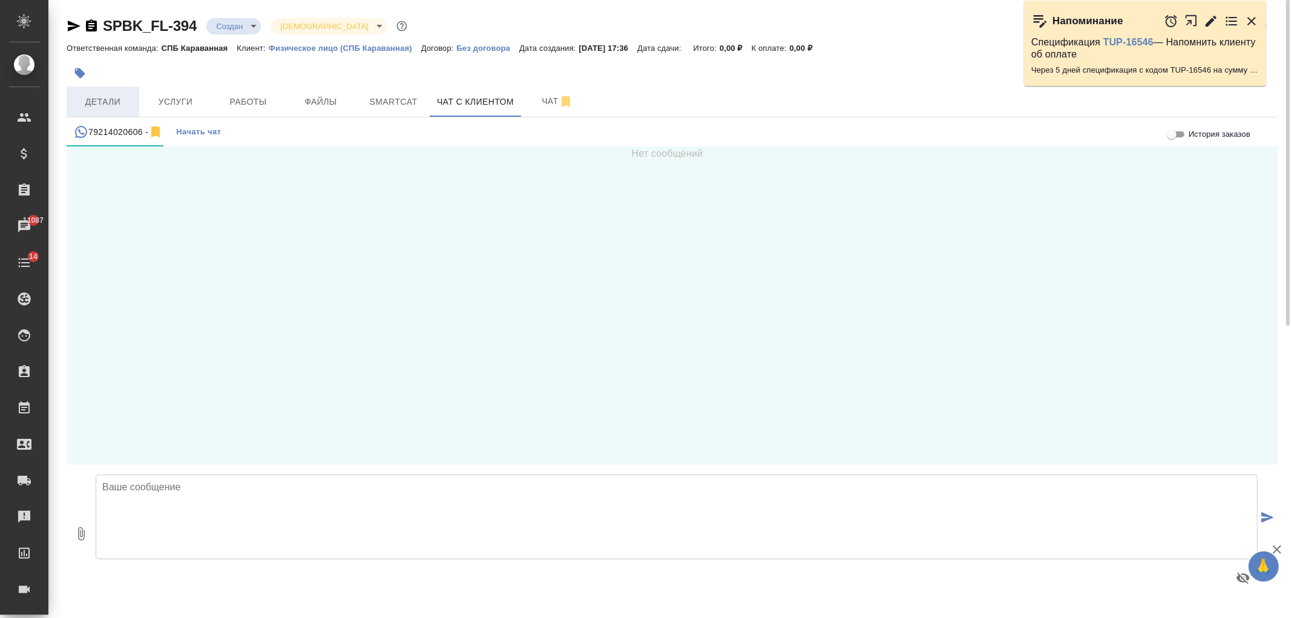
click at [123, 104] on span "Детали" at bounding box center [103, 101] width 58 height 15
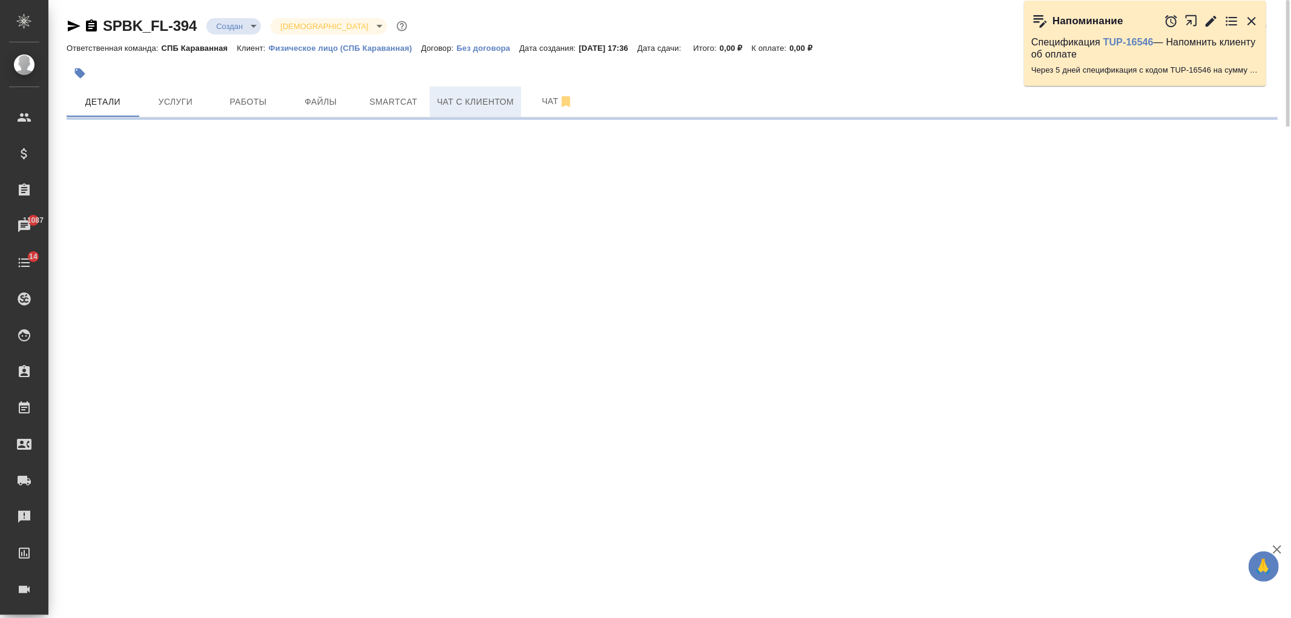
select select "RU"
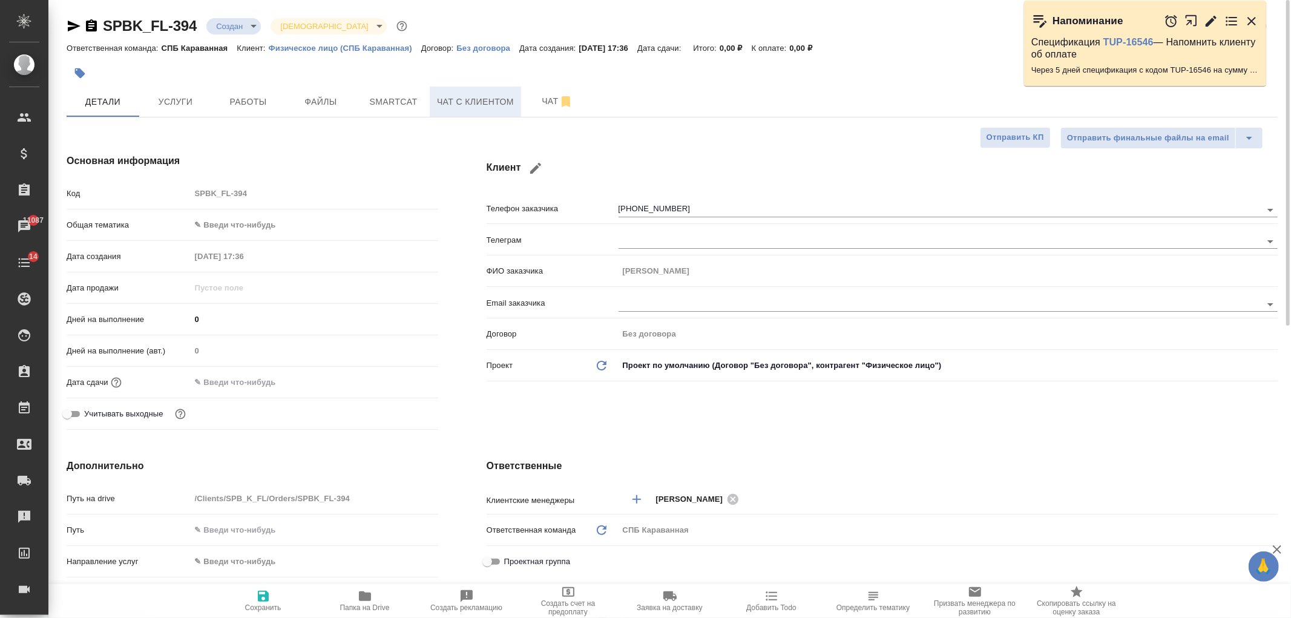
type textarea "x"
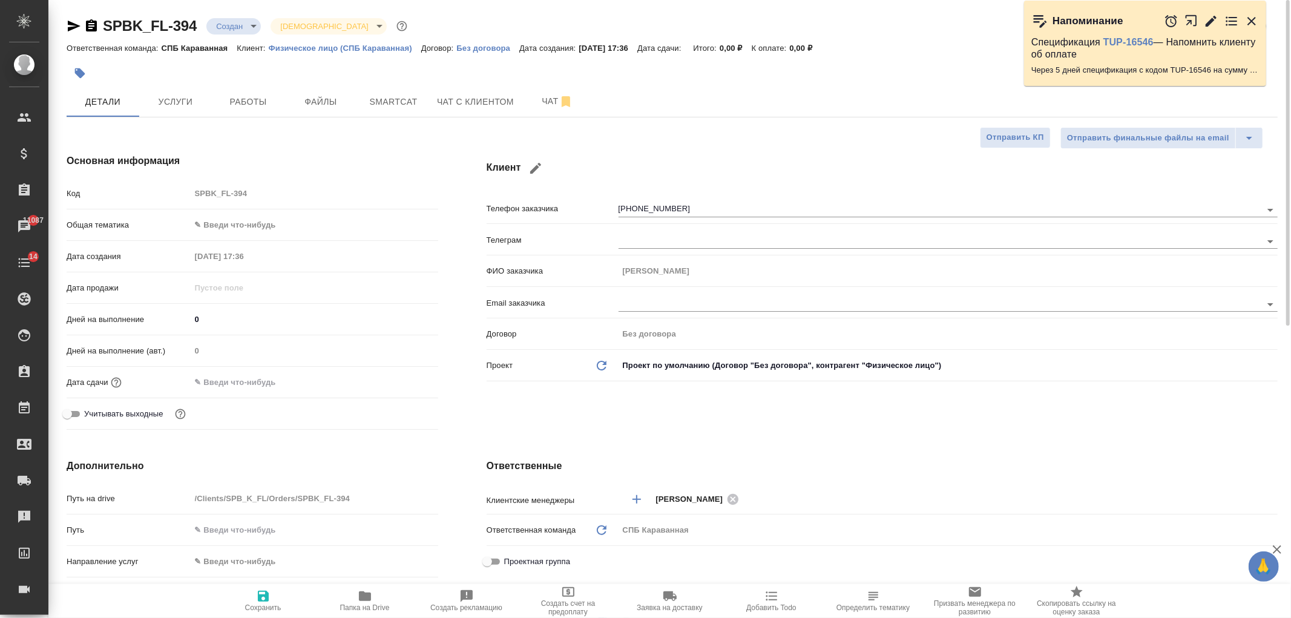
type textarea "x"
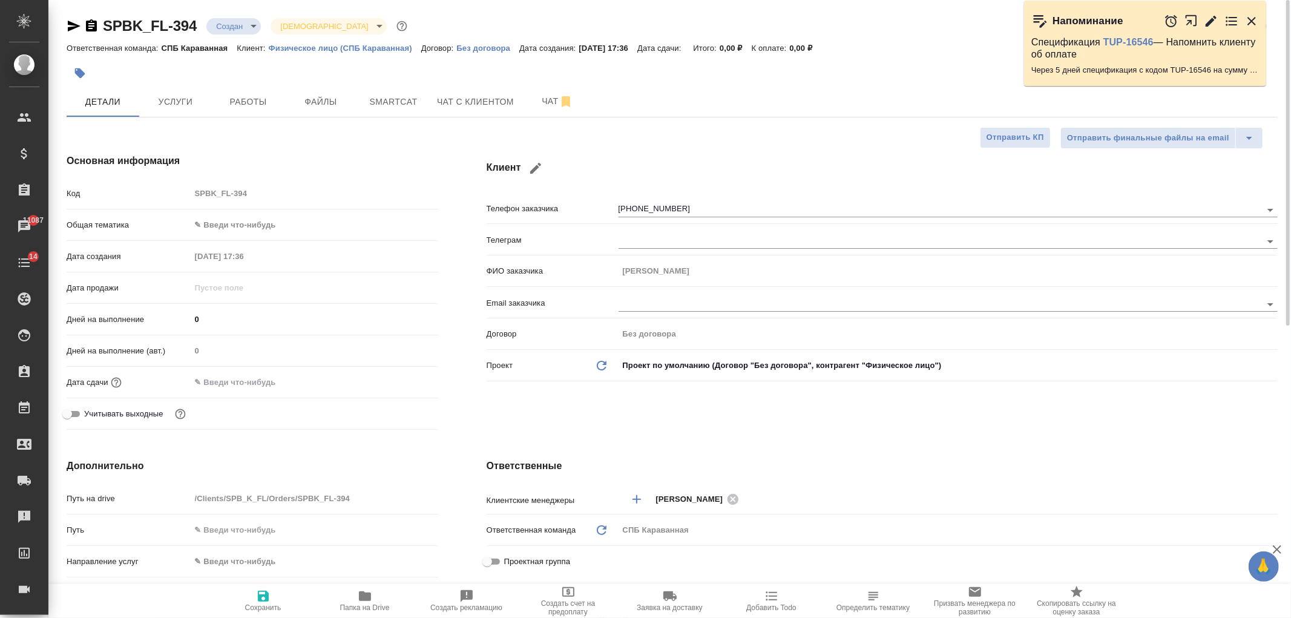
type textarea "x"
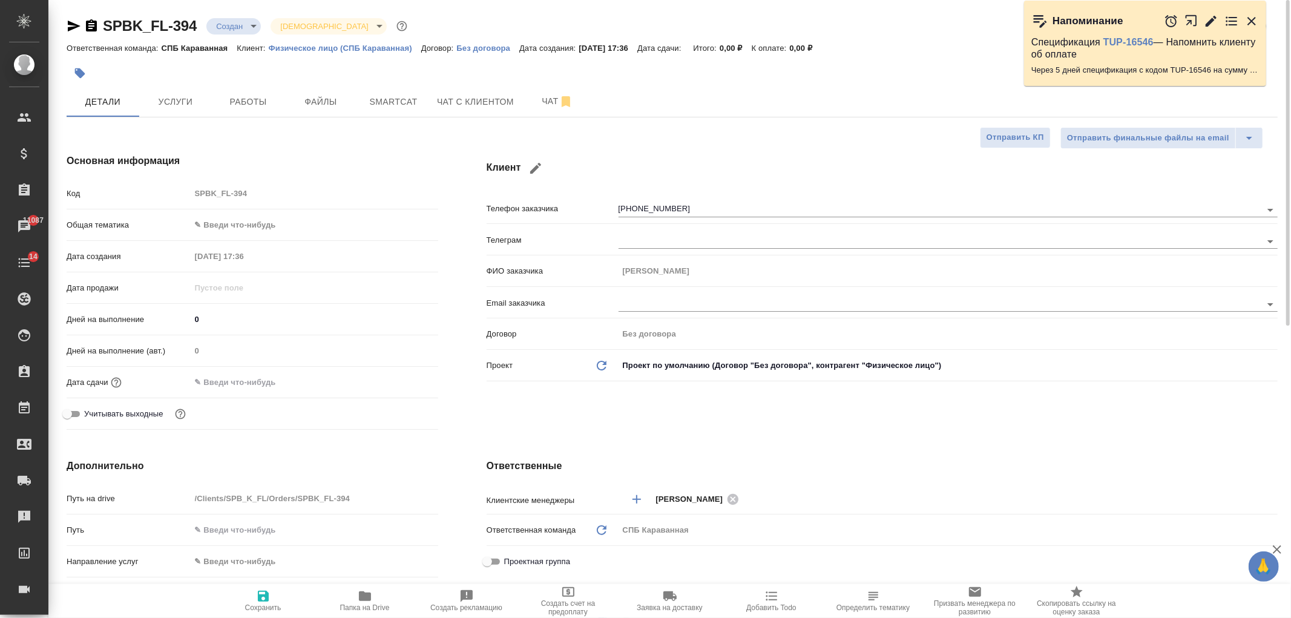
type textarea "x"
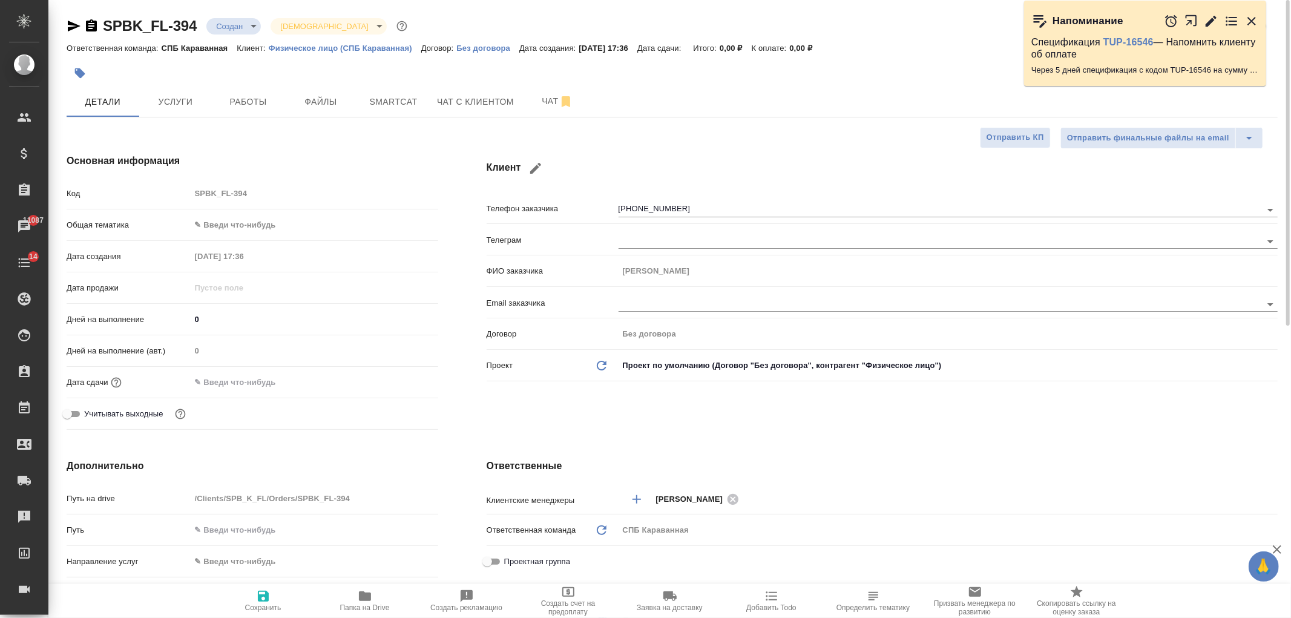
type textarea "x"
drag, startPoint x: 1284, startPoint y: 96, endPoint x: 1090, endPoint y: 205, distance: 222.7
click at [1282, 44] on div at bounding box center [1286, 309] width 9 height 618
type textarea "x"
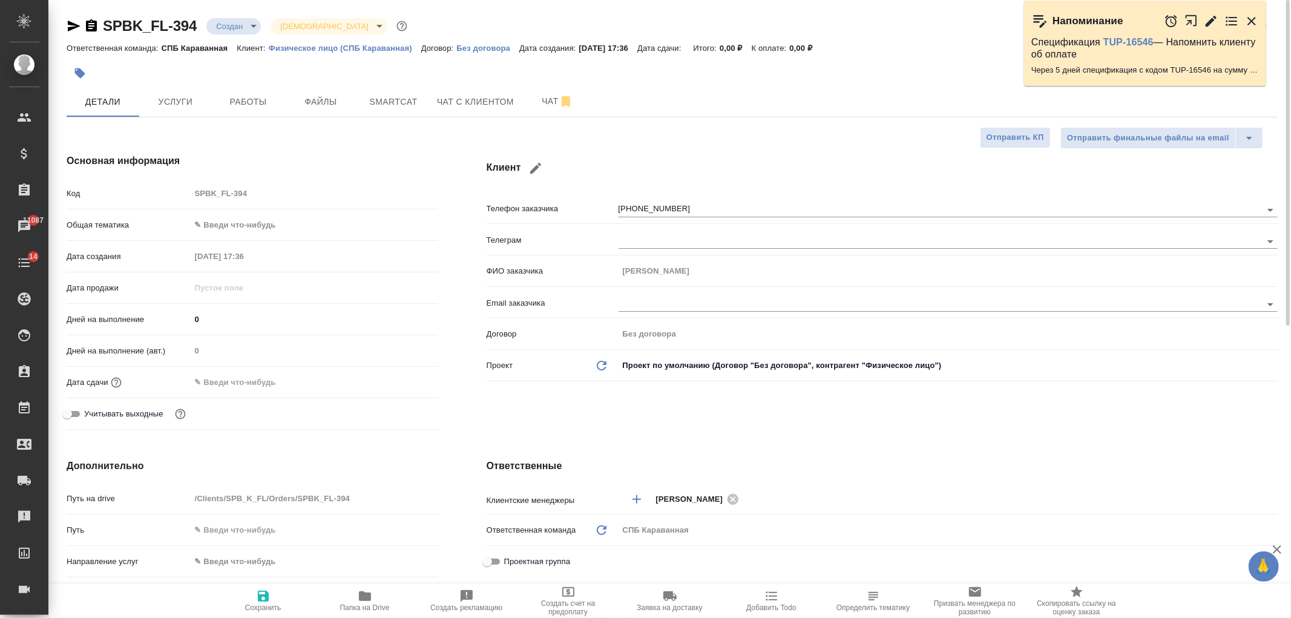
type textarea "x"
click at [468, 100] on span "Чат с клиентом" at bounding box center [475, 101] width 77 height 15
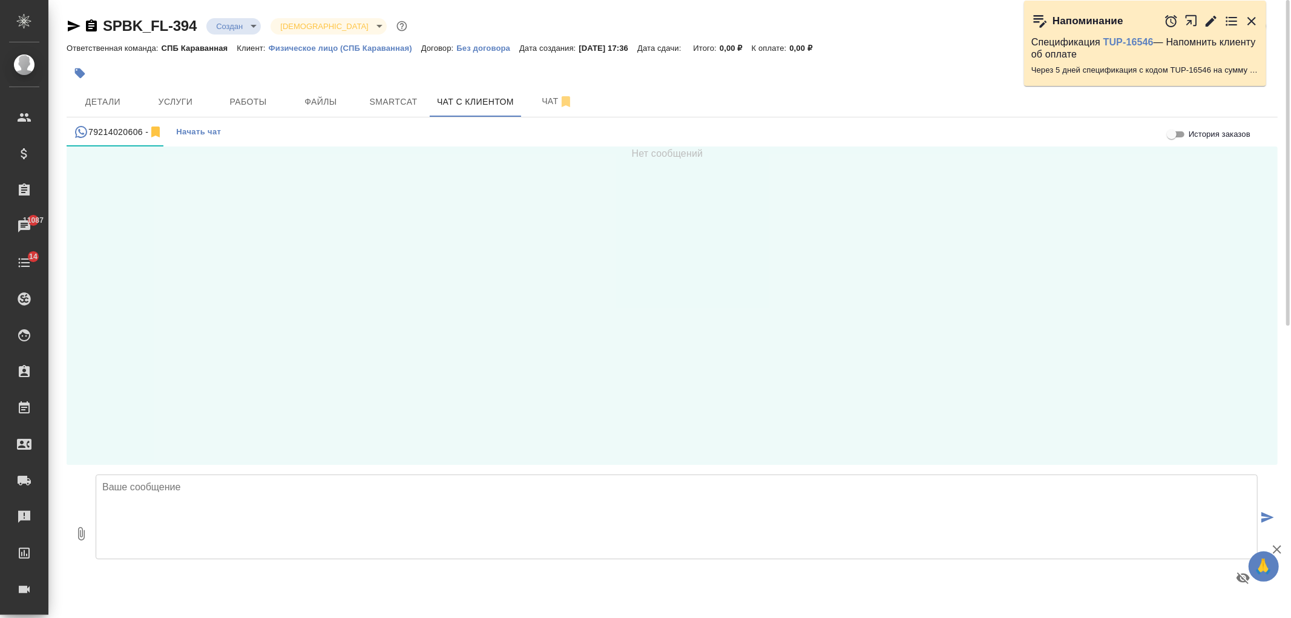
click at [295, 519] on textarea at bounding box center [677, 516] width 1162 height 85
click at [91, 99] on span "Детали" at bounding box center [103, 101] width 58 height 15
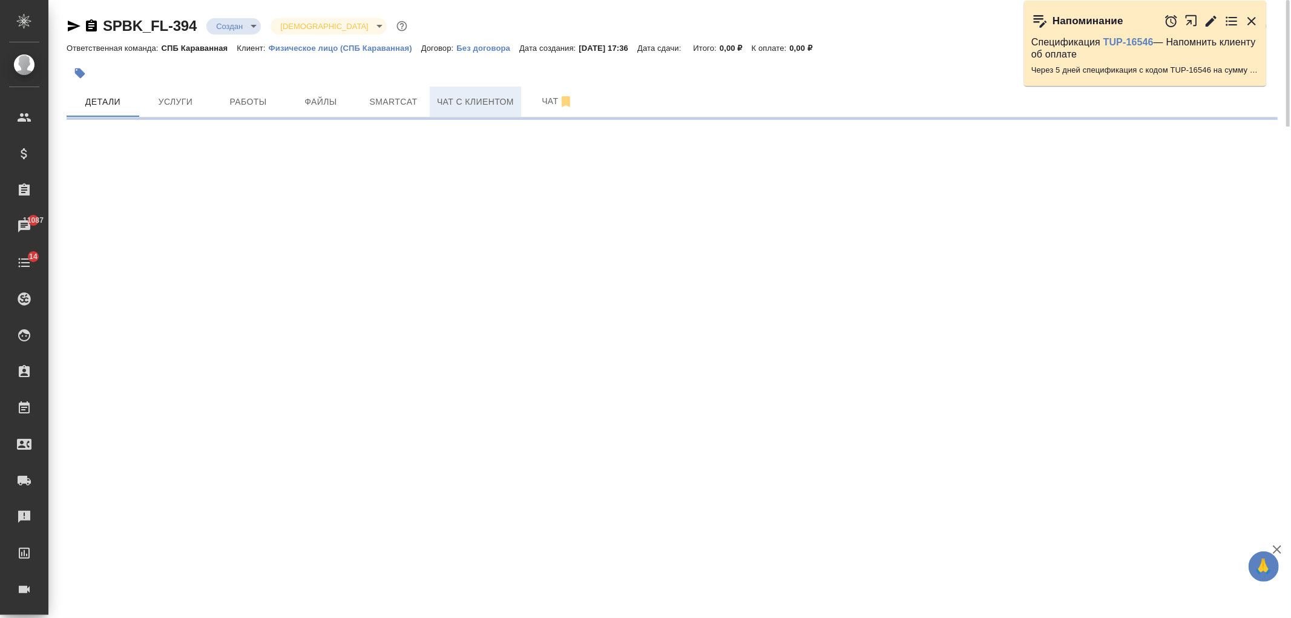
select select "RU"
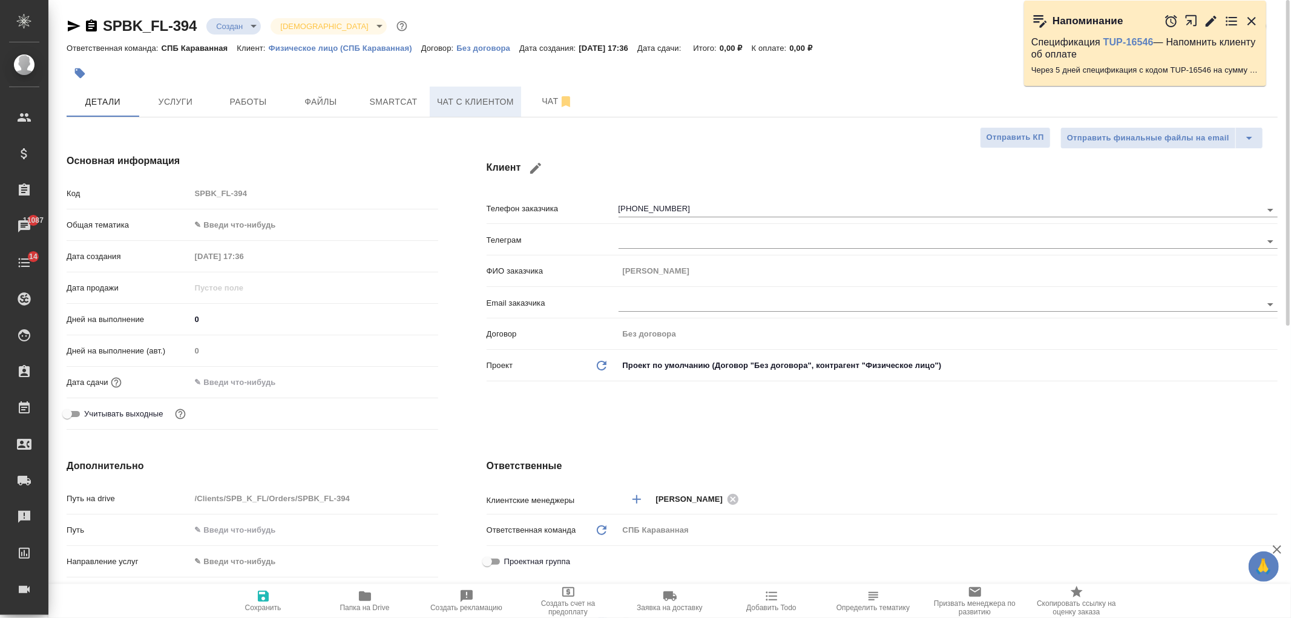
type textarea "x"
click at [476, 103] on span "Чат с клиентом" at bounding box center [475, 101] width 77 height 15
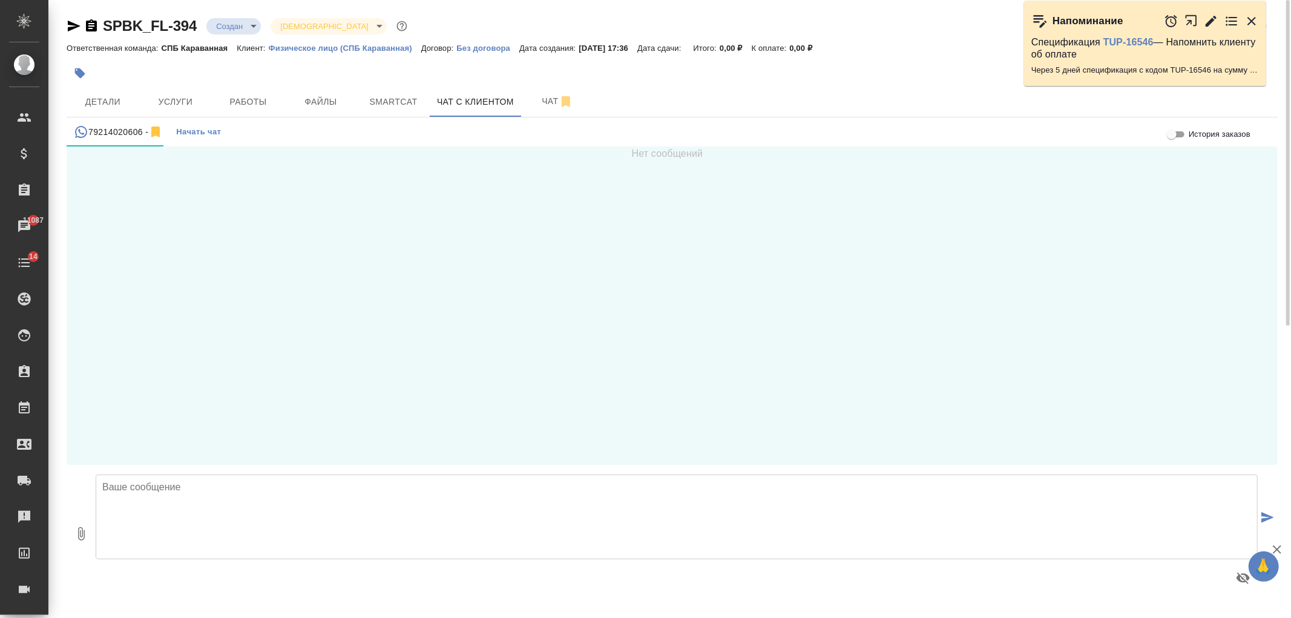
click at [283, 504] on textarea at bounding box center [677, 516] width 1162 height 85
paste textarea "[PERSON_NAME], добрый день! Меня зовут [PERSON_NAME], я менеджер компании AWATE…"
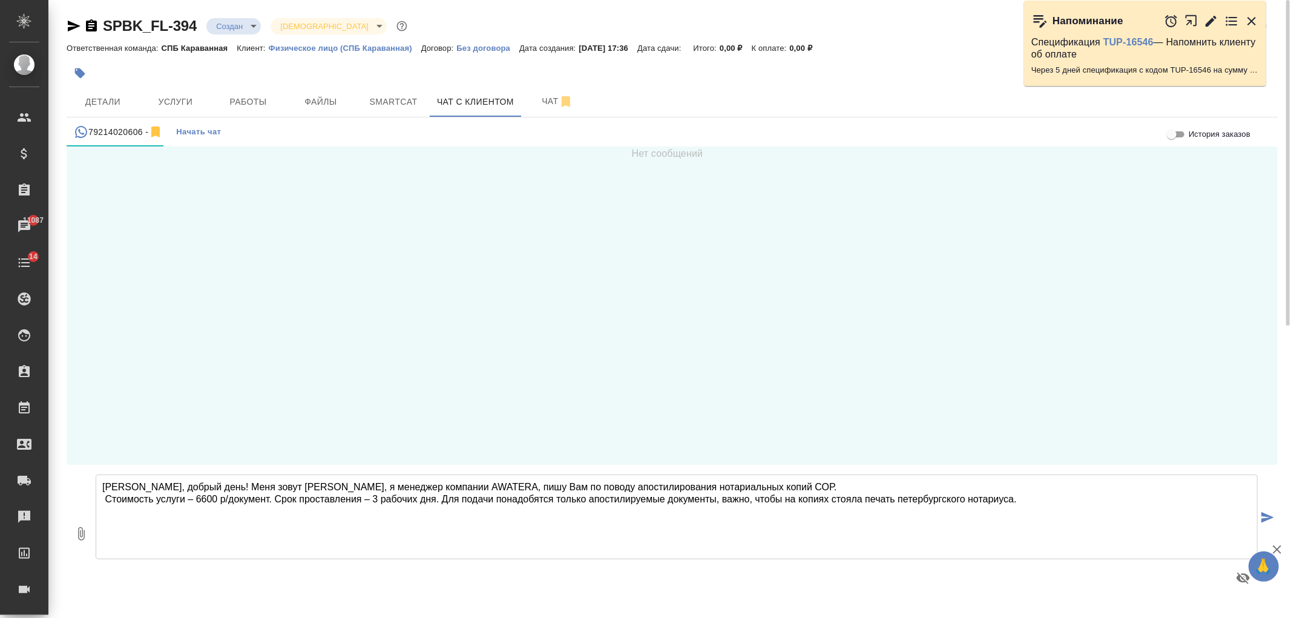
click at [197, 487] on textarea "[PERSON_NAME], добрый день! Меня зовут [PERSON_NAME], я менеджер компании AWATE…" at bounding box center [677, 516] width 1162 height 85
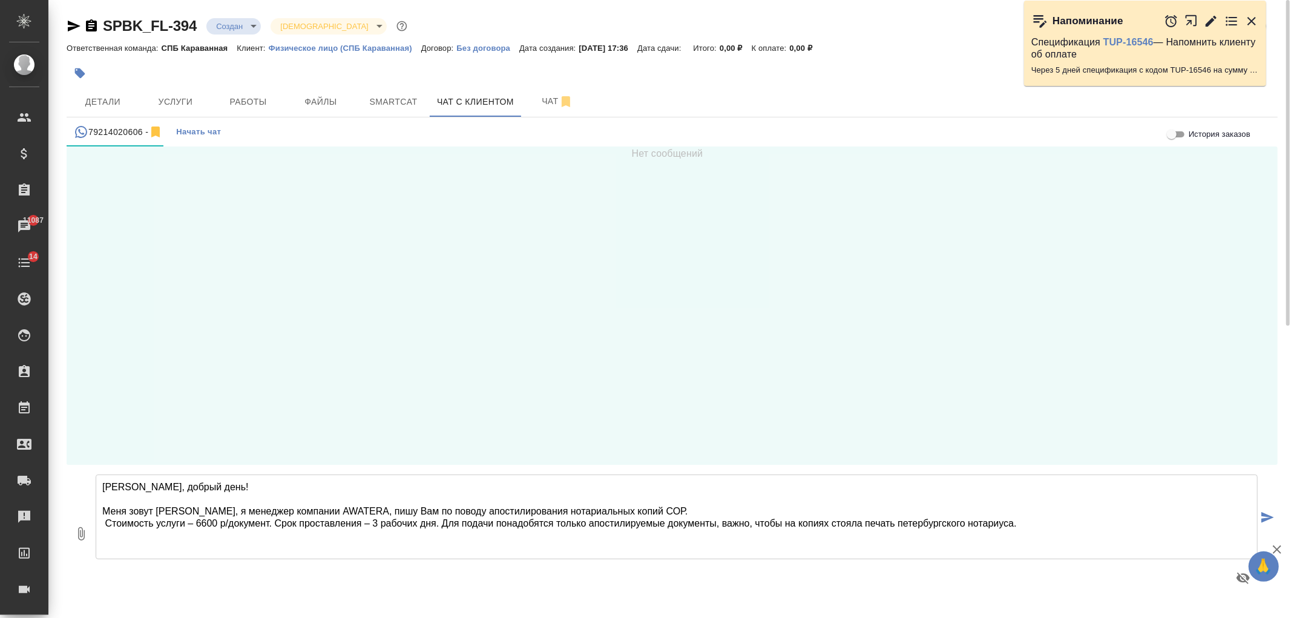
click at [638, 511] on textarea "[PERSON_NAME], добрый день! Меня зовут [PERSON_NAME], я менеджер компании AWATE…" at bounding box center [677, 516] width 1162 height 85
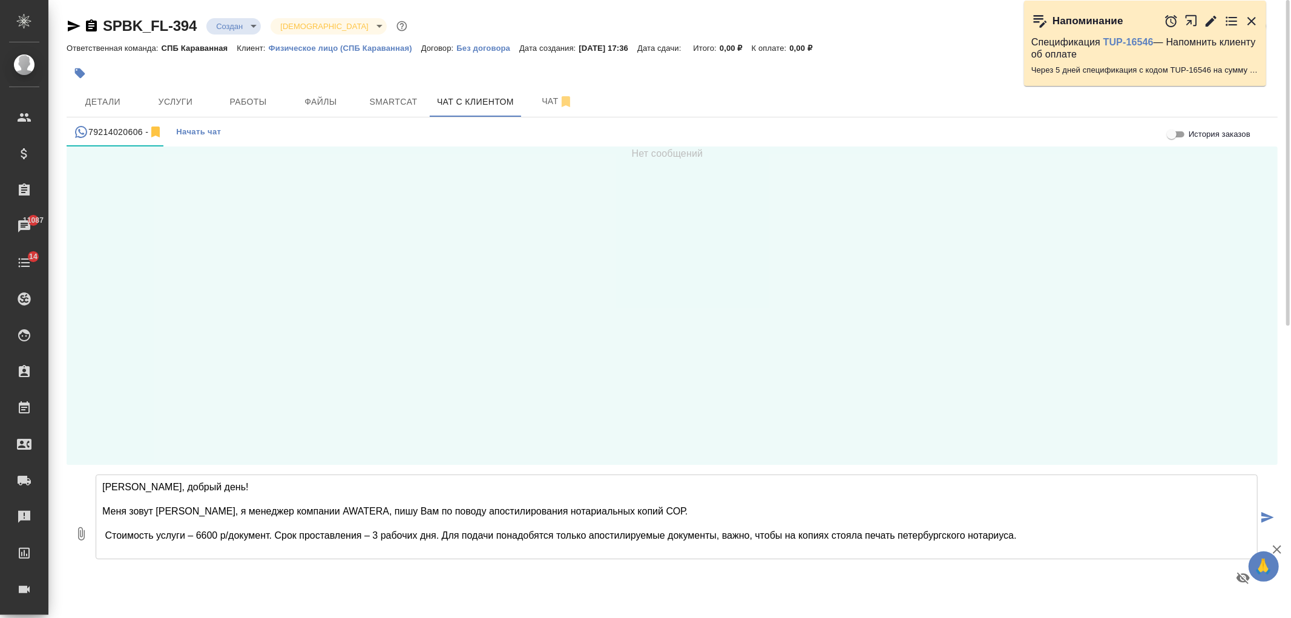
click at [105, 534] on textarea "[PERSON_NAME], добрый день! Меня зовут [PERSON_NAME], я менеджер компании AWATE…" at bounding box center [677, 516] width 1162 height 85
click at [1023, 534] on textarea "[PERSON_NAME], добрый день! Меня зовут [PERSON_NAME], я менеджер компании AWATE…" at bounding box center [677, 516] width 1162 height 85
click at [666, 513] on textarea "[PERSON_NAME], добрый день! Меня зовут [PERSON_NAME], я менеджер компании AWATE…" at bounding box center [677, 516] width 1162 height 85
click at [242, 487] on textarea "[PERSON_NAME], добрый день! Меня зовут [PERSON_NAME], я менеджер компании AWATE…" at bounding box center [677, 516] width 1162 height 85
click at [643, 511] on textarea "[PERSON_NAME], добрый день! Меня зовут [PERSON_NAME], я менеджер компании AWATE…" at bounding box center [677, 516] width 1162 height 85
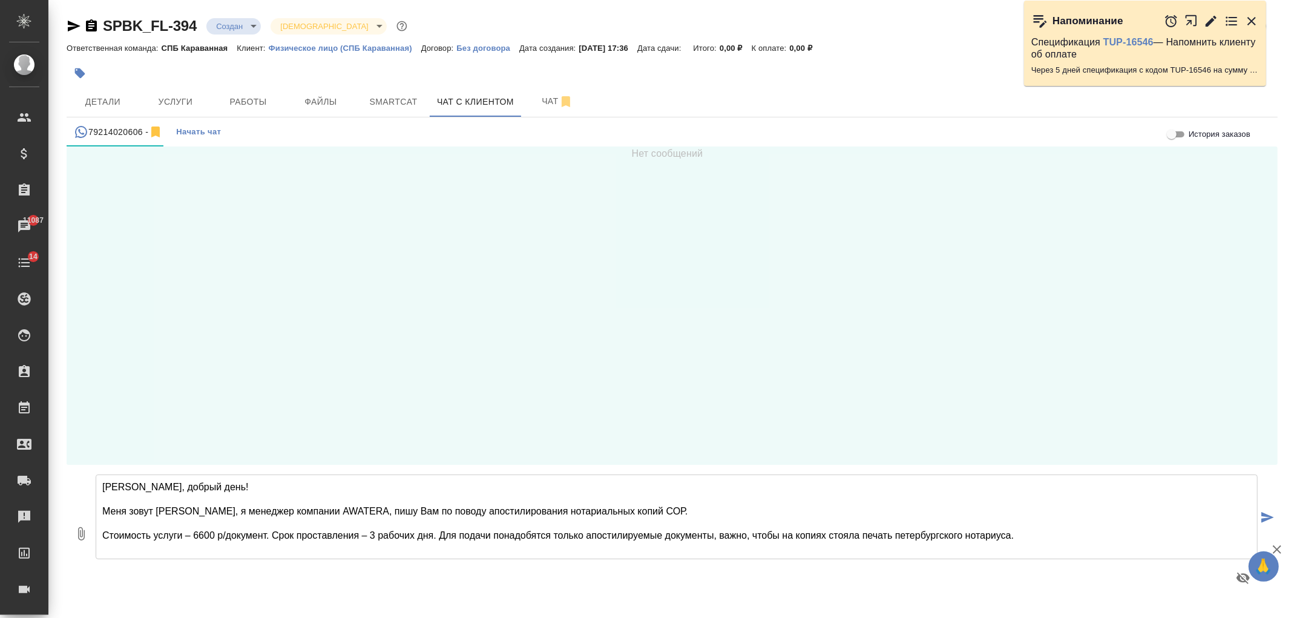
drag, startPoint x: 1027, startPoint y: 539, endPoint x: 65, endPoint y: 487, distance: 963.7
click at [65, 487] on div "SPBK_FL-394 Создан new Святая троица holyTrinity Кратко детали заказа Ответстве…" at bounding box center [672, 304] width 1224 height 609
type textarea "[PERSON_NAME], добрый день! Меня зовут [PERSON_NAME], я менеджер компании AWATE…"
click at [103, 94] on span "Детали" at bounding box center [103, 101] width 58 height 15
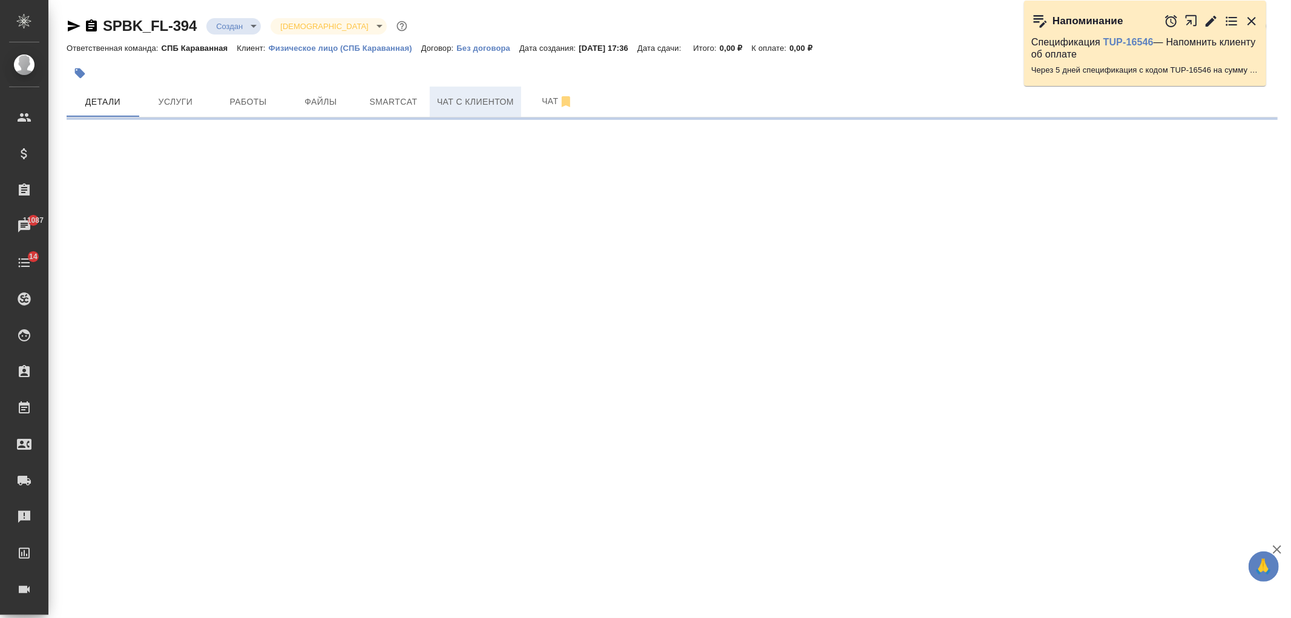
select select "RU"
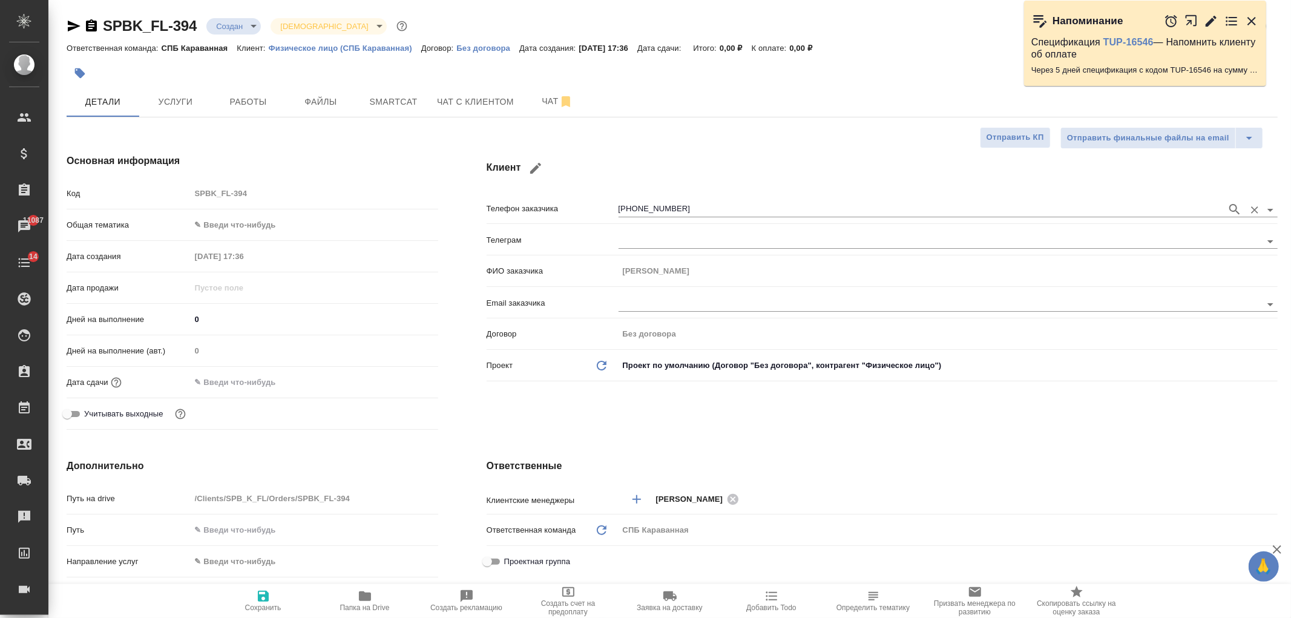
type textarea "x"
click at [491, 116] on button "Чат с клиентом" at bounding box center [475, 102] width 91 height 30
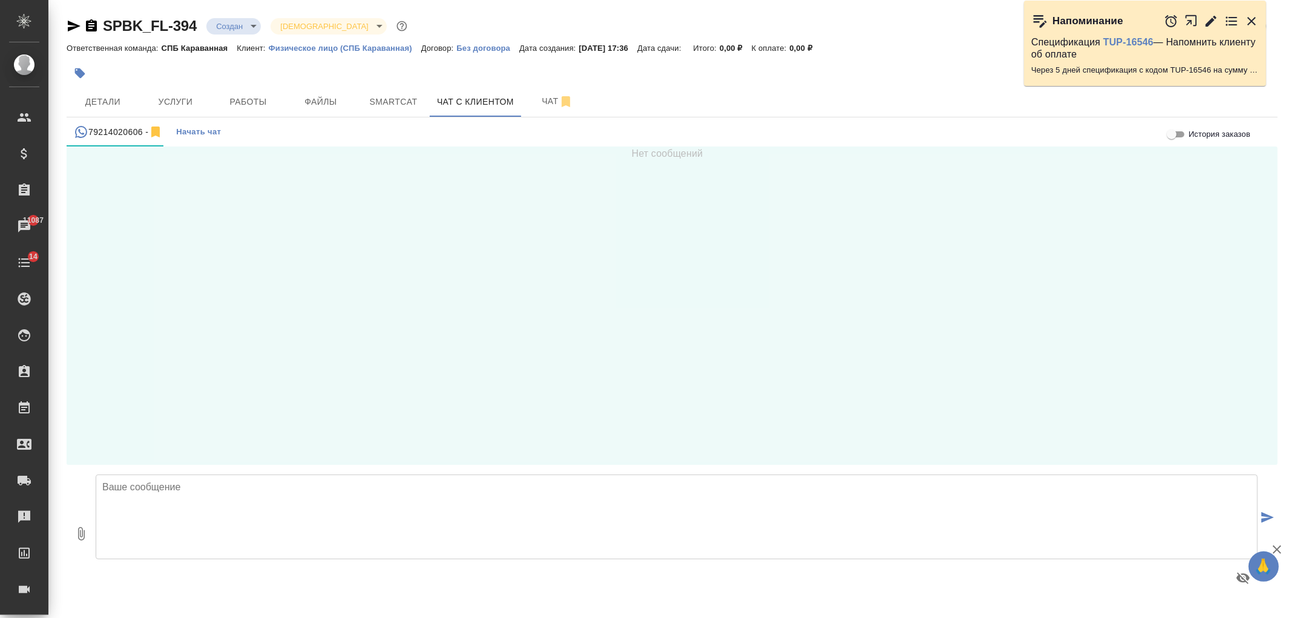
click at [512, 497] on textarea at bounding box center [677, 516] width 1162 height 85
paste textarea "[PERSON_NAME], добрый день! Меня зовут [PERSON_NAME], я менеджер компании AWATE…"
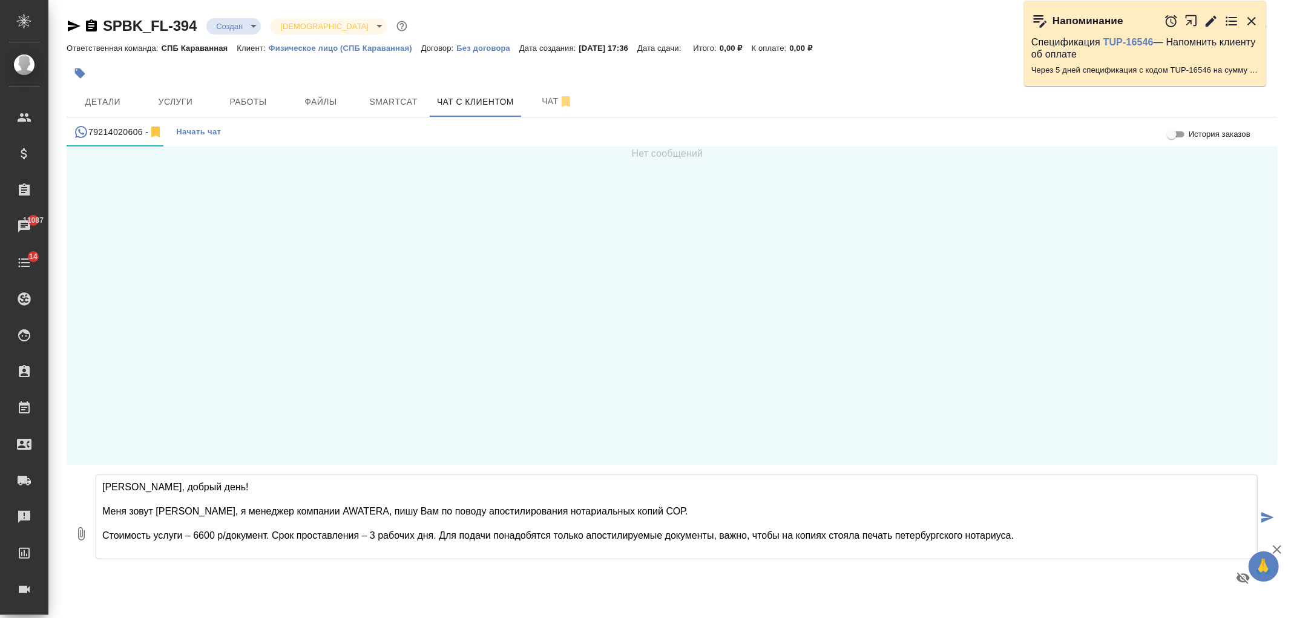
click at [1041, 531] on textarea "[PERSON_NAME], добрый день! Меня зовут [PERSON_NAME], я менеджер компании AWATE…" at bounding box center [677, 516] width 1162 height 85
type textarea "[PERSON_NAME], добрый день! Меня зовут [PERSON_NAME], я менеджер компании AWATE…"
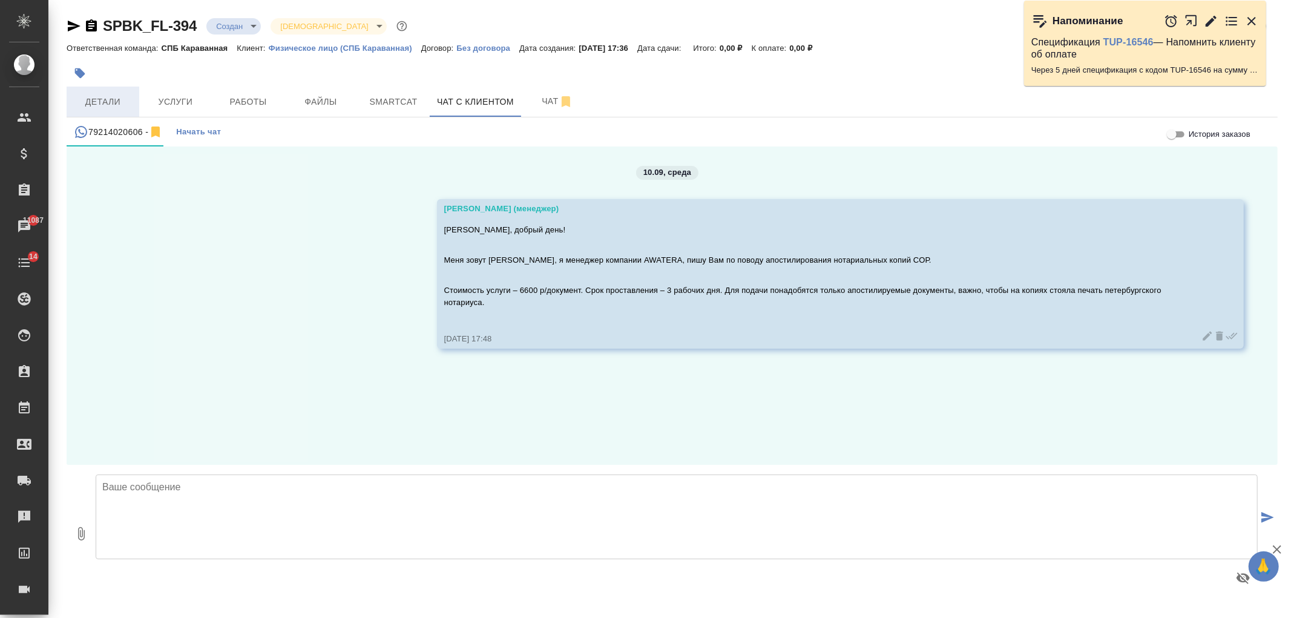
click at [112, 103] on span "Детали" at bounding box center [103, 101] width 58 height 15
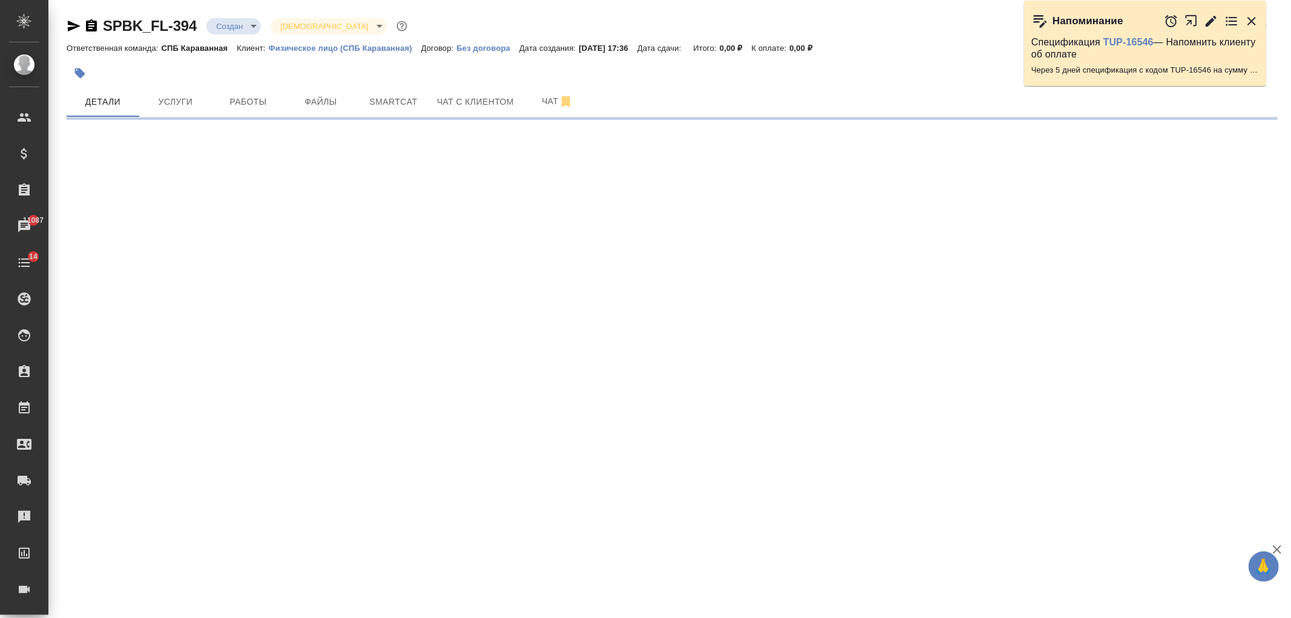
select select "RU"
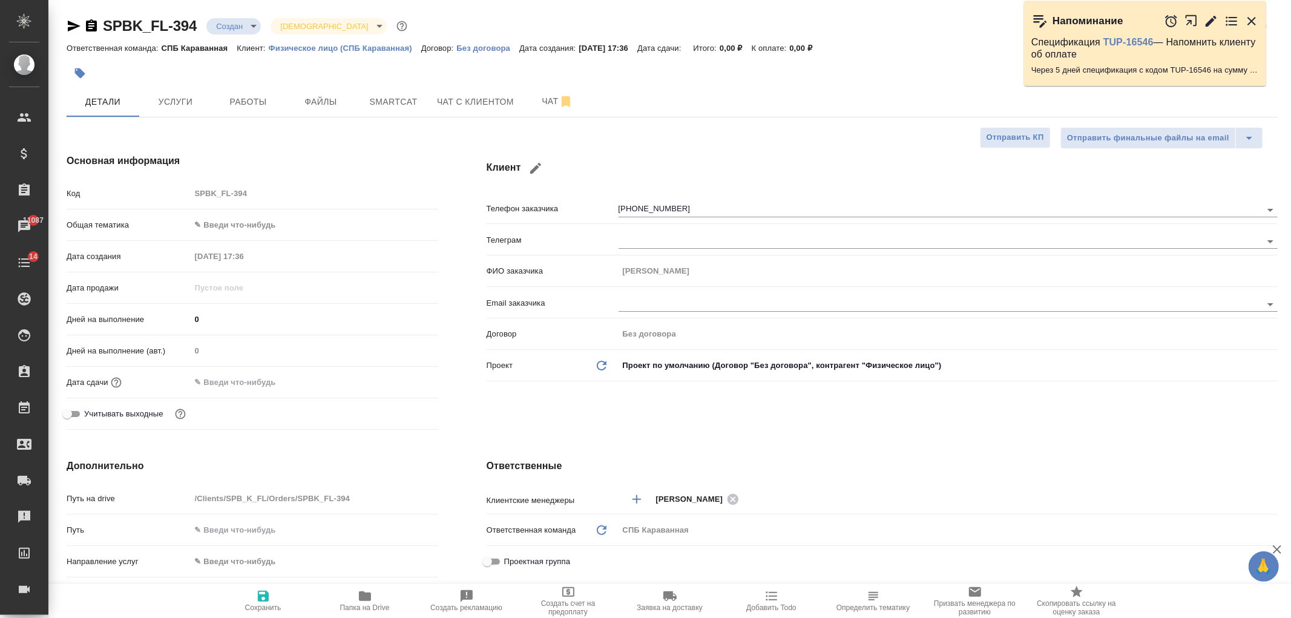
type textarea "x"
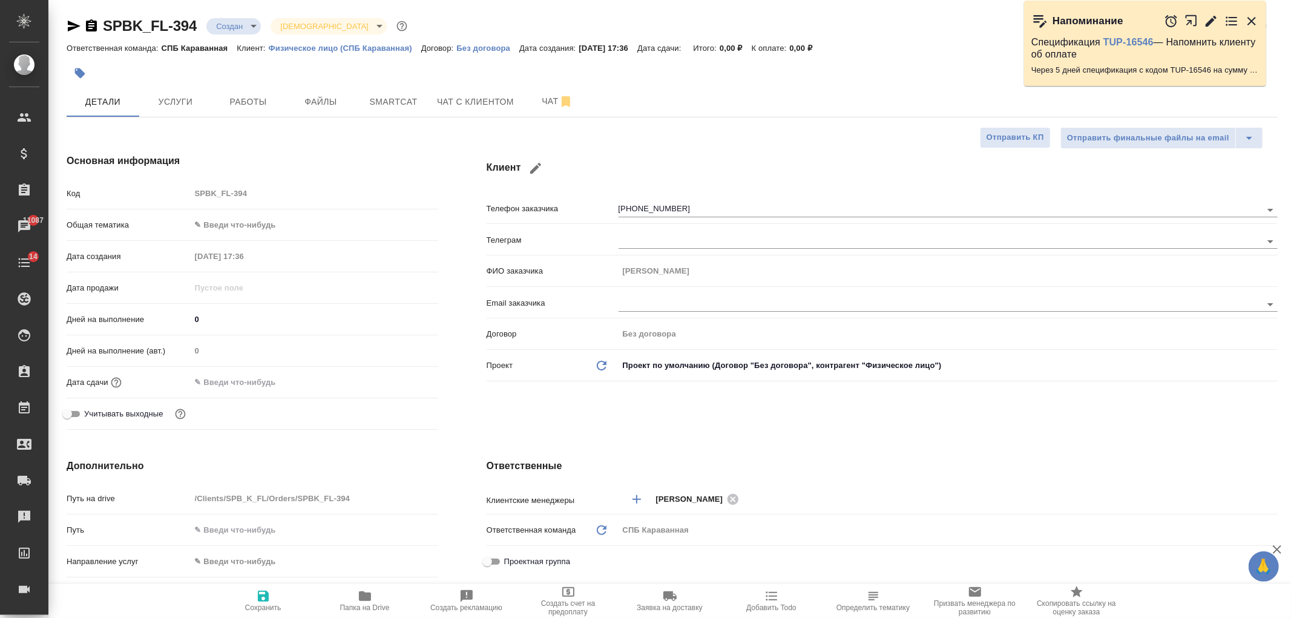
type textarea "x"
click at [456, 101] on span "Чат с клиентом" at bounding box center [475, 101] width 77 height 15
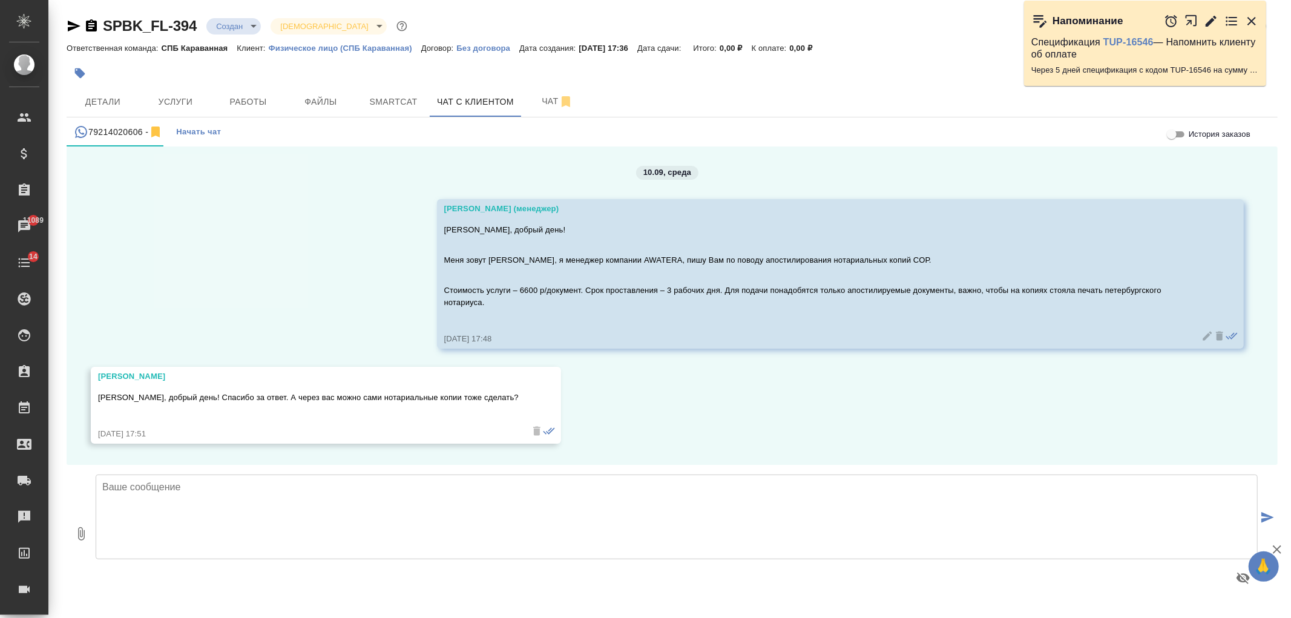
click at [370, 530] on textarea at bounding box center [677, 516] width 1162 height 85
type textarea "Да, стоимость нотариальной копии - 252 р/страница"
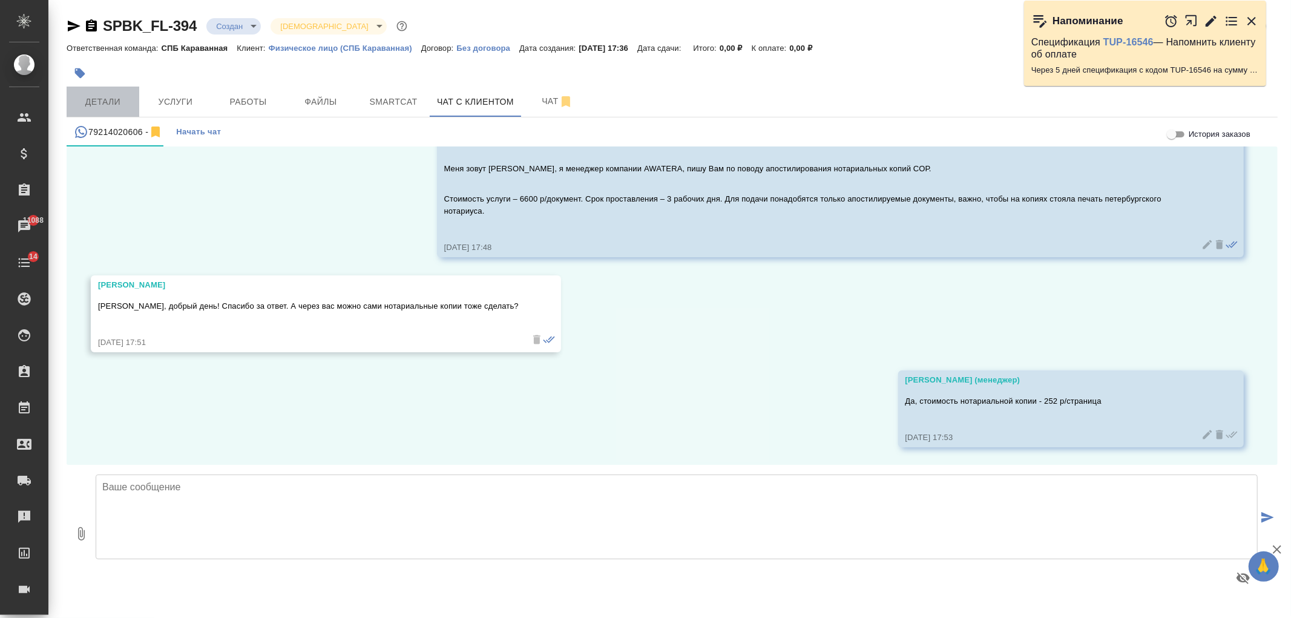
click at [112, 103] on span "Детали" at bounding box center [103, 101] width 58 height 15
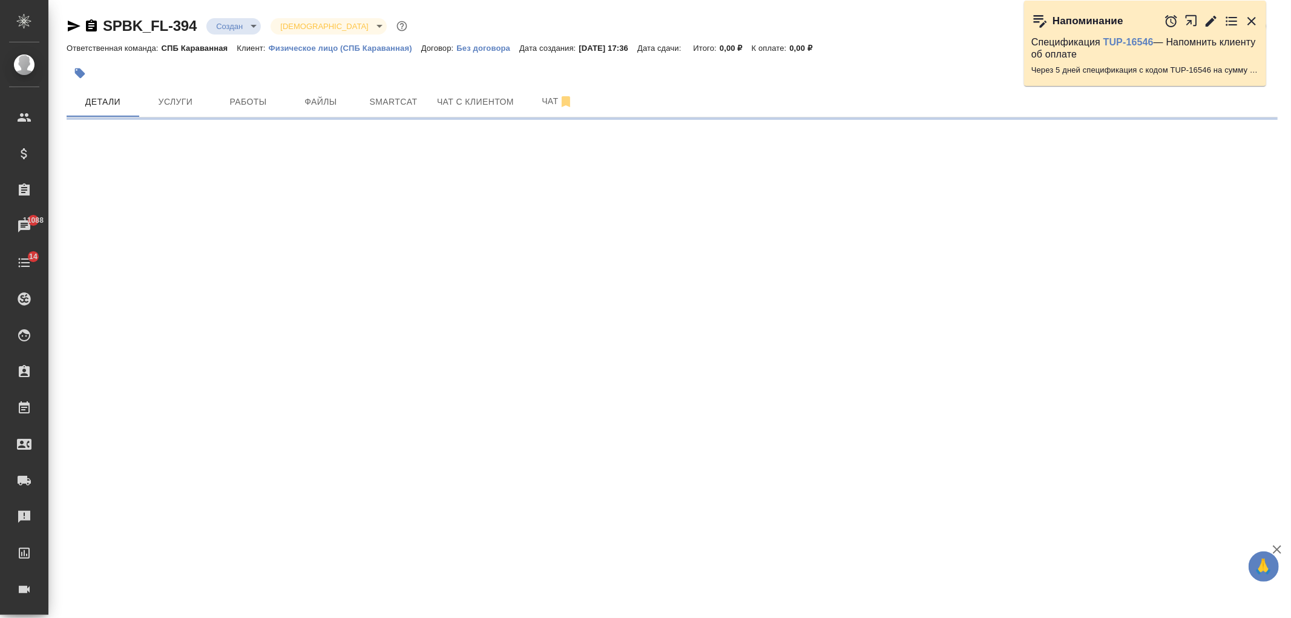
select select "RU"
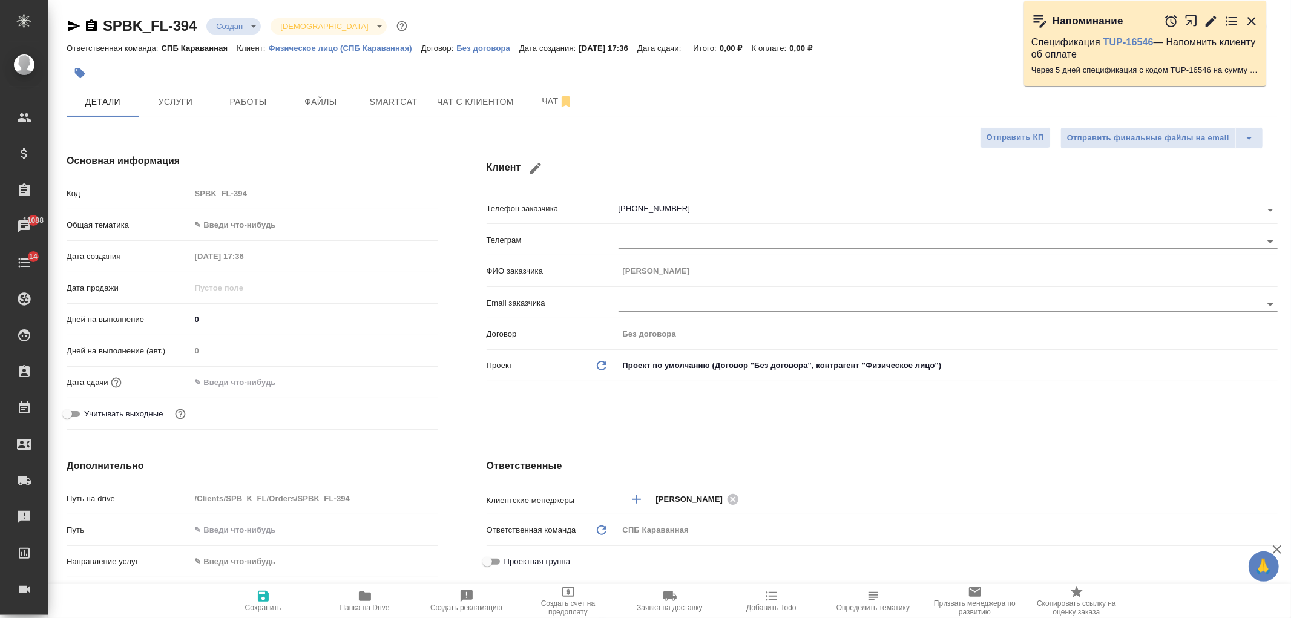
type textarea "x"
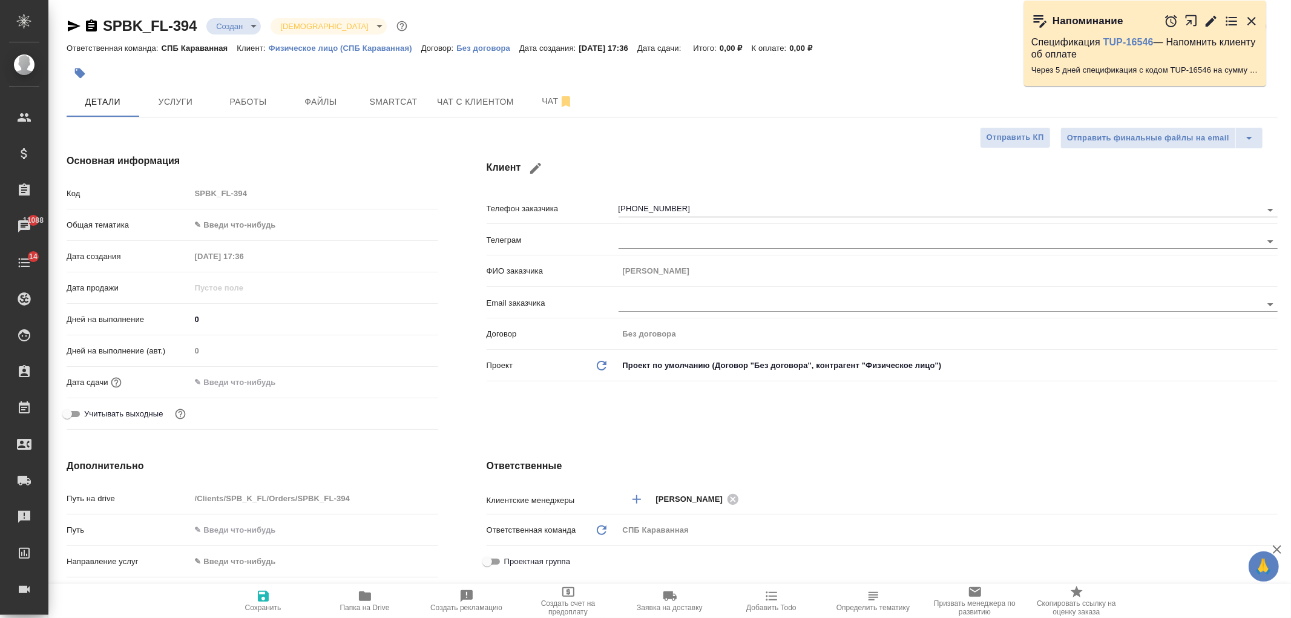
type textarea "x"
click at [439, 107] on span "Чат с клиентом" at bounding box center [475, 101] width 77 height 15
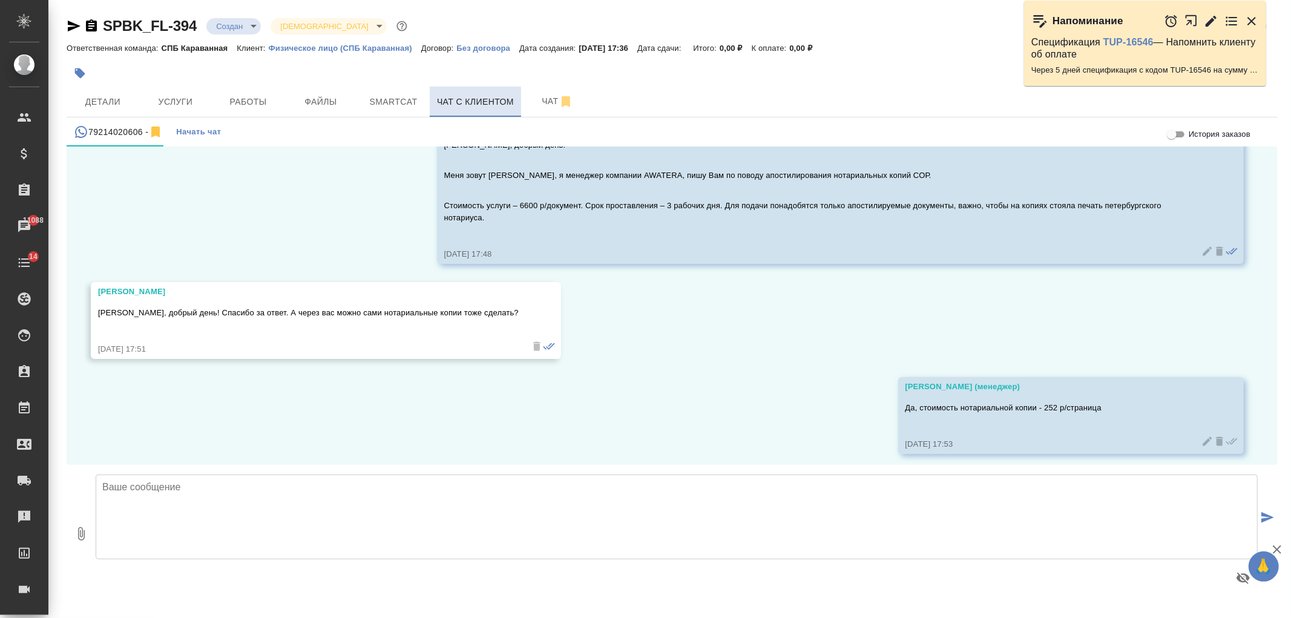
scroll to position [91, 0]
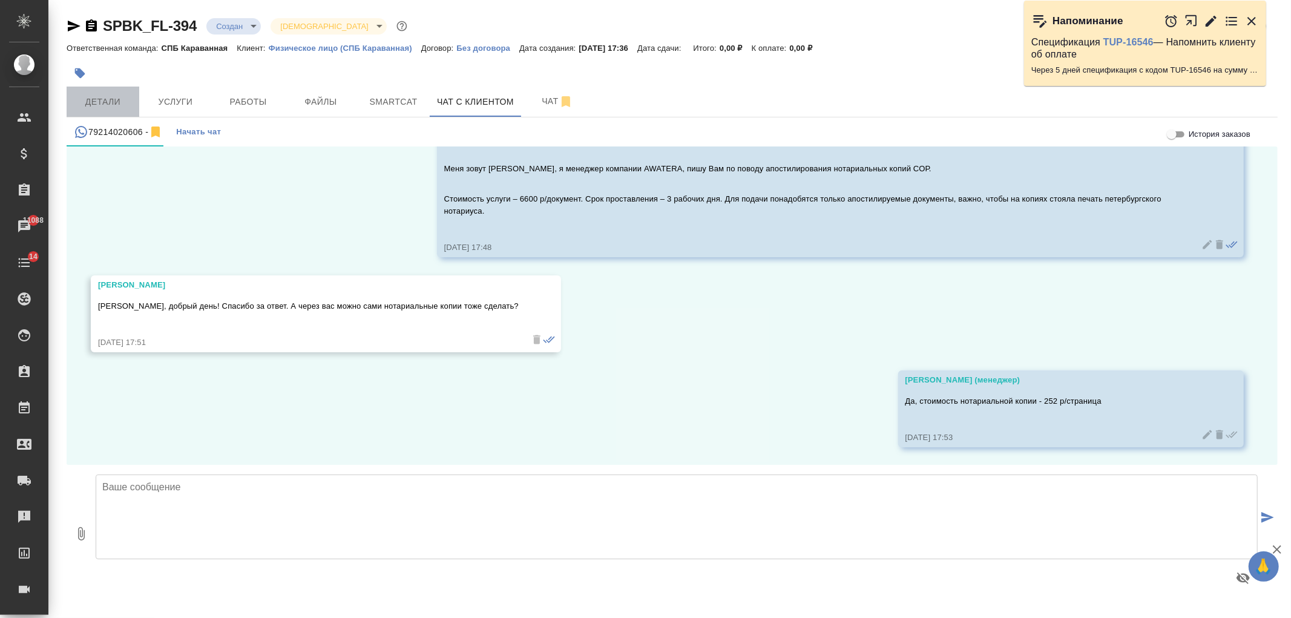
click at [125, 97] on span "Детали" at bounding box center [103, 101] width 58 height 15
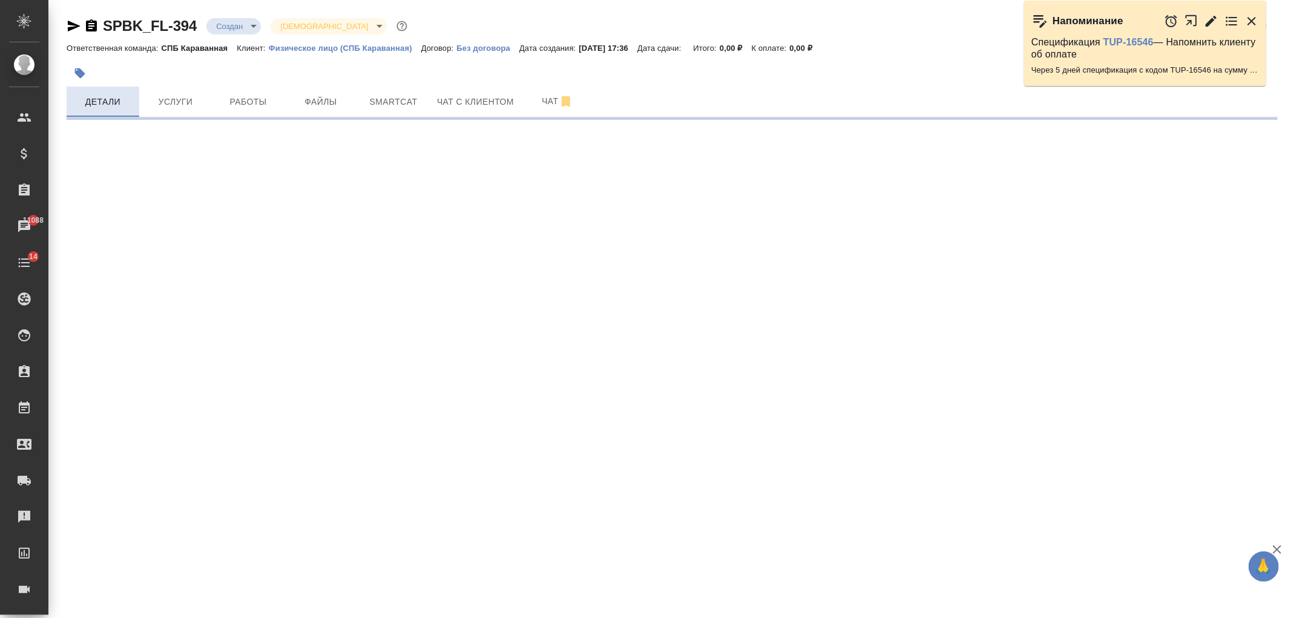
select select "RU"
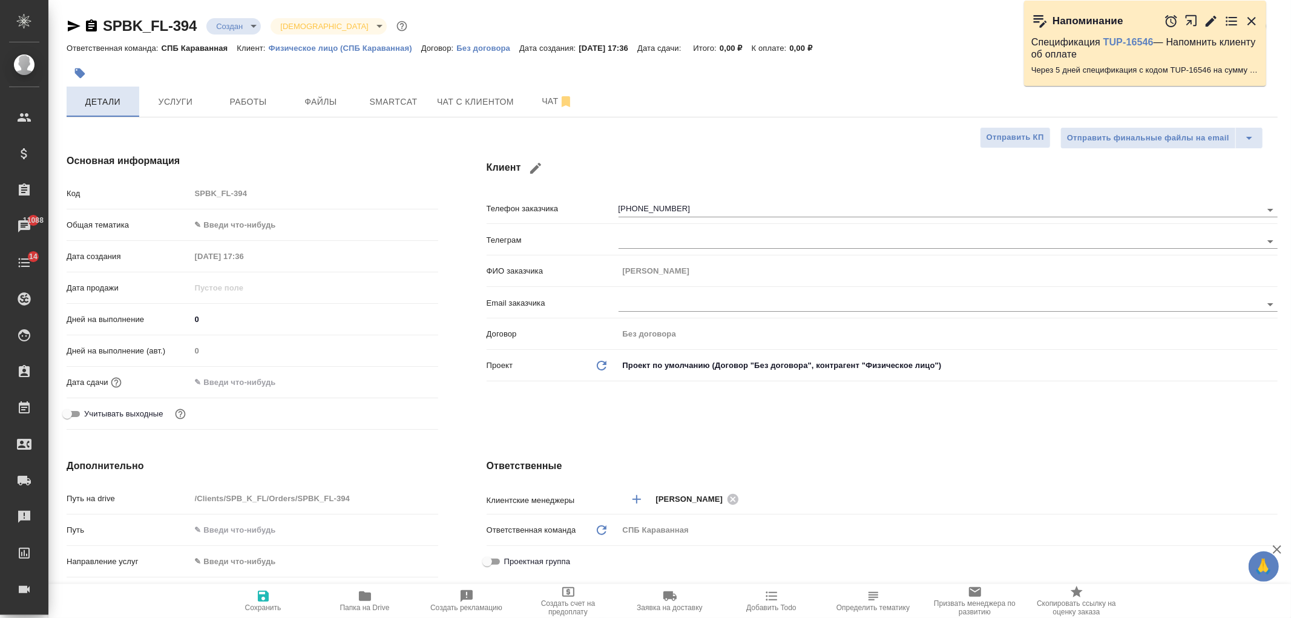
type textarea "x"
click at [161, 100] on span "Услуги" at bounding box center [175, 101] width 58 height 15
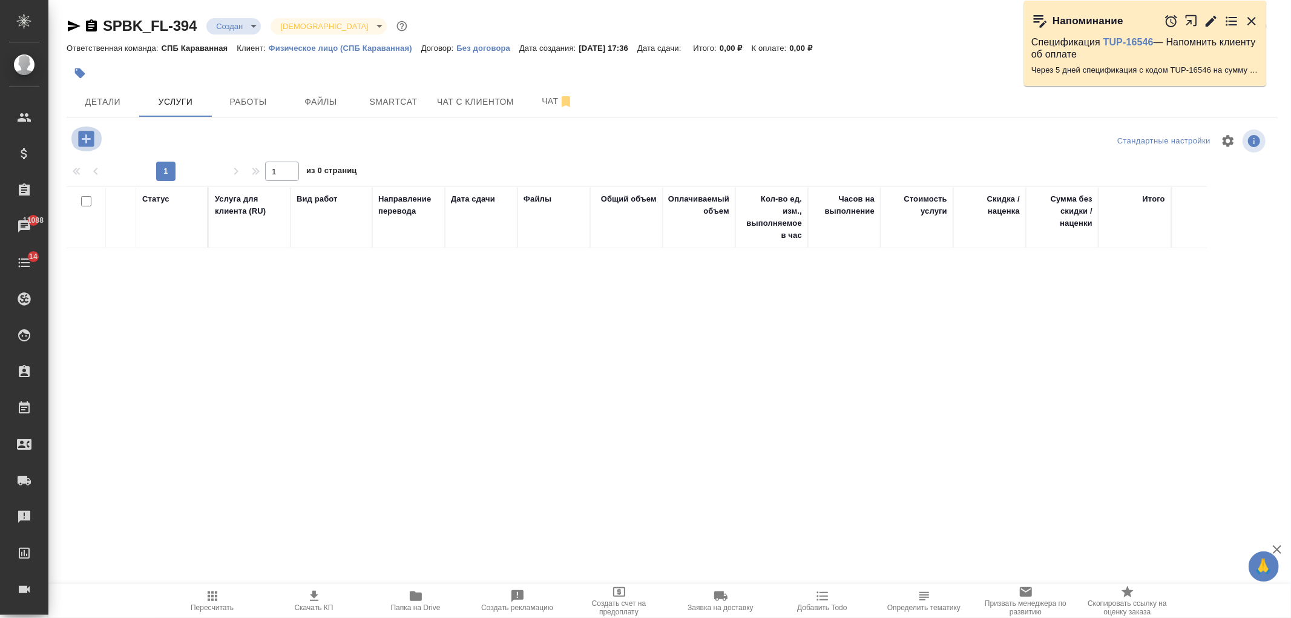
click at [79, 142] on icon "button" at bounding box center [86, 139] width 16 height 16
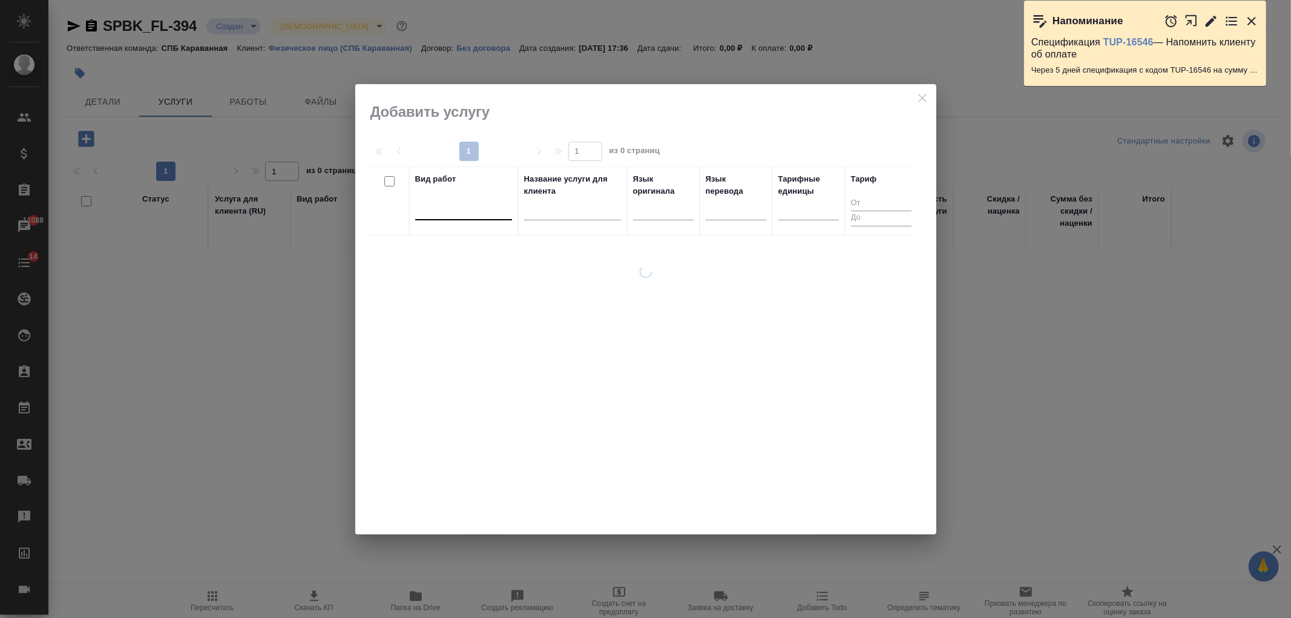
click at [454, 214] on div at bounding box center [463, 208] width 97 height 18
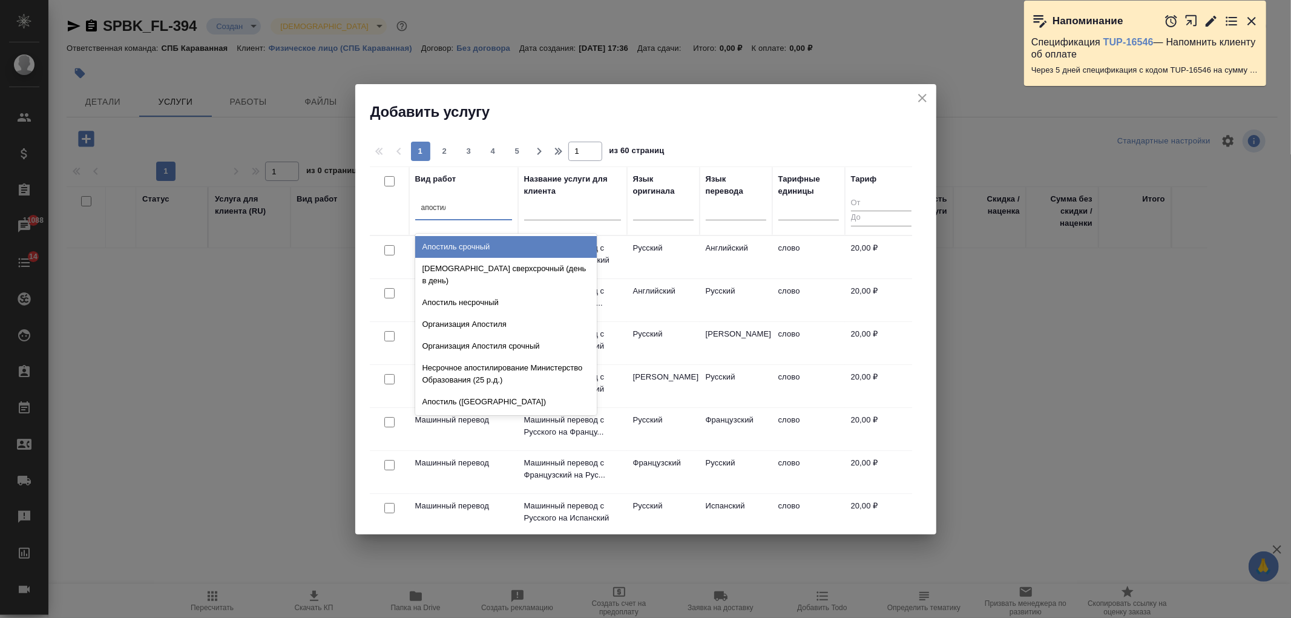
type input "апостиль"
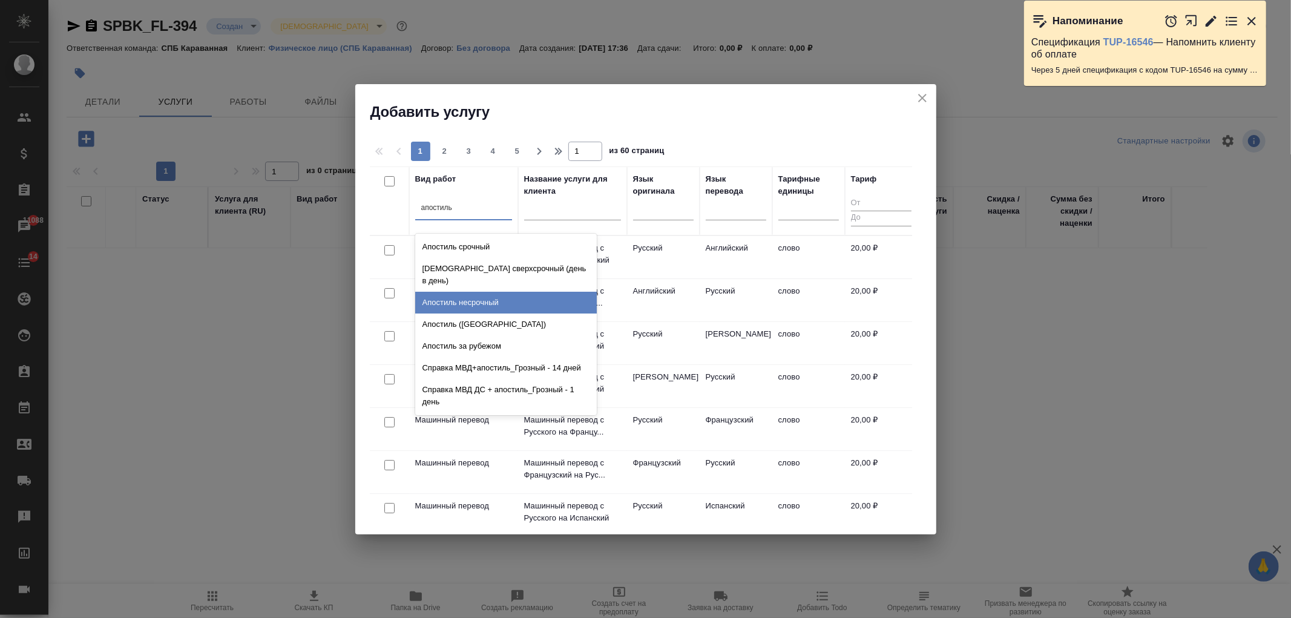
click at [501, 292] on div "Апостиль несрочный" at bounding box center [506, 303] width 182 height 22
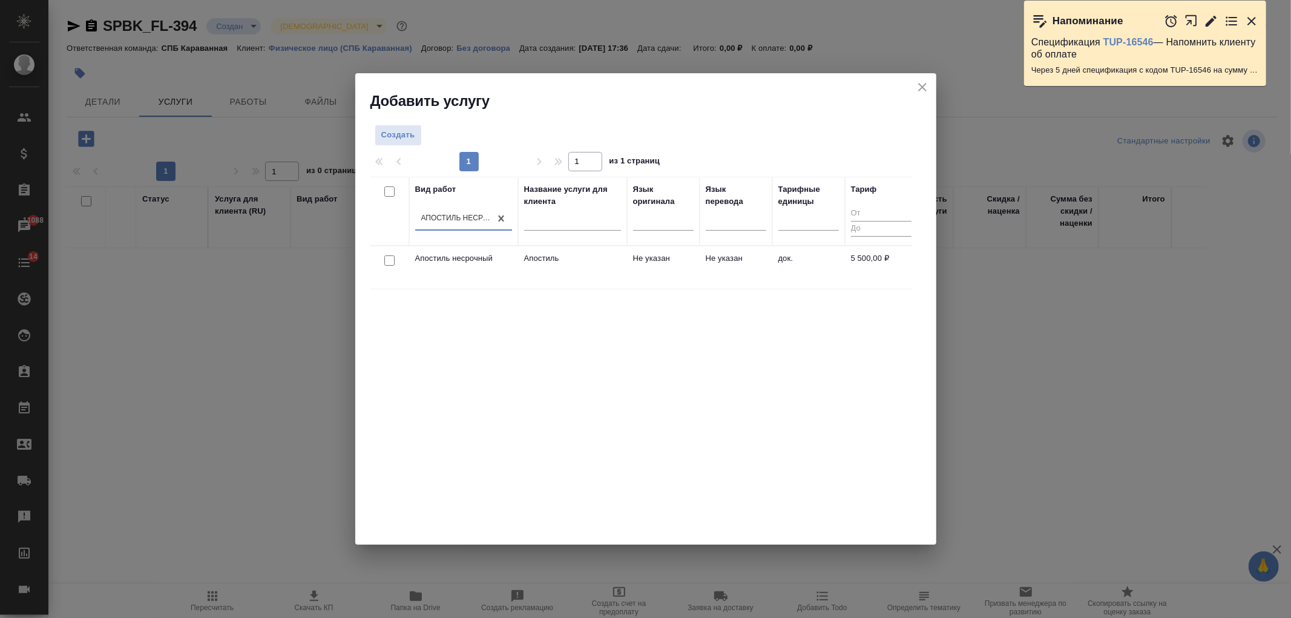
click at [384, 258] on input "checkbox" at bounding box center [389, 260] width 10 height 10
checkbox input "true"
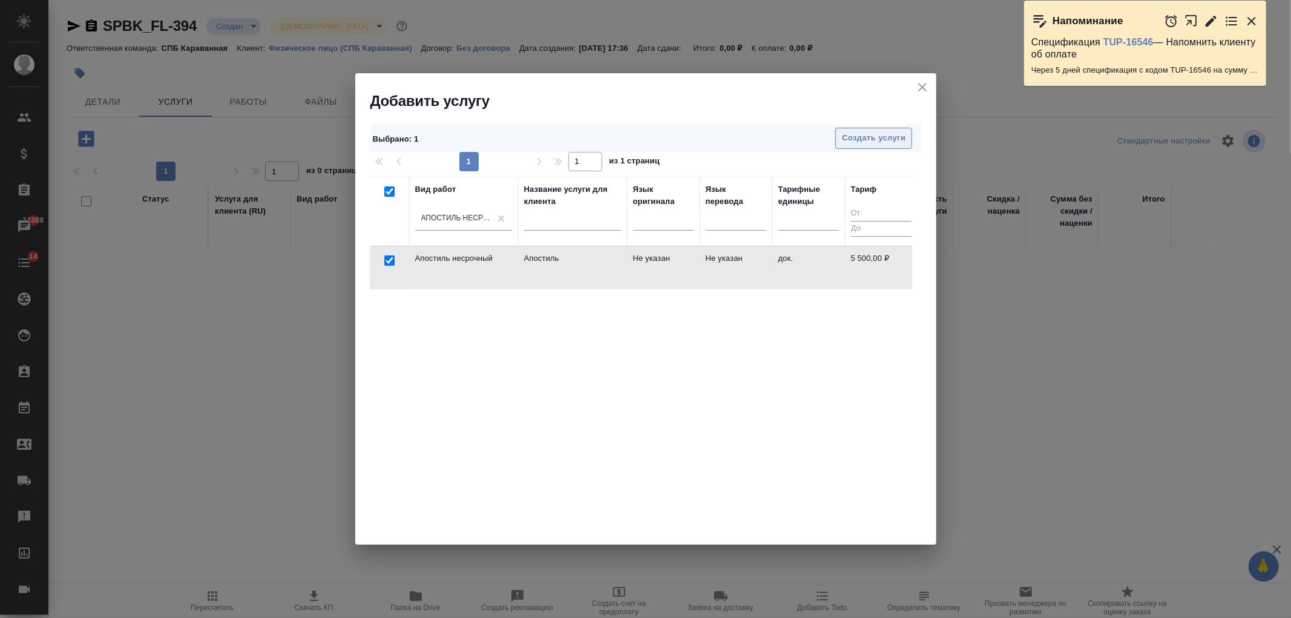
click at [864, 147] on button "Создать услуги" at bounding box center [873, 138] width 77 height 21
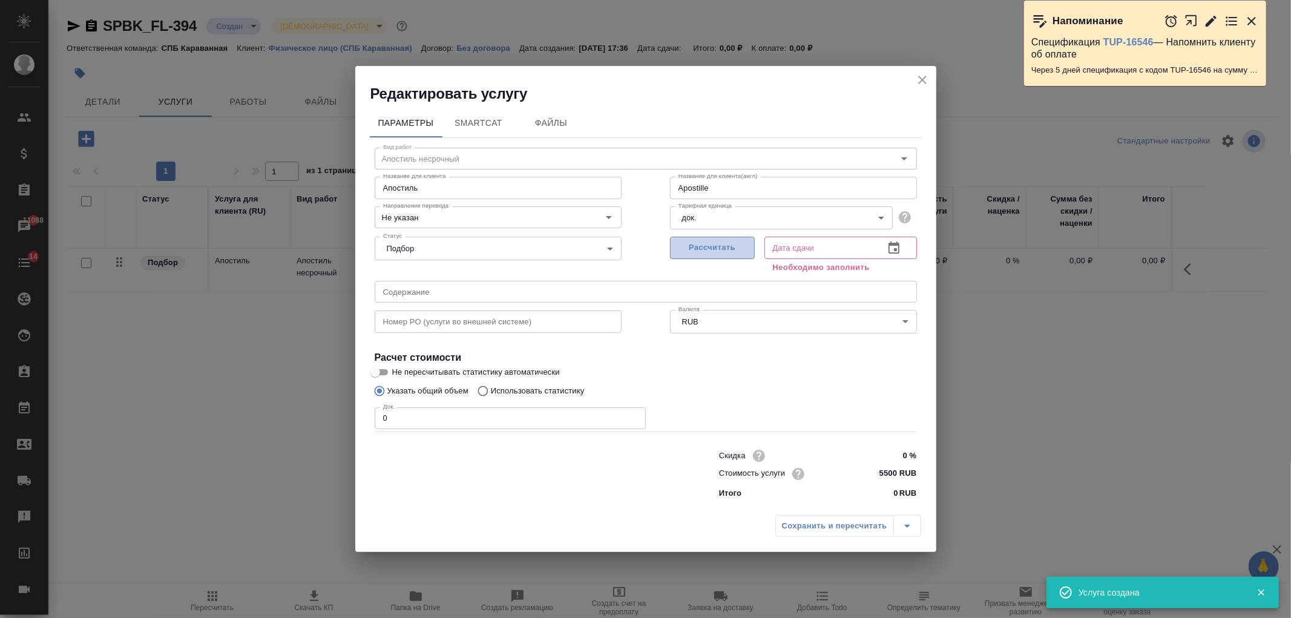
click at [723, 244] on span "Рассчитать" at bounding box center [712, 248] width 71 height 14
type input "Apostille"
type input "[DATE] 17:55"
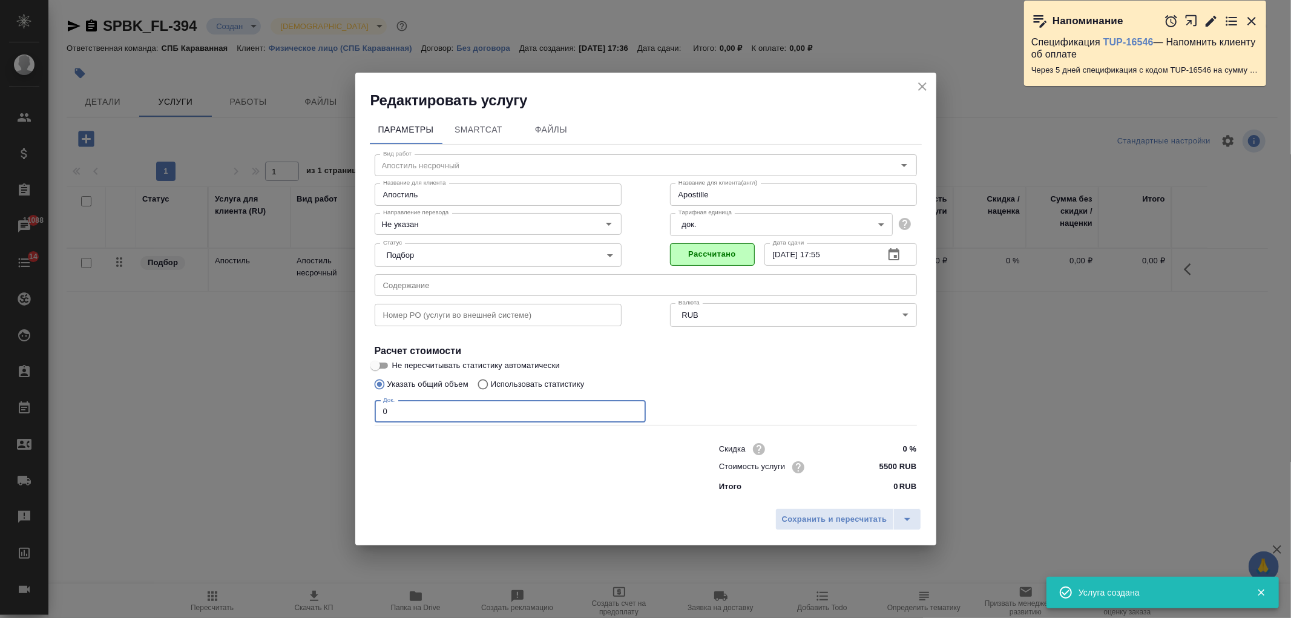
click at [400, 404] on input "0" at bounding box center [510, 412] width 271 height 22
type input "Apostille"
type input "1"
type input "Apostille"
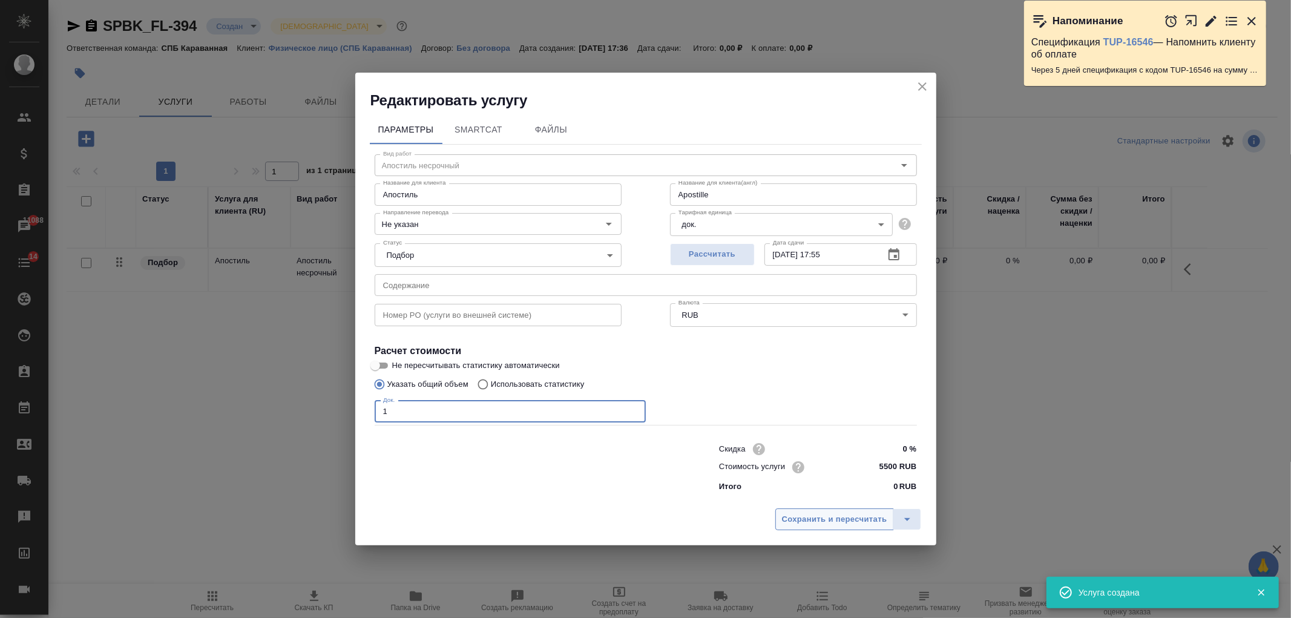
type input "1"
click at [842, 521] on span "Сохранить и пересчитать" at bounding box center [834, 520] width 105 height 14
type input "Apostille"
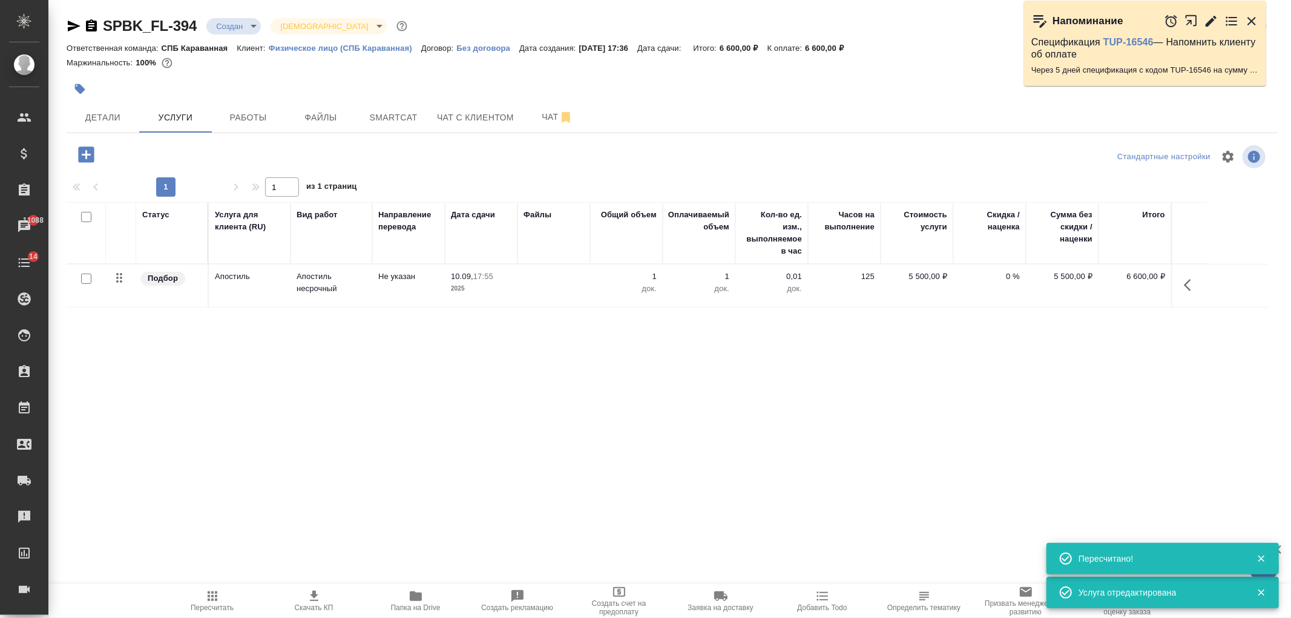
click at [90, 162] on icon "button" at bounding box center [86, 154] width 21 height 21
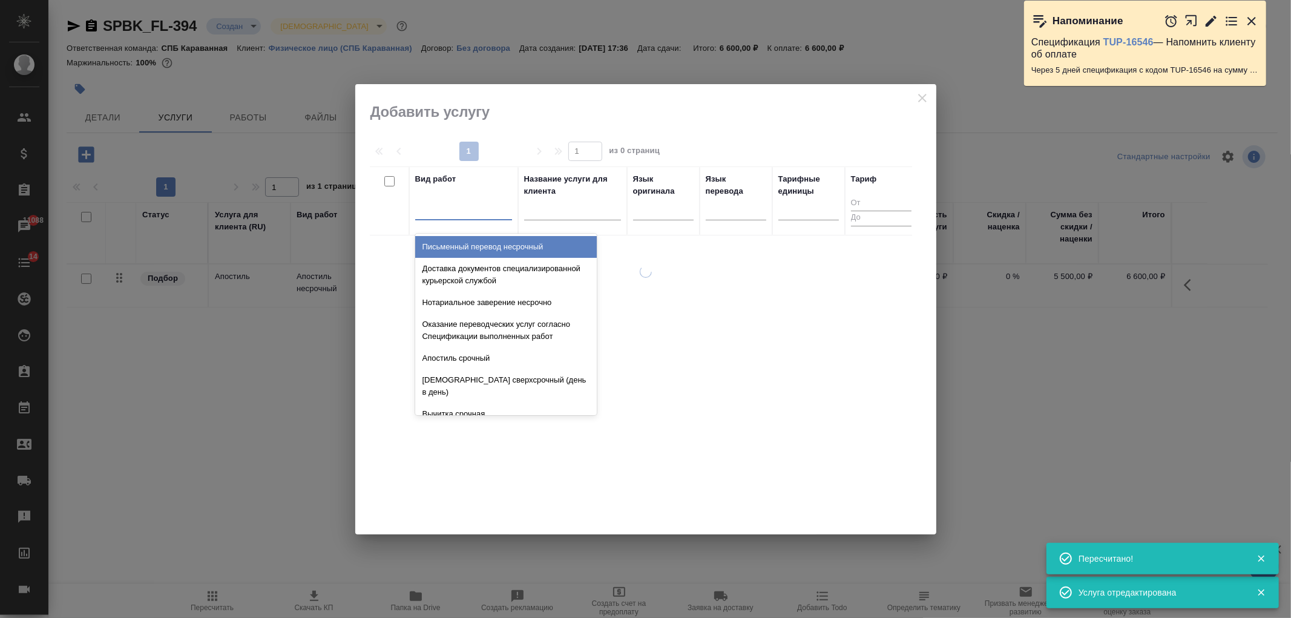
click at [461, 219] on div at bounding box center [463, 208] width 97 height 23
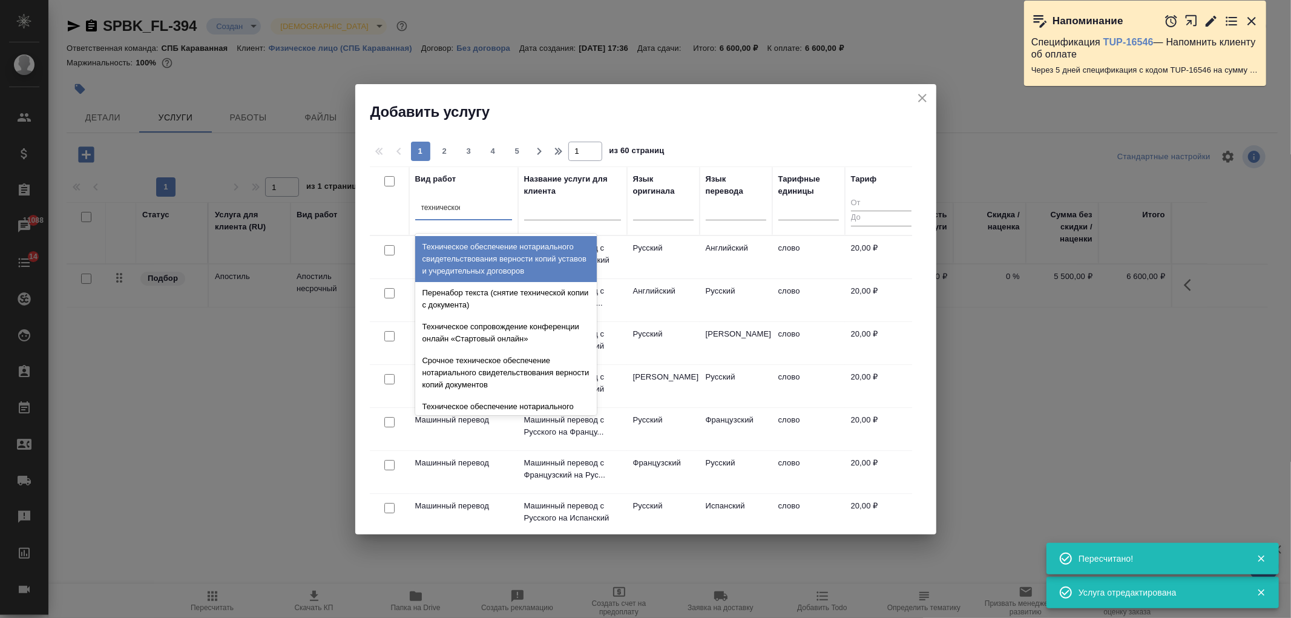
type input "техническое"
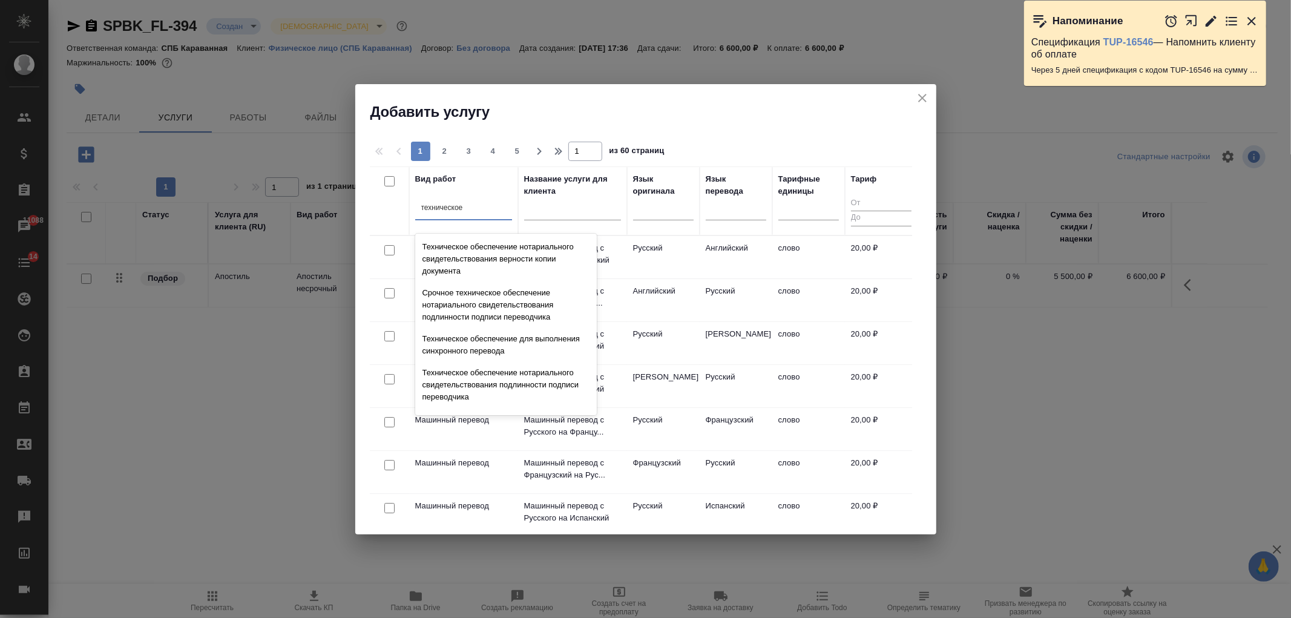
scroll to position [156, 0]
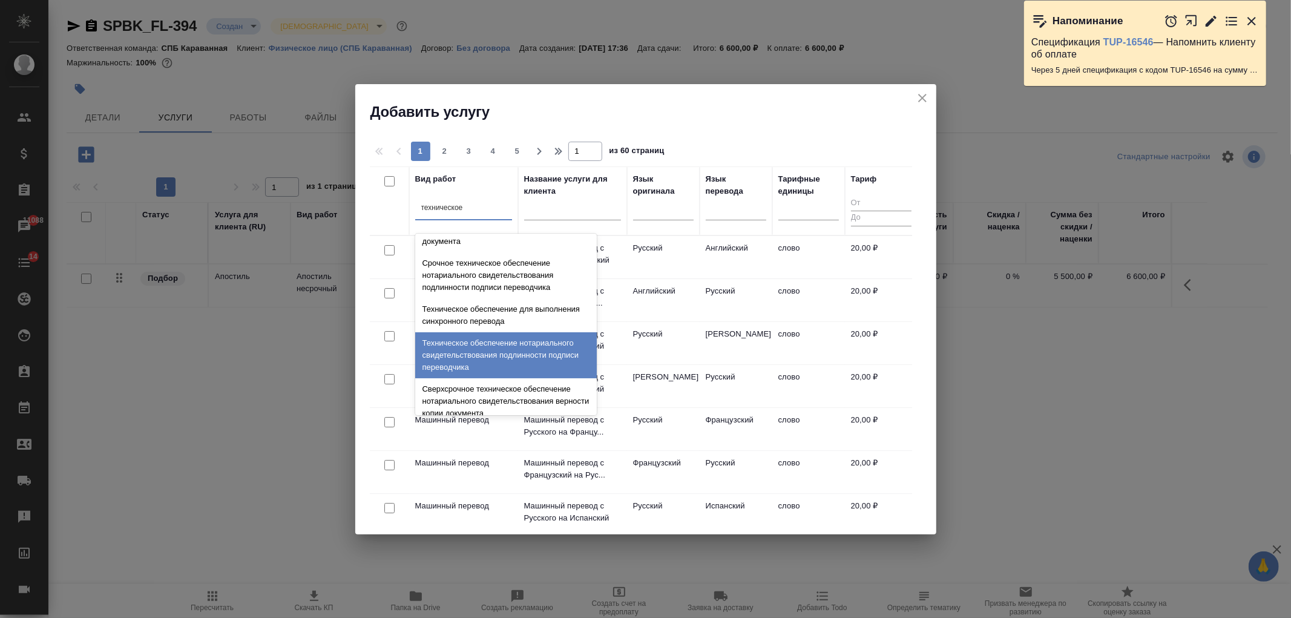
click at [546, 359] on div "Техническое обеспечение нотариального свидетельствования подлинности подписи пе…" at bounding box center [506, 355] width 182 height 46
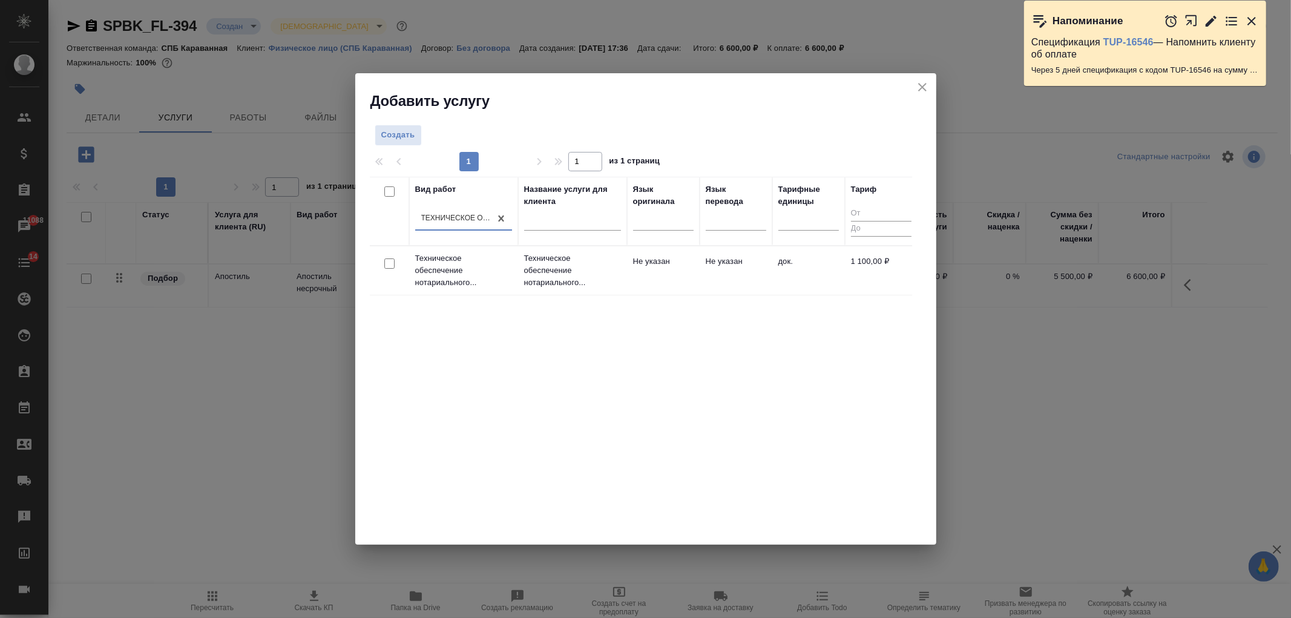
click at [390, 267] on input "checkbox" at bounding box center [389, 263] width 10 height 10
checkbox input "true"
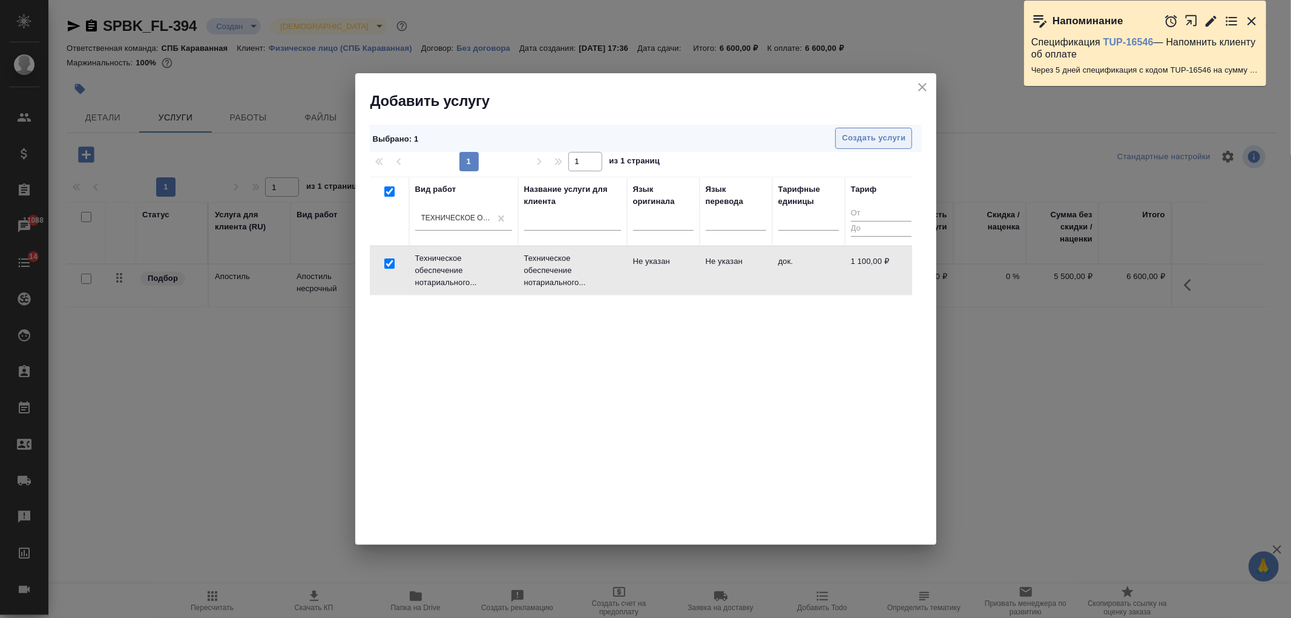
click at [887, 144] on span "Создать услуги" at bounding box center [874, 138] width 64 height 14
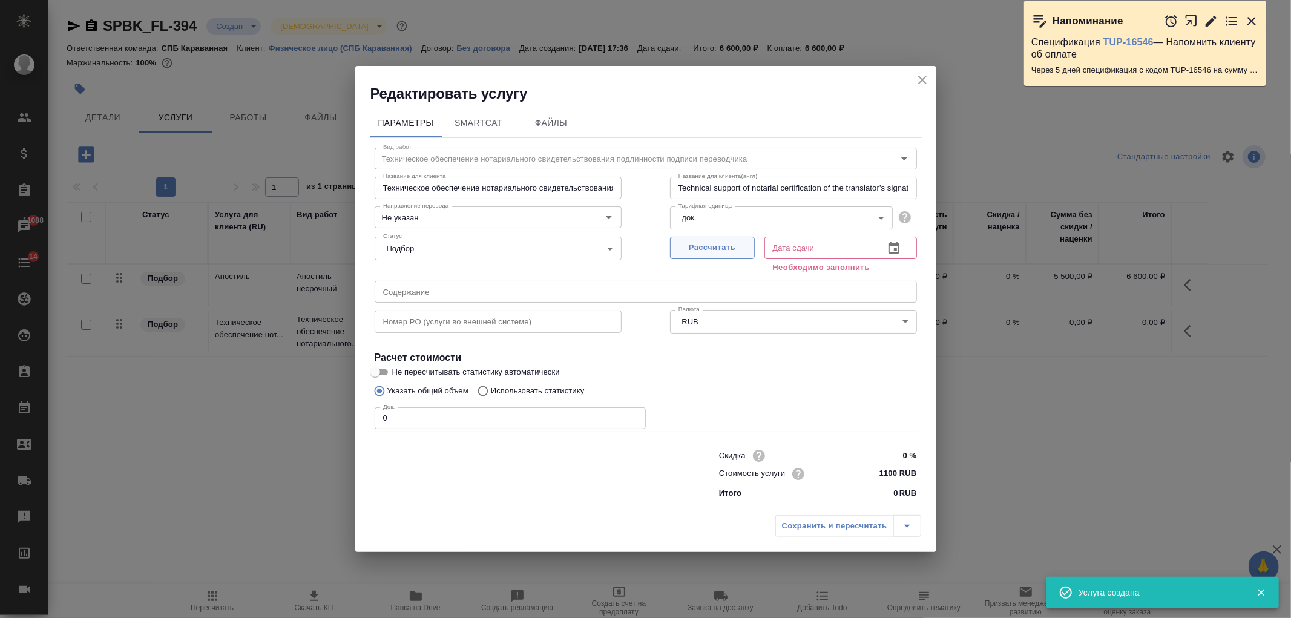
click at [694, 253] on span "Рассчитать" at bounding box center [712, 248] width 71 height 14
type input "[DATE] 17:56"
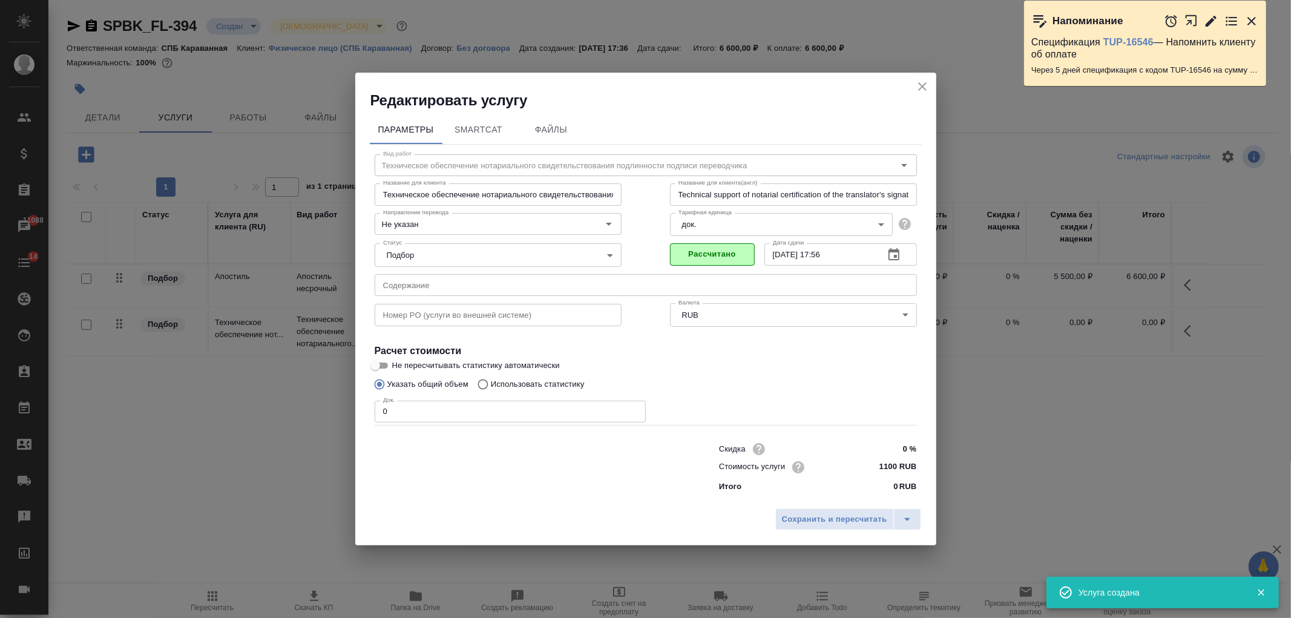
click at [421, 421] on input "0" at bounding box center [510, 412] width 271 height 22
type input "1"
click at [847, 515] on span "Сохранить и пересчитать" at bounding box center [834, 520] width 105 height 14
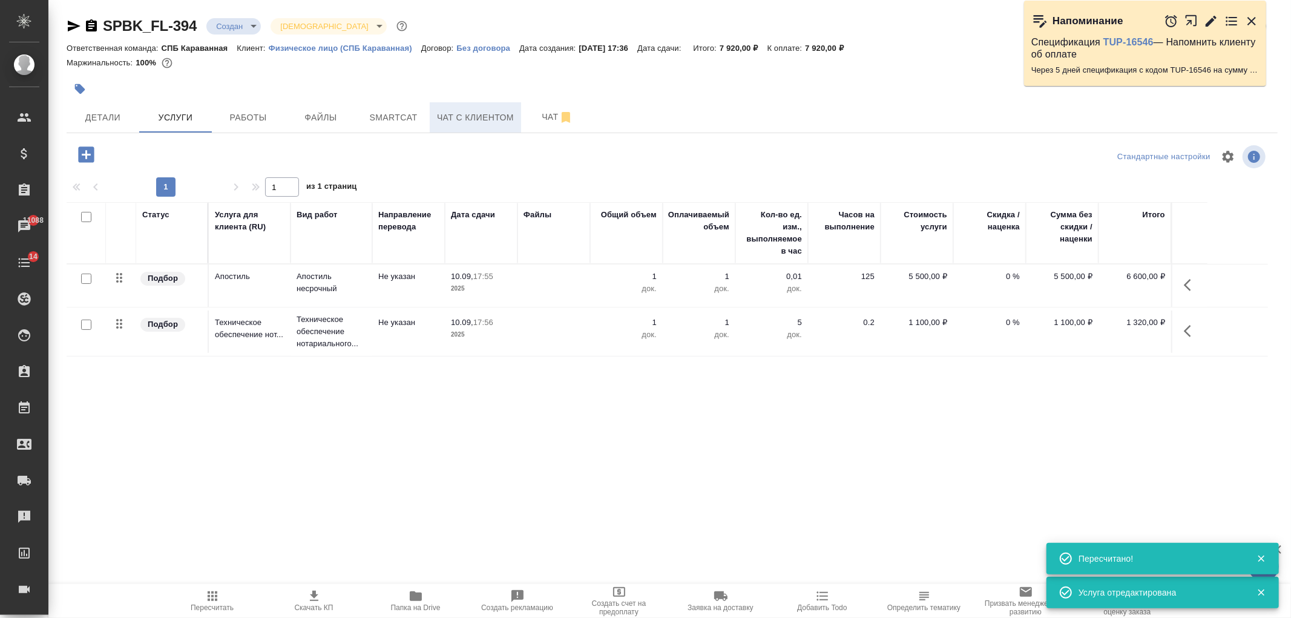
click at [490, 123] on span "Чат с клиентом" at bounding box center [475, 117] width 77 height 15
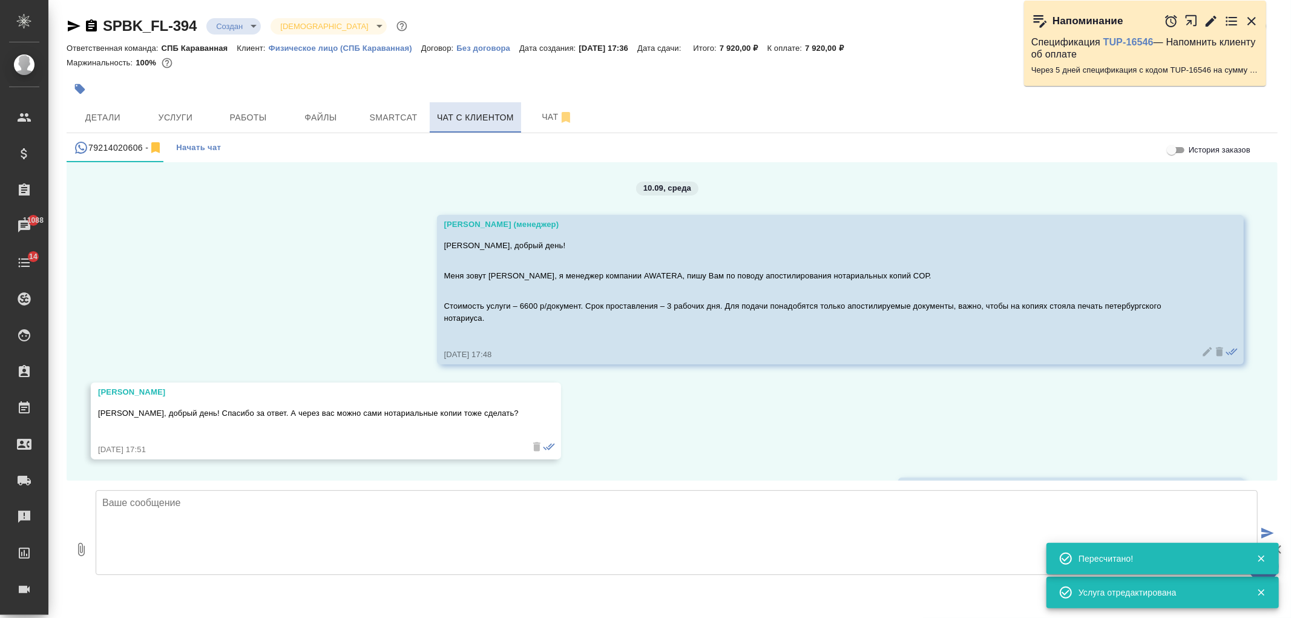
scroll to position [91, 0]
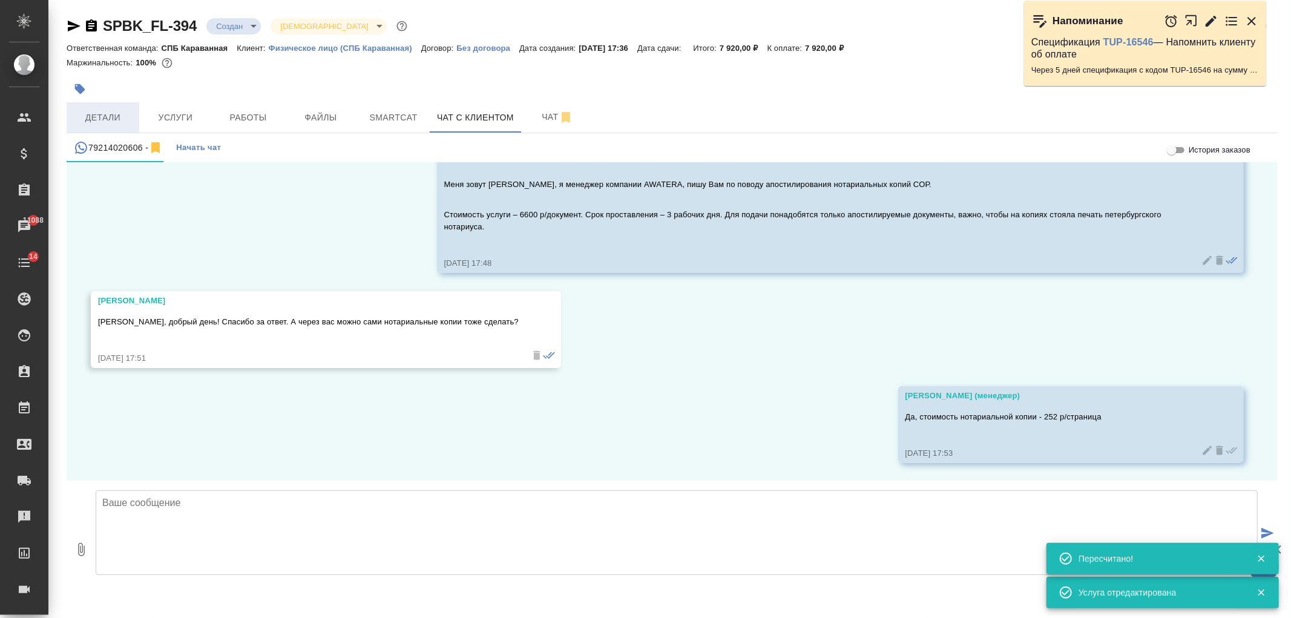
click at [124, 121] on span "Детали" at bounding box center [103, 117] width 58 height 15
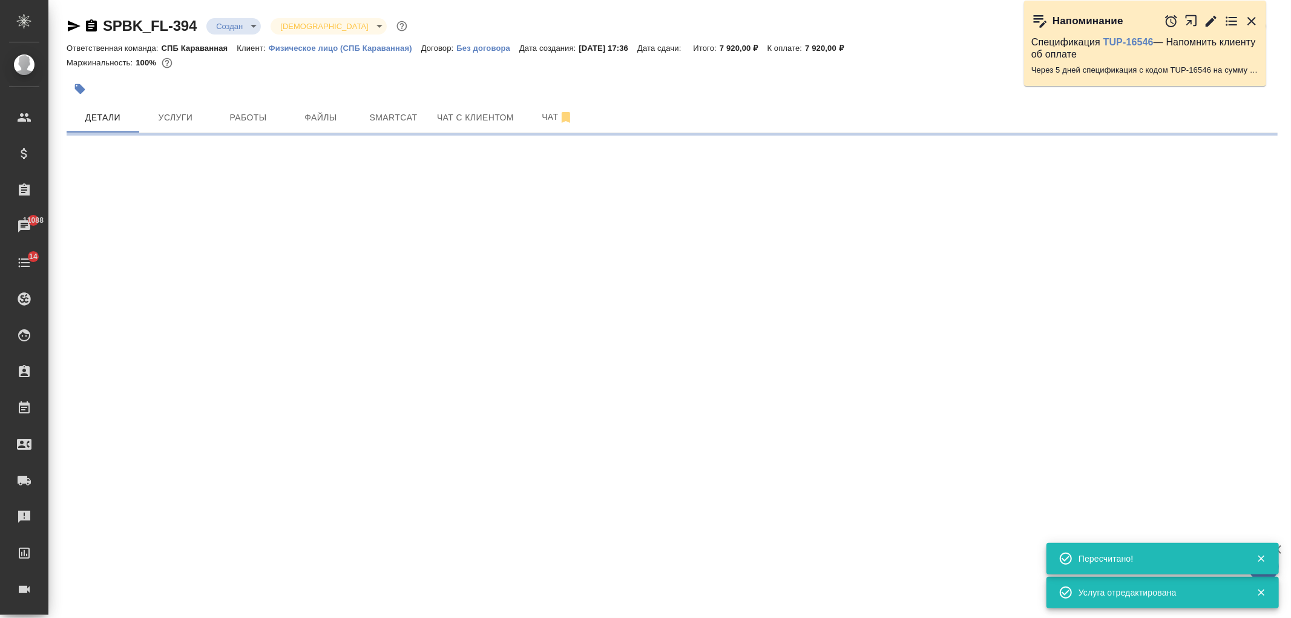
select select "RU"
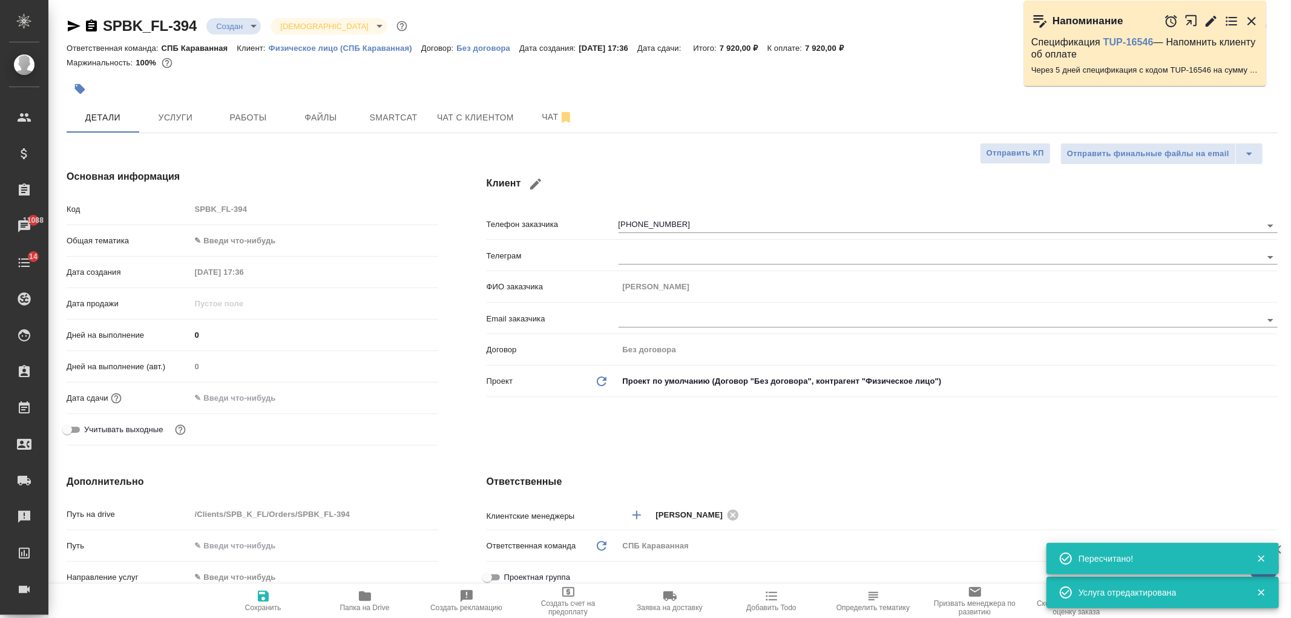
type textarea "x"
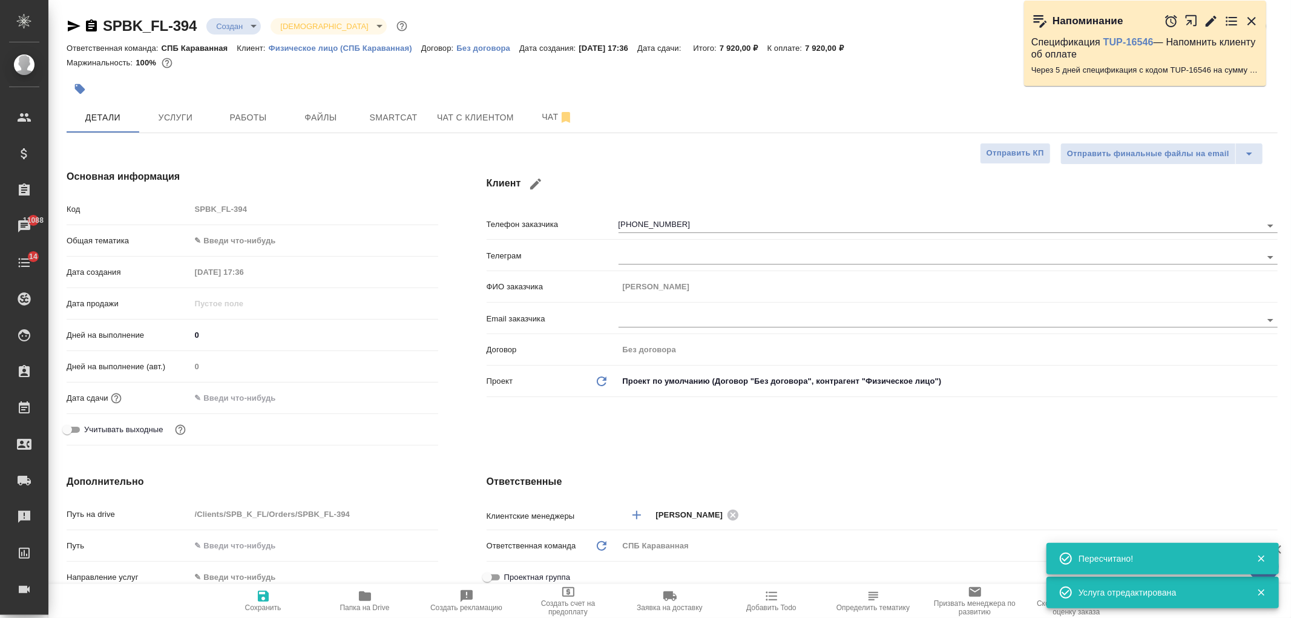
type textarea "x"
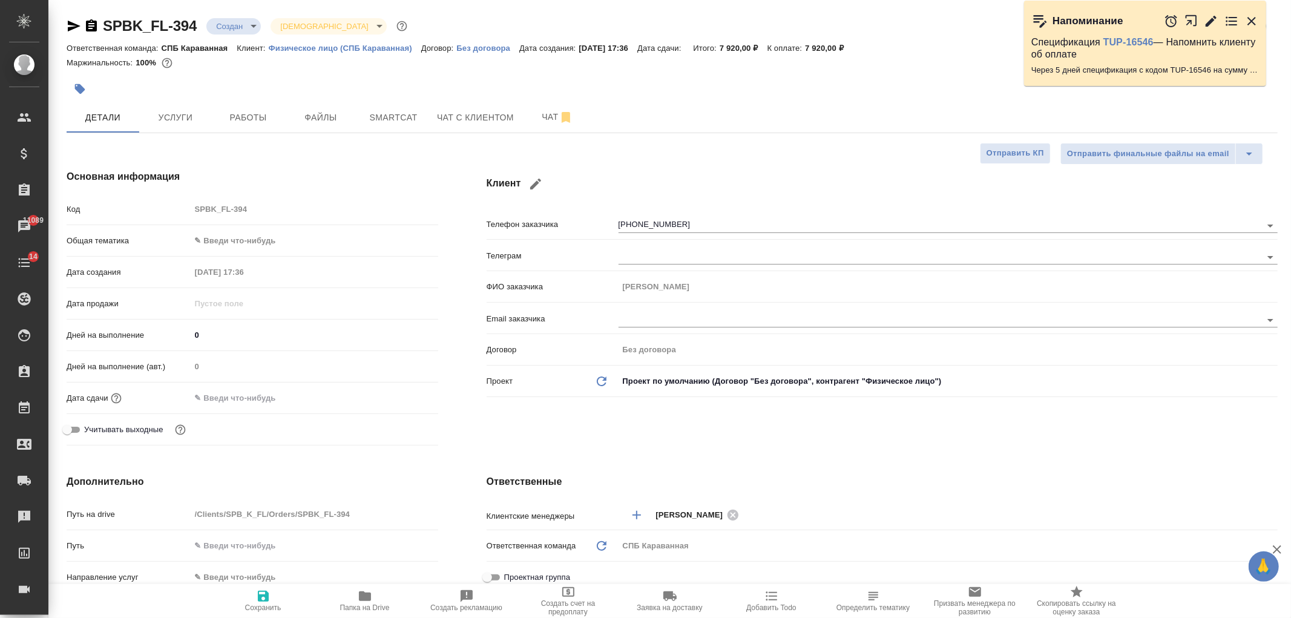
type textarea "x"
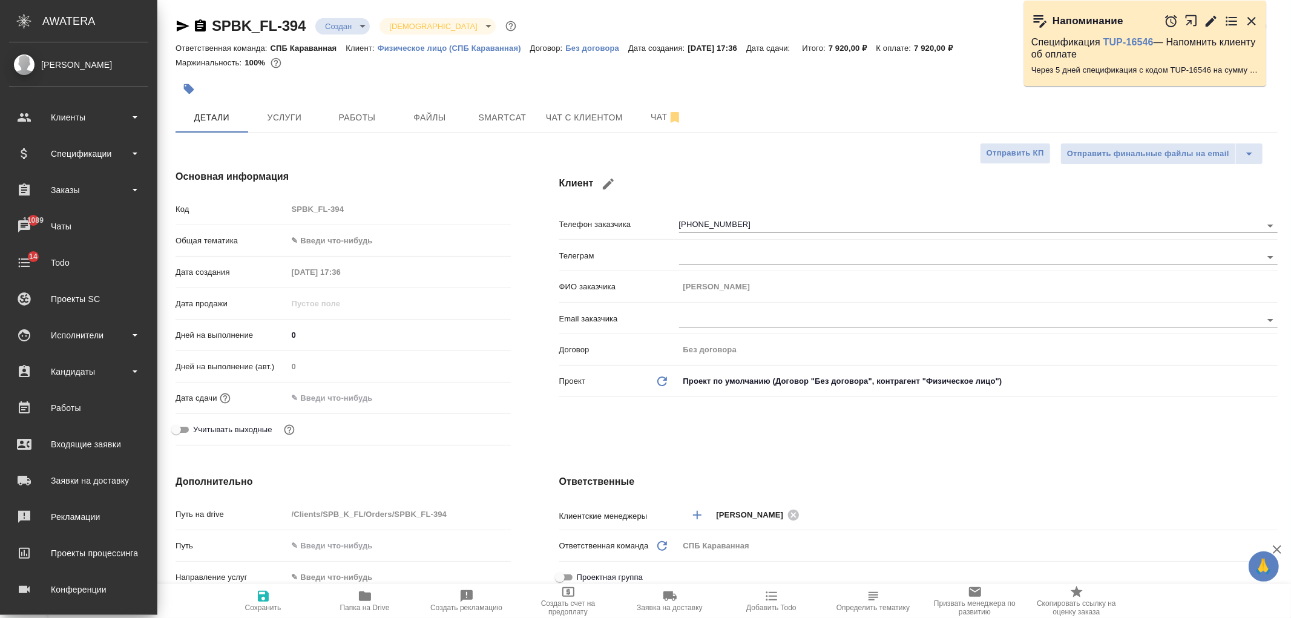
type textarea "x"
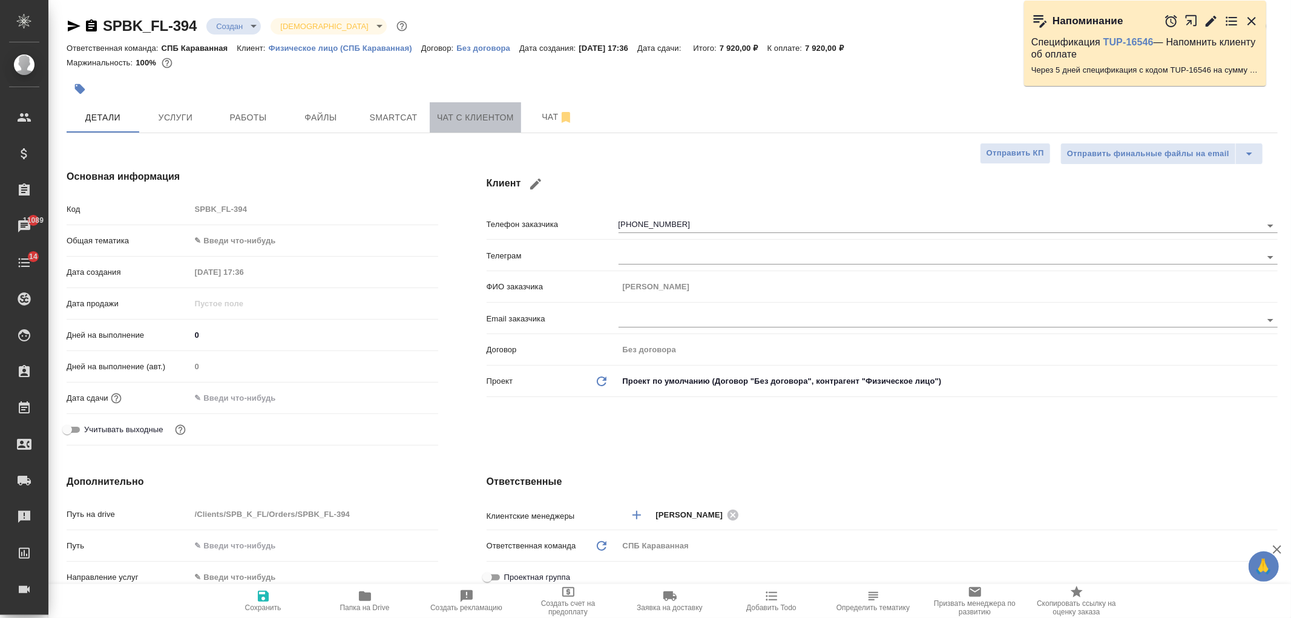
click at [452, 113] on span "Чат с клиентом" at bounding box center [475, 117] width 77 height 15
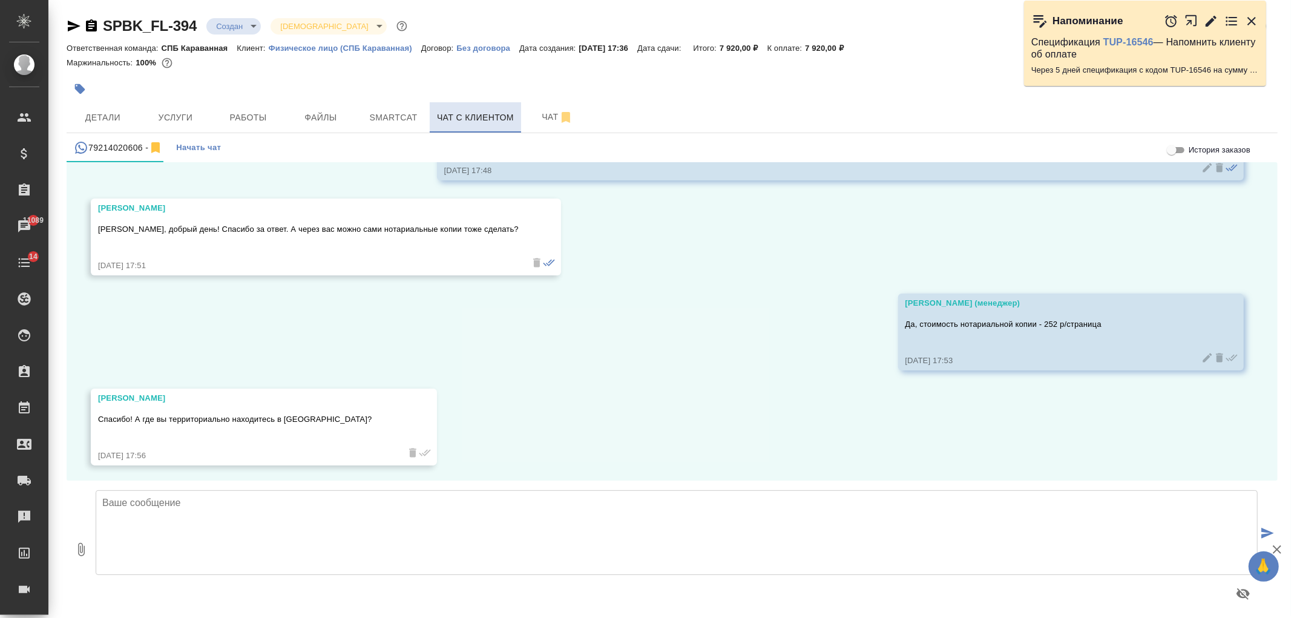
scroll to position [186, 0]
click at [330, 523] on textarea at bounding box center [677, 532] width 1162 height 85
click at [101, 506] on textarea "[STREET_ADDRESS]. Офис токрыт с [DATE] по [DATE], с 10:00 до 18:00" at bounding box center [677, 532] width 1162 height 85
click at [251, 504] on textarea "[STREET_ADDRESS]. Офис токрыт с [DATE] по [DATE], с 10:00 до 18:00" at bounding box center [677, 532] width 1162 height 85
click at [103, 508] on textarea "[STREET_ADDRESS]. Офис открыт с [DATE] по [DATE], с 10:00 до 18:00" at bounding box center [677, 532] width 1162 height 85
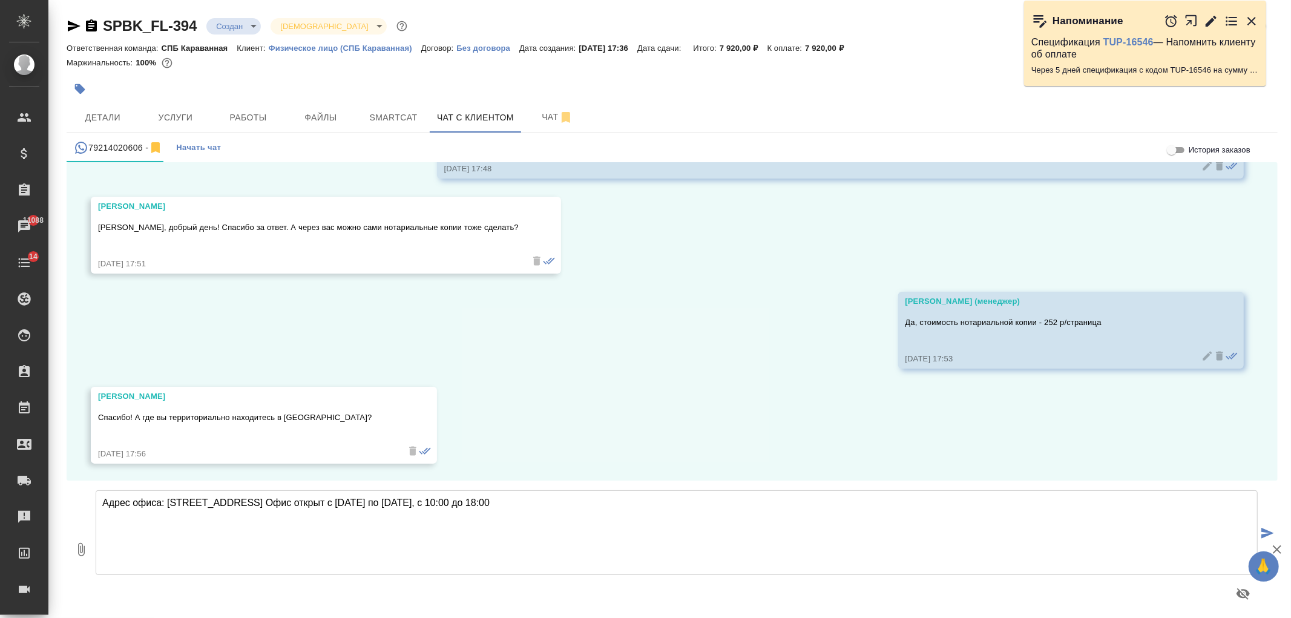
drag, startPoint x: 343, startPoint y: 500, endPoint x: 280, endPoint y: 502, distance: 62.4
click at [280, 502] on textarea "Адрес офиса: [STREET_ADDRESS] Офис открыт с [DATE] по [DATE], с 10:00 до 18:00" at bounding box center [677, 532] width 1162 height 85
click at [280, 502] on textarea "Адрес офиса: [STREET_ADDRESS] Часы работы: с [DATE] по [DATE], с 10:00 до 18:00" at bounding box center [677, 532] width 1162 height 85
click at [404, 519] on textarea "Адрес офиса: [STREET_ADDRESS] Часы работы: с [DATE] по [DATE], с 10:00 до 18:00" at bounding box center [677, 532] width 1162 height 85
click at [298, 498] on textarea "Адрес офиса: [STREET_ADDRESS] Часы работы: с [DATE] по [DATE], с 10:00 до 18:00" at bounding box center [677, 532] width 1162 height 85
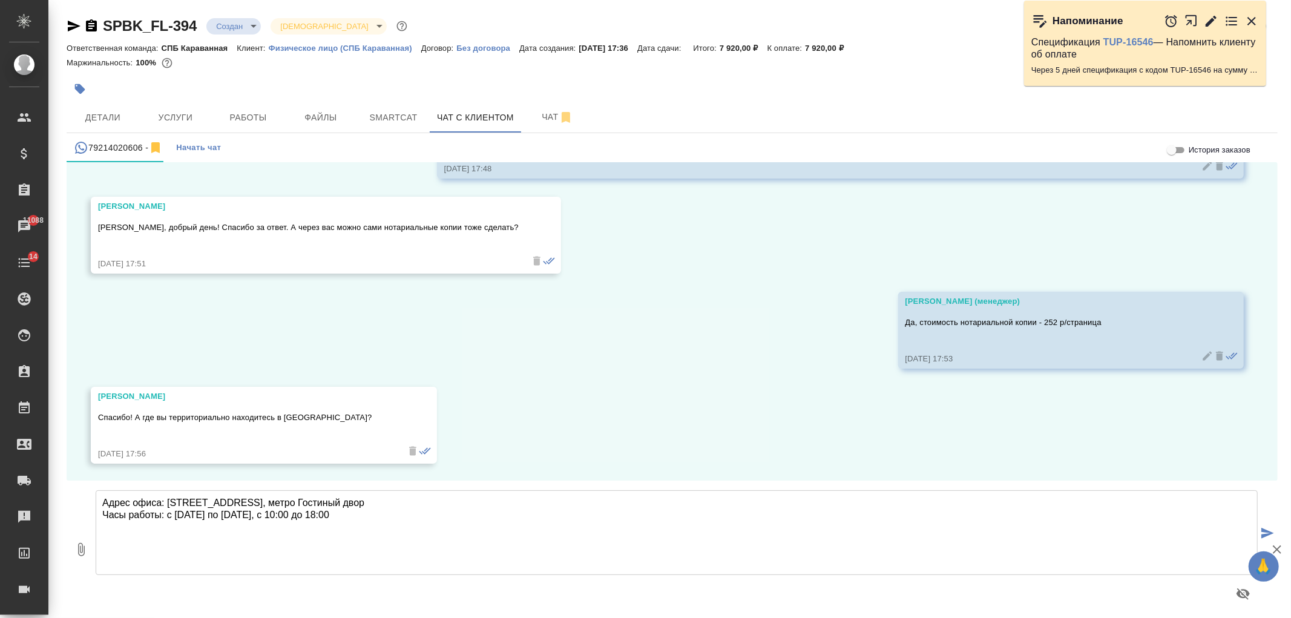
click at [410, 518] on textarea "Адрес офиса: [STREET_ADDRESS], метро Гостиный двор Часы работы: с [DATE] по [DA…" at bounding box center [677, 532] width 1162 height 85
type textarea "Адрес офиса: [STREET_ADDRESS], метро Гостиный двор Часы работы: с [DATE] по [DA…"
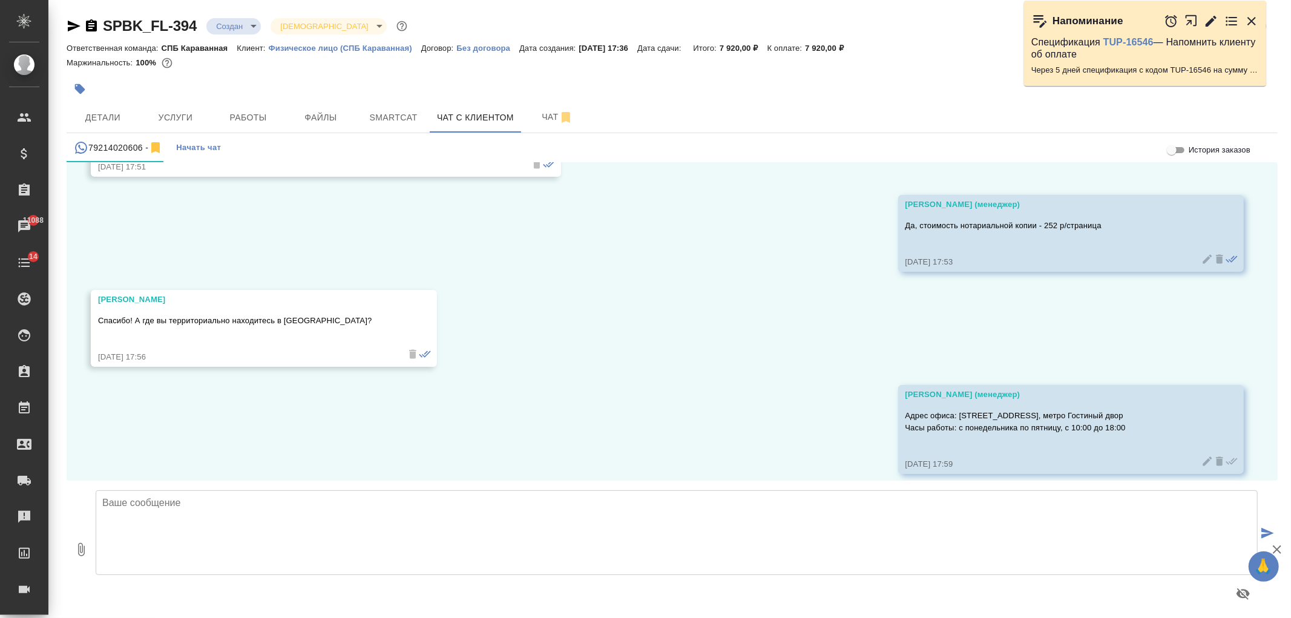
scroll to position [294, 0]
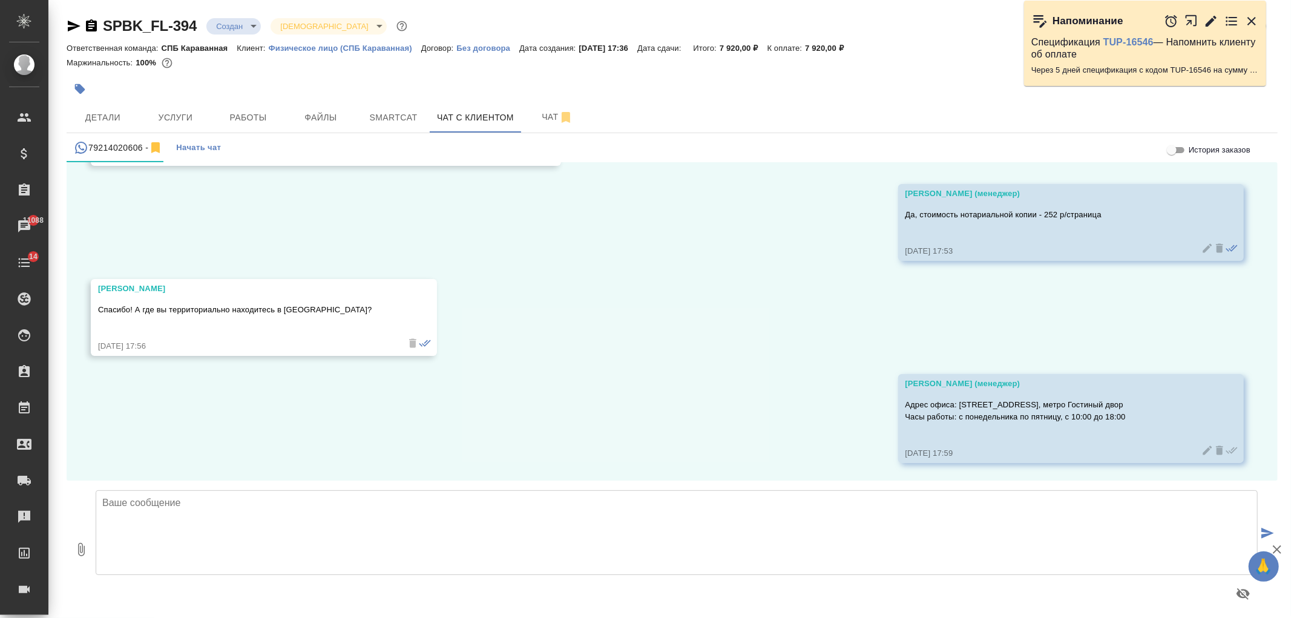
click at [110, 101] on div at bounding box center [470, 89] width 807 height 27
click at [116, 122] on span "Детали" at bounding box center [103, 117] width 58 height 15
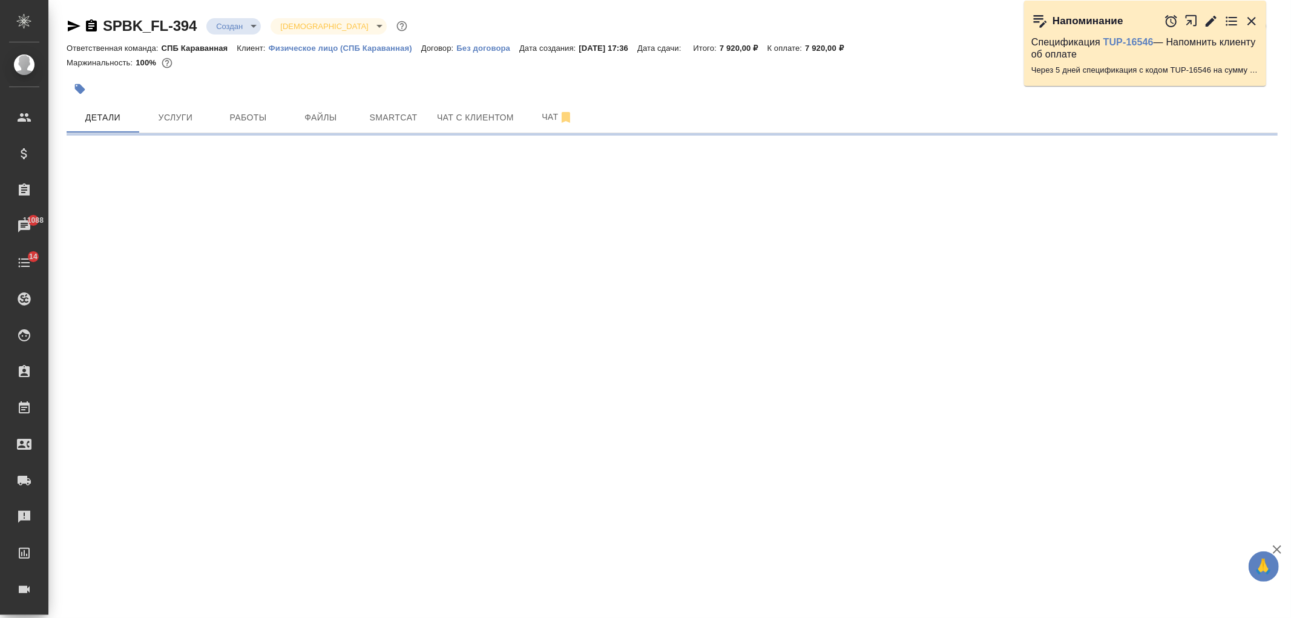
select select "RU"
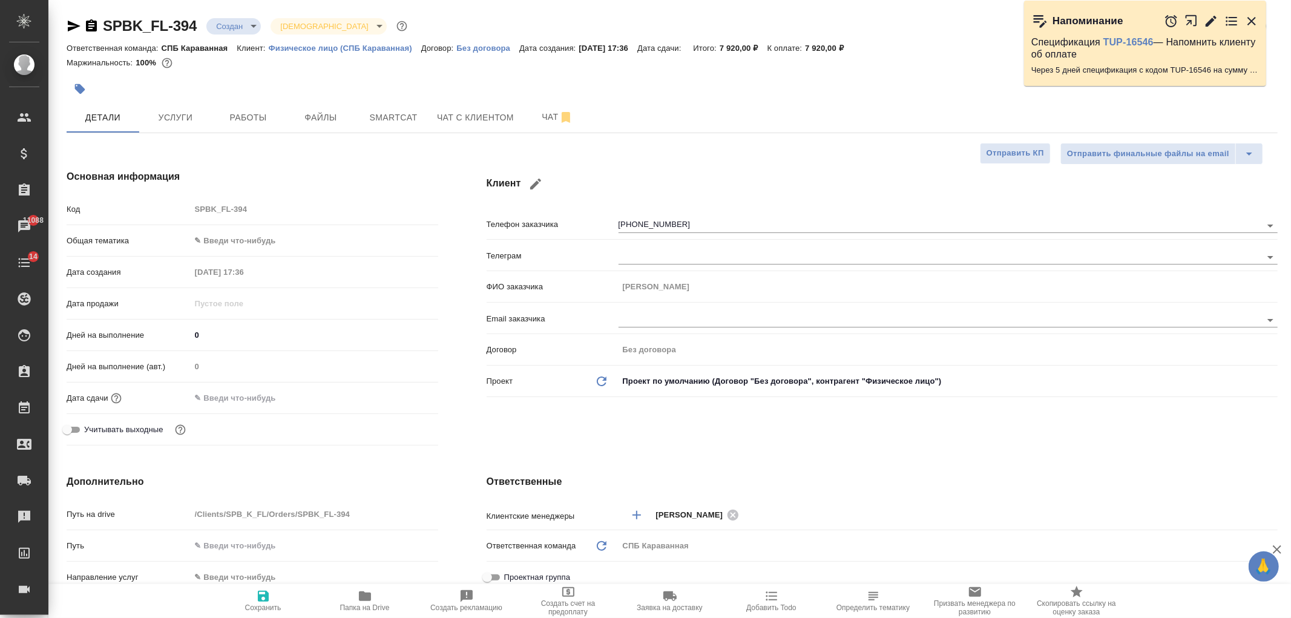
type textarea "x"
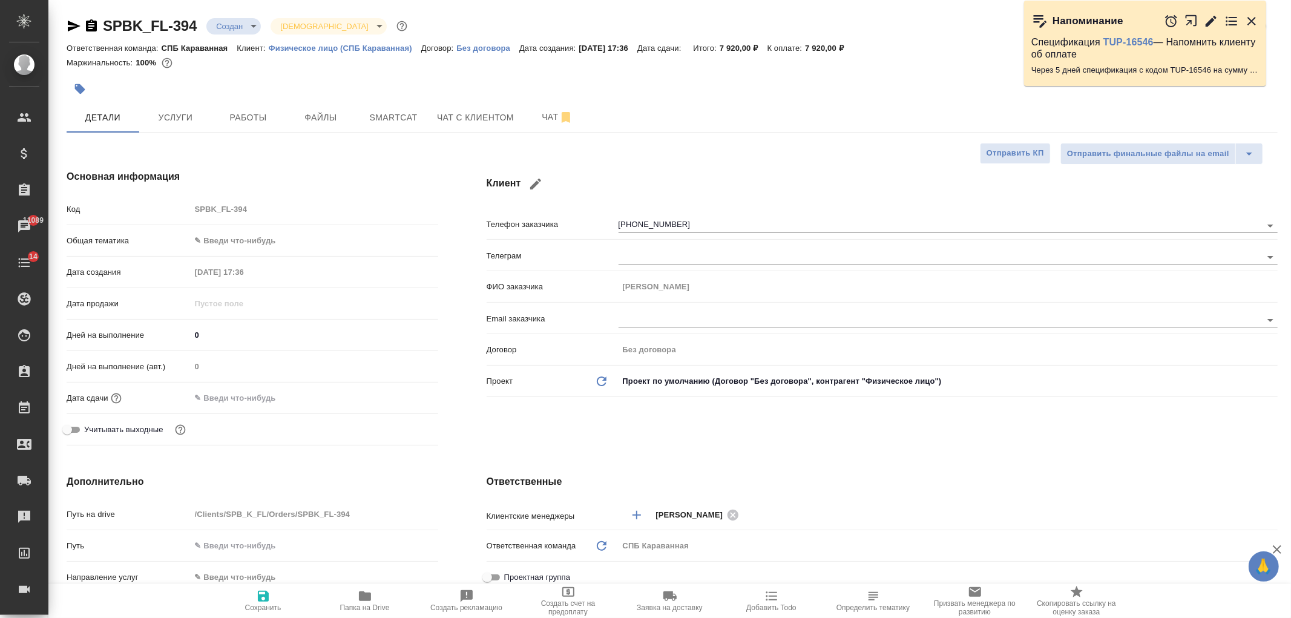
type textarea "x"
click at [464, 113] on span "Чат с клиентом" at bounding box center [475, 117] width 77 height 15
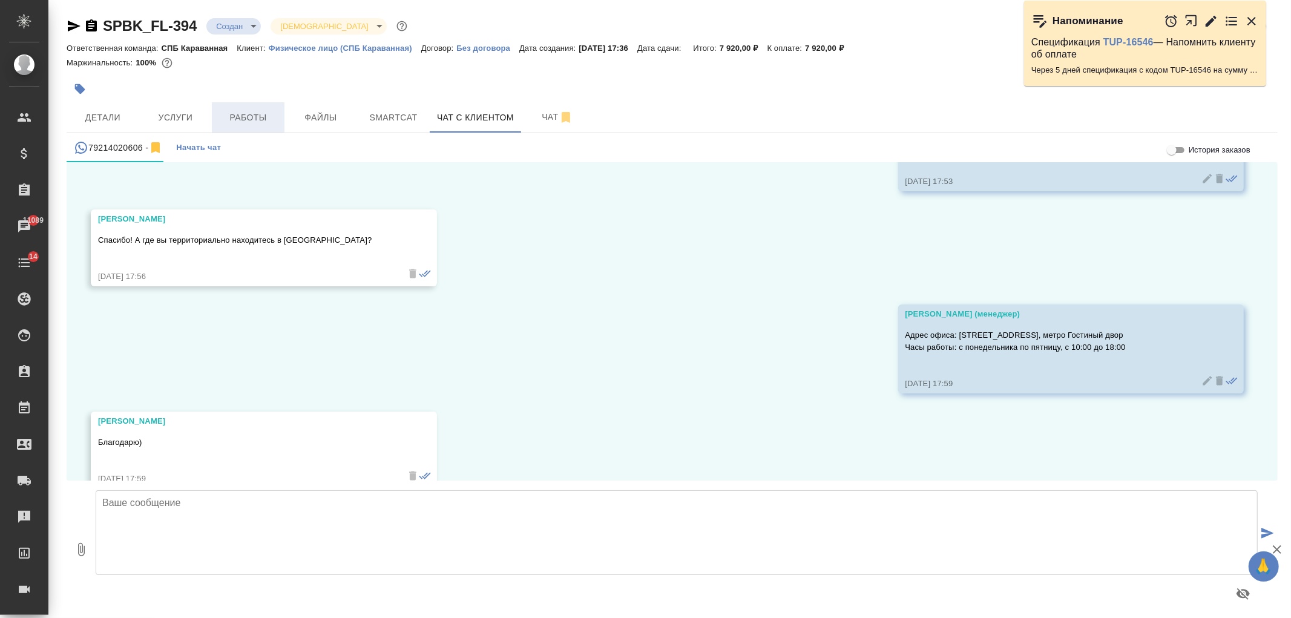
scroll to position [389, 0]
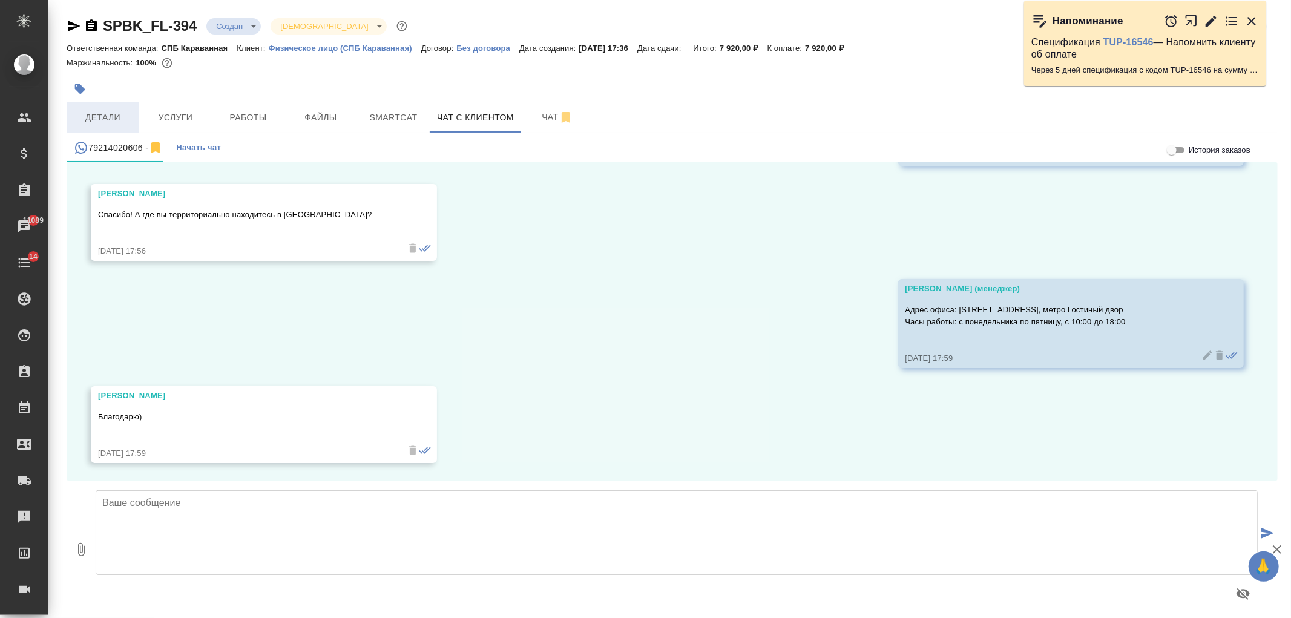
click at [98, 113] on span "Детали" at bounding box center [103, 117] width 58 height 15
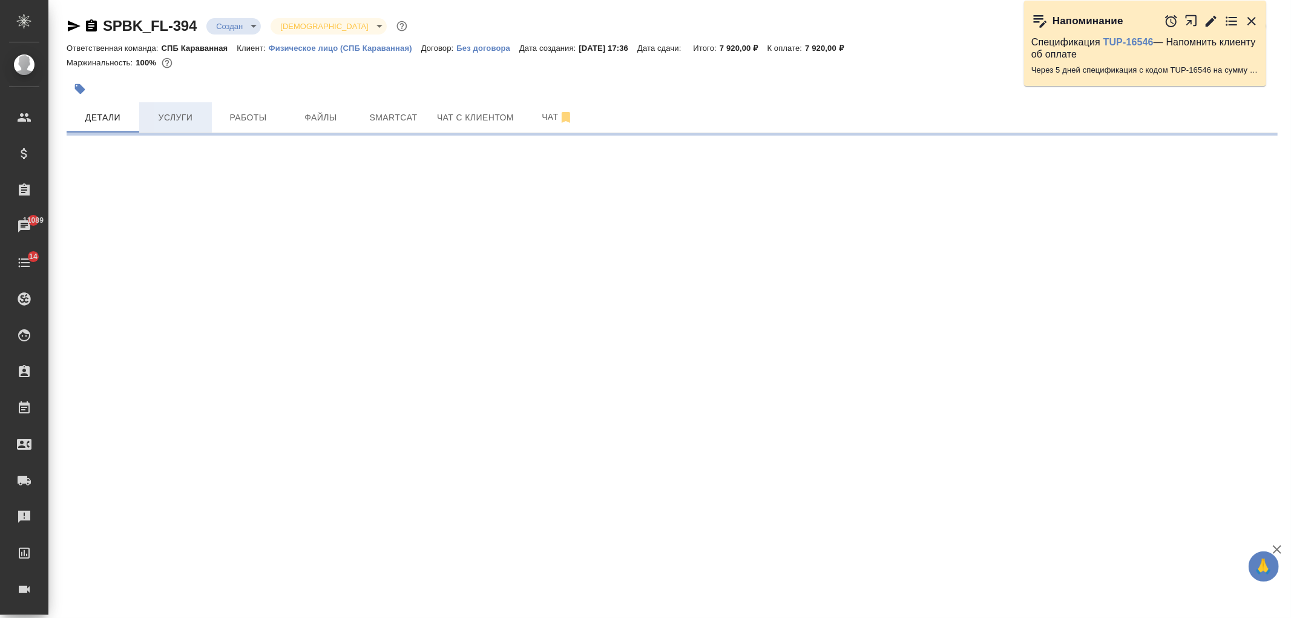
select select "RU"
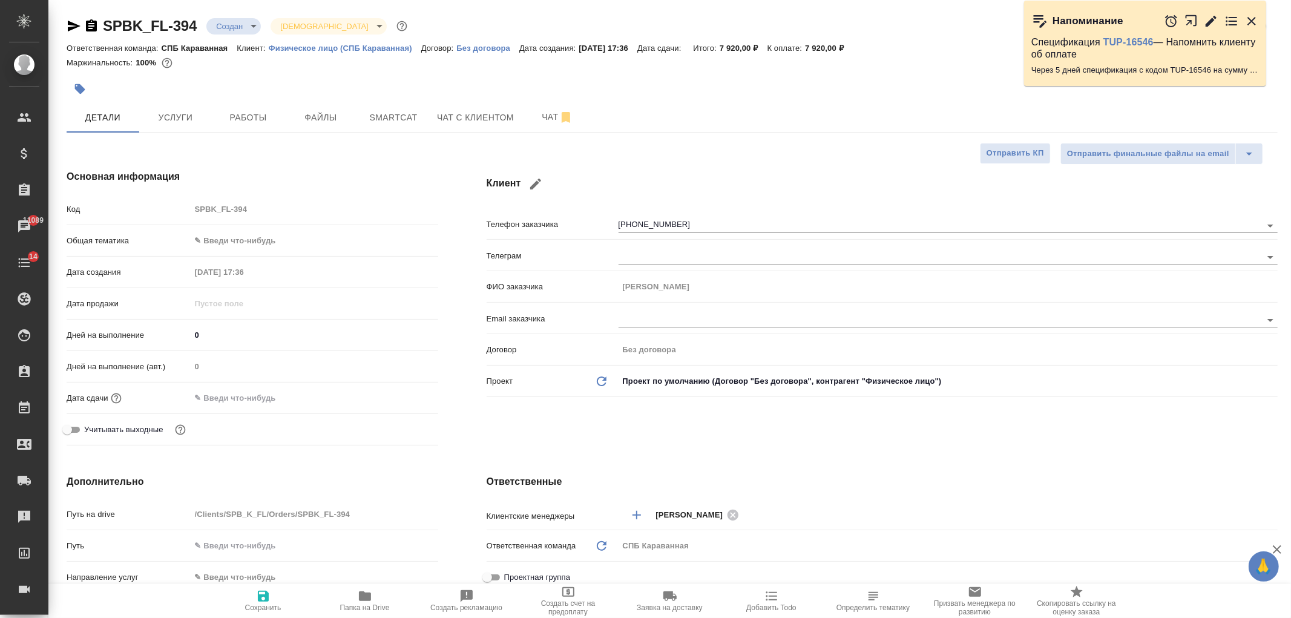
type textarea "x"
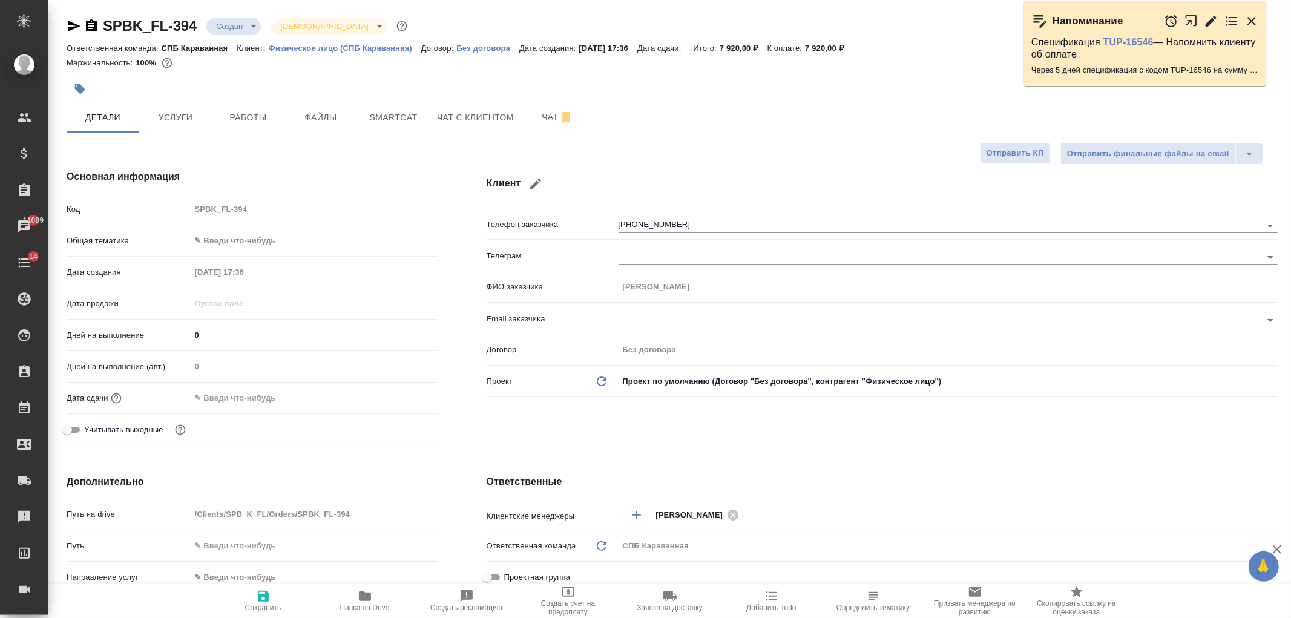
type textarea "x"
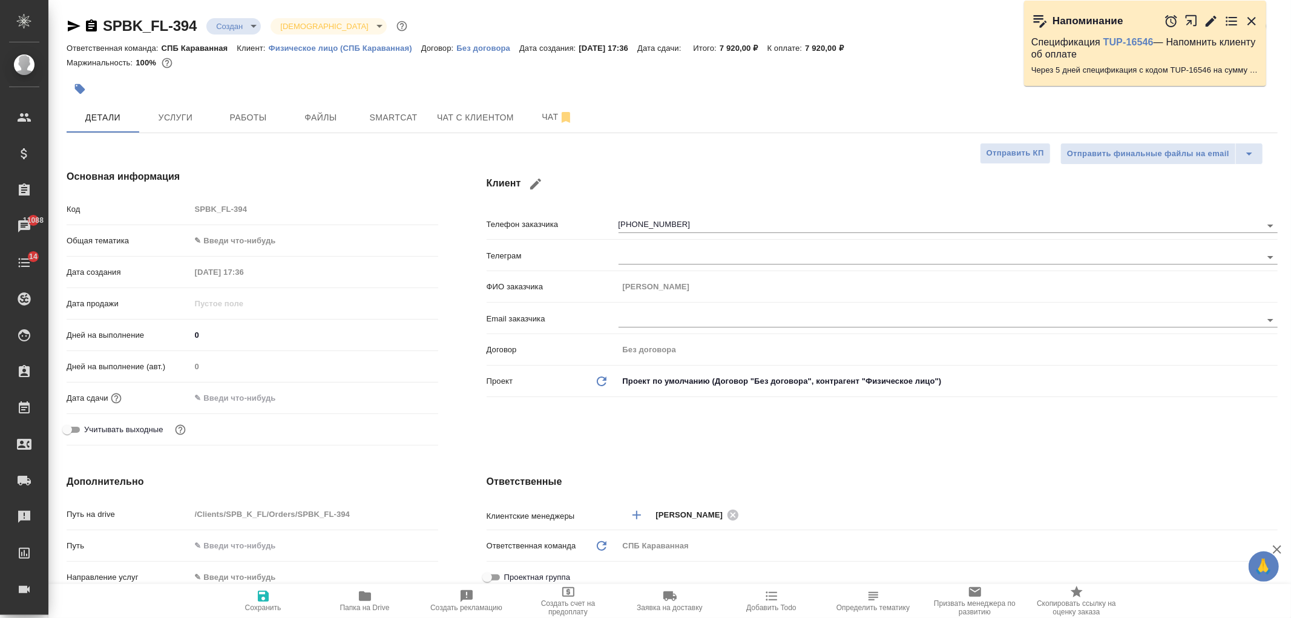
type textarea "x"
